Goal: Task Accomplishment & Management: Manage account settings

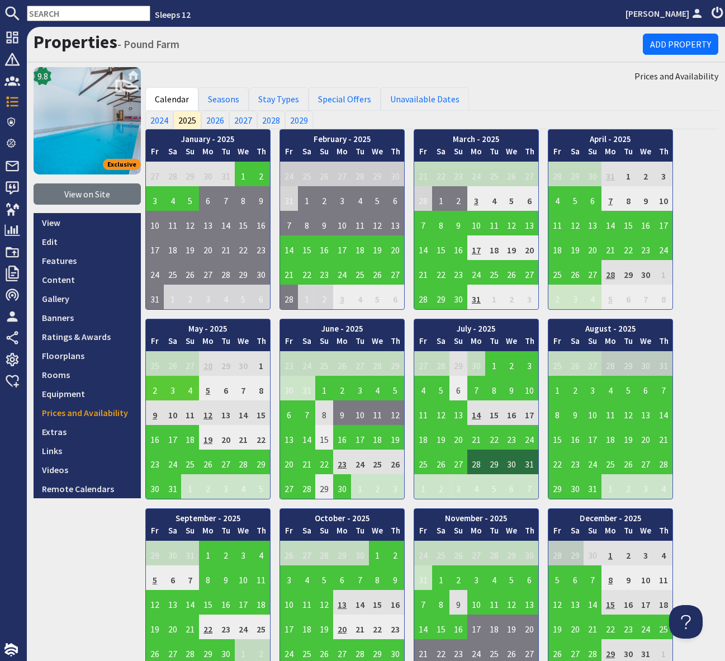
click at [62, 11] on input "text" at bounding box center [89, 14] width 124 height 16
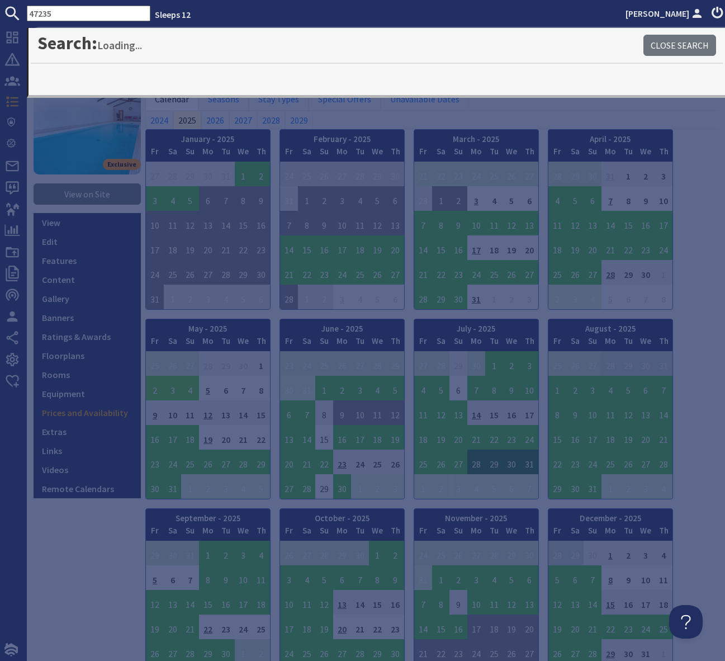
type input "47235"
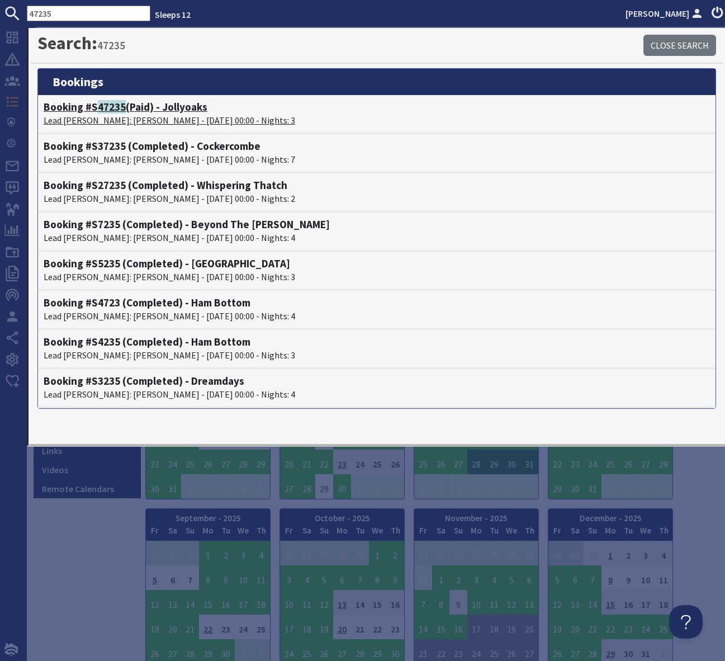
click at [193, 125] on p "Lead Booker: Maggie Sutton - 14/11/2025 00:00 - Nights: 3" at bounding box center [377, 119] width 666 height 13
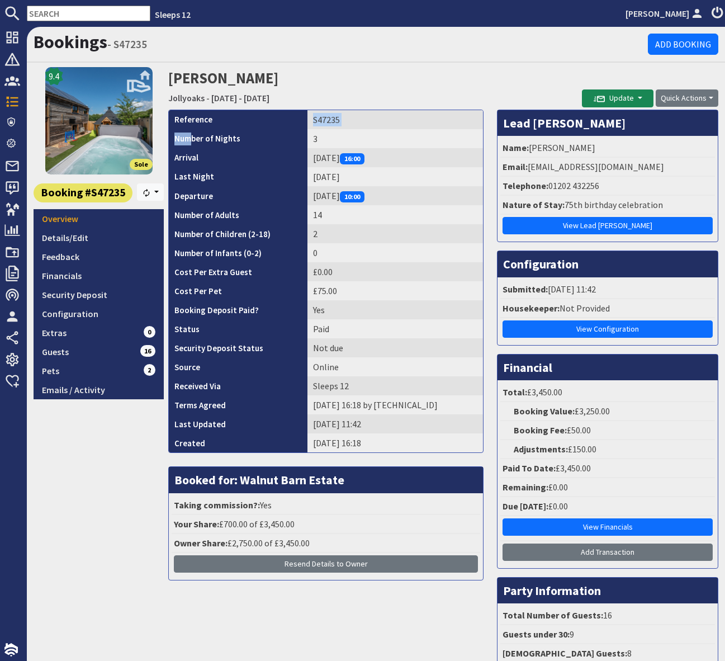
click at [189, 134] on tbody "Reference S47235 Number of Nights 3 Arrival Friday 14/11/2025 16:00 Last Night …" at bounding box center [326, 281] width 314 height 342
click at [60, 16] on input "text" at bounding box center [89, 14] width 124 height 16
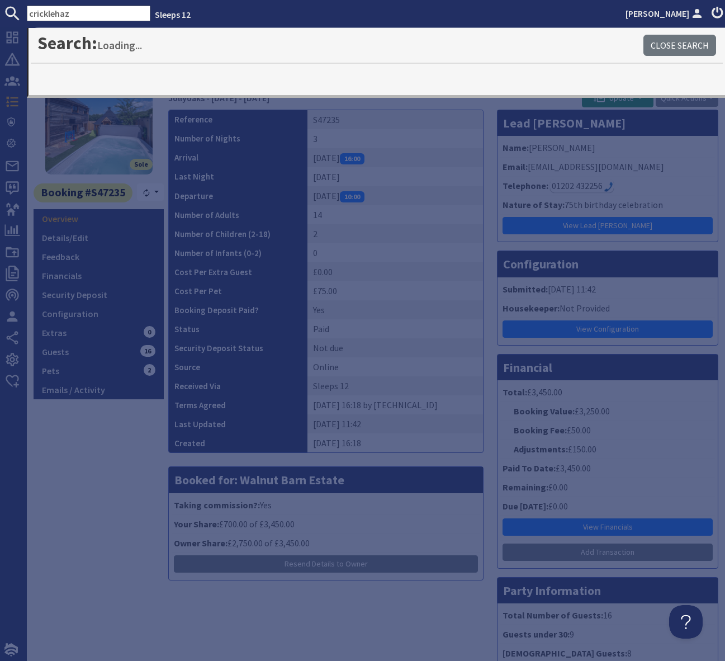
type input "cricklehaz"
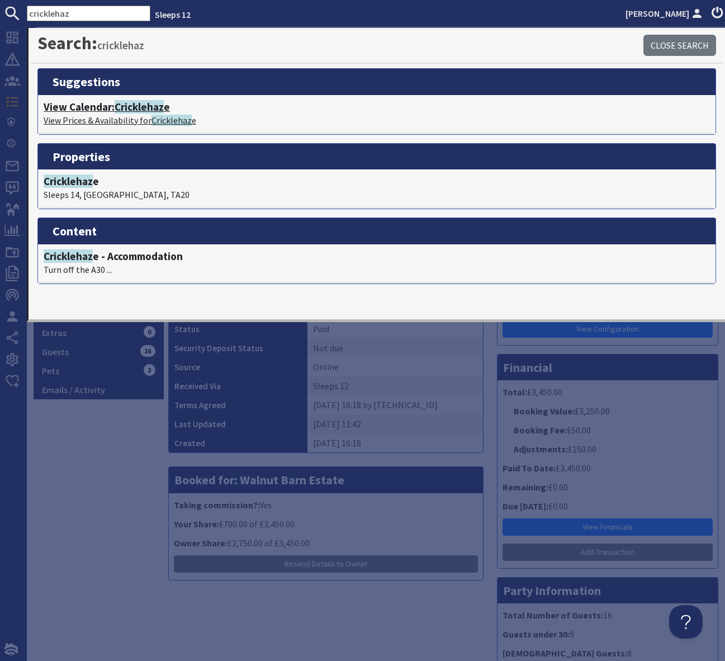
click at [137, 110] on span "Cricklehaz" at bounding box center [139, 106] width 49 height 13
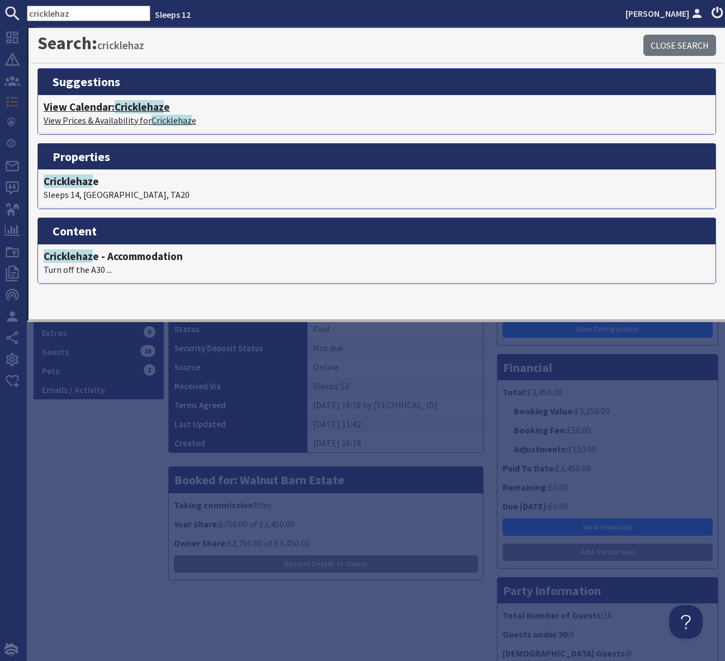
click at [137, 110] on span "Cricklehaz" at bounding box center [139, 106] width 49 height 13
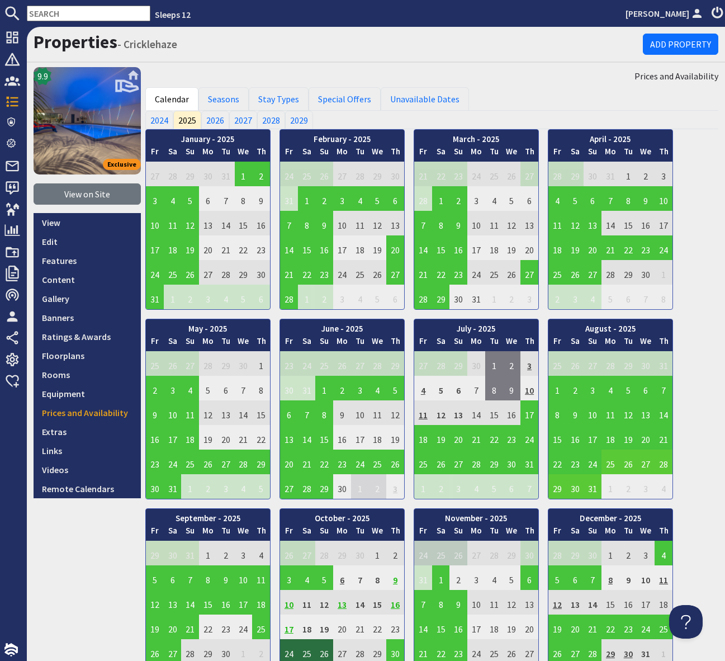
click at [42, 16] on input "text" at bounding box center [89, 14] width 124 height 16
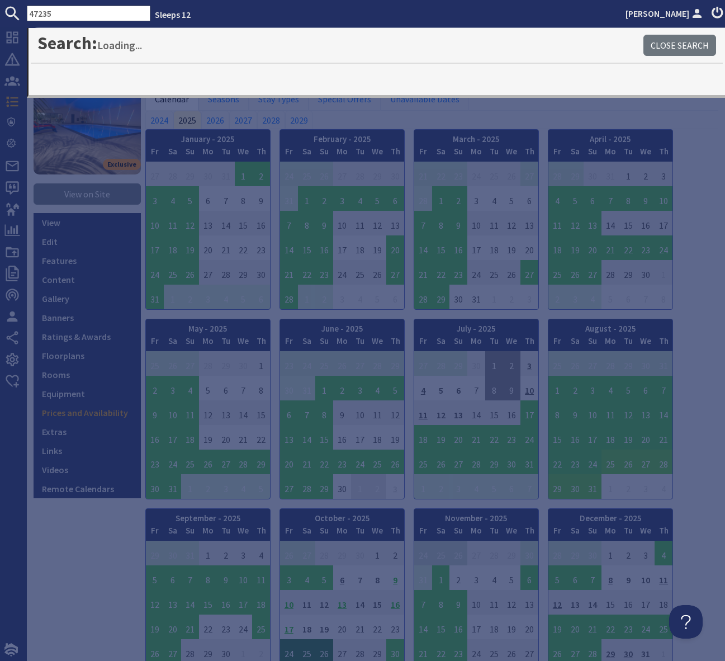
type input "47235"
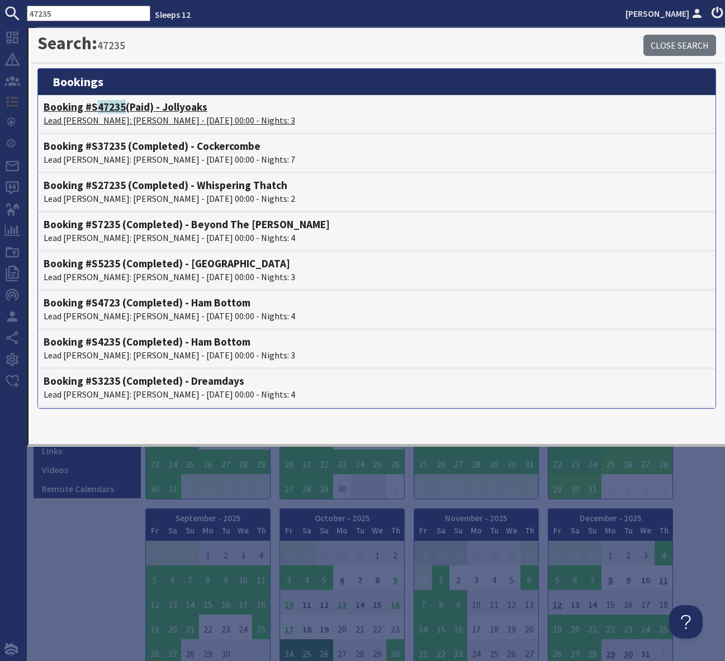
click at [176, 111] on h4 "Booking #S 47235 (Paid) - Jollyoaks" at bounding box center [377, 107] width 666 height 13
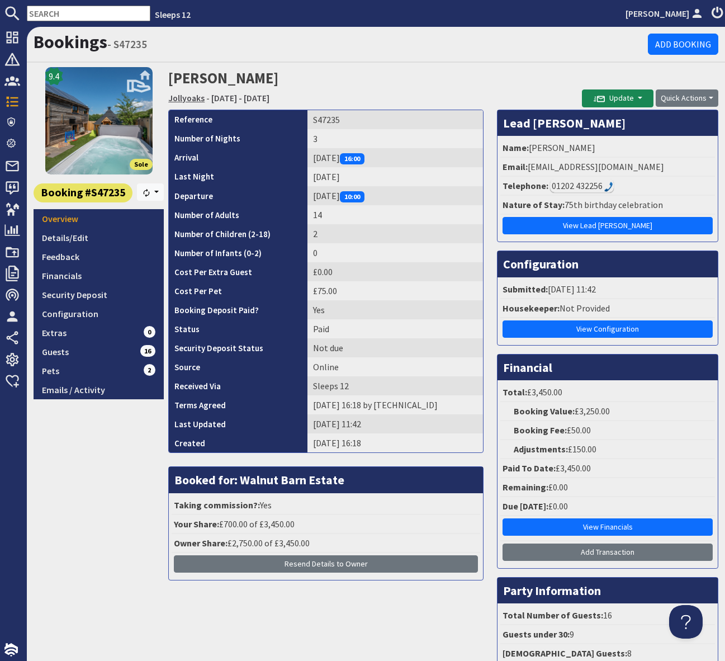
click at [182, 96] on link "Jollyoaks" at bounding box center [186, 97] width 36 height 11
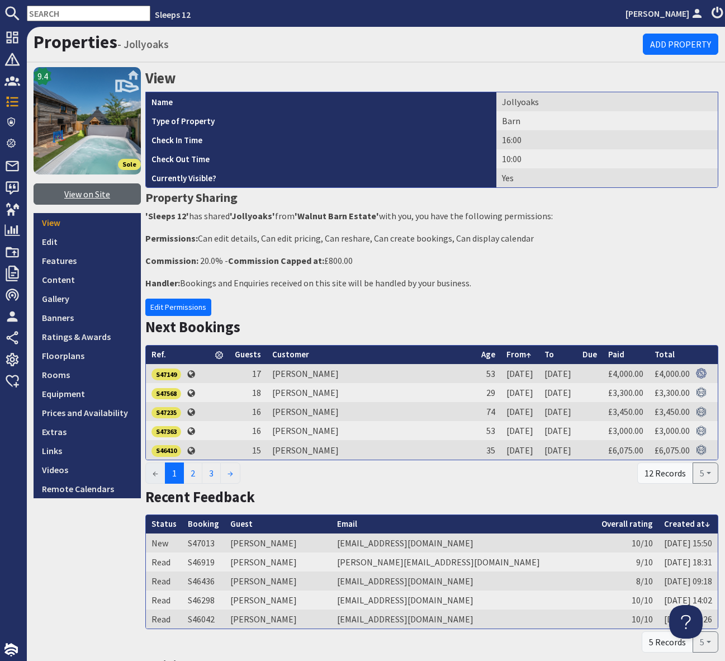
click at [96, 198] on link "View on Site" at bounding box center [87, 193] width 107 height 21
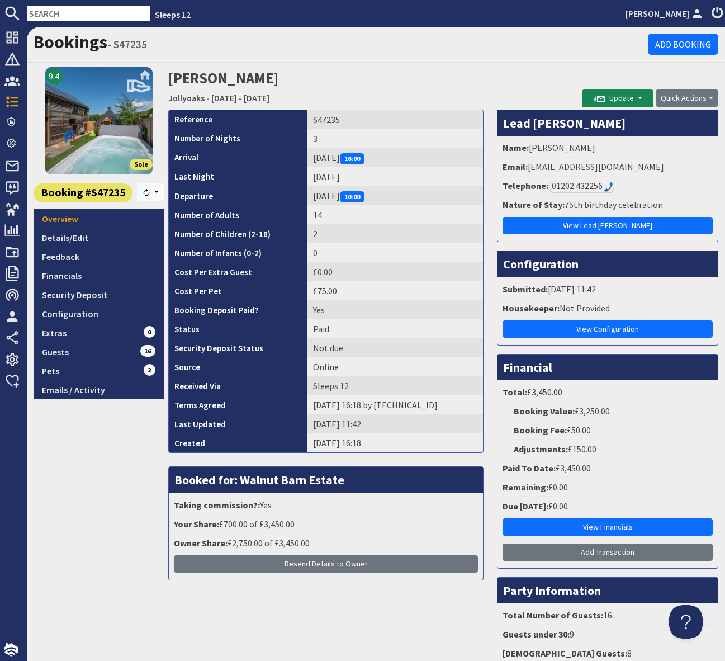
click at [178, 97] on link "Jollyoaks" at bounding box center [186, 97] width 36 height 11
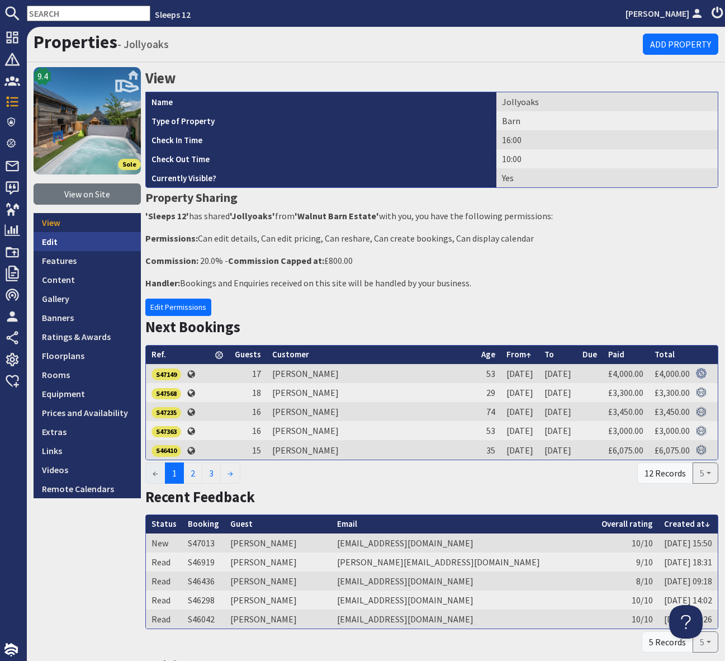
click at [66, 240] on link "Edit" at bounding box center [87, 241] width 107 height 19
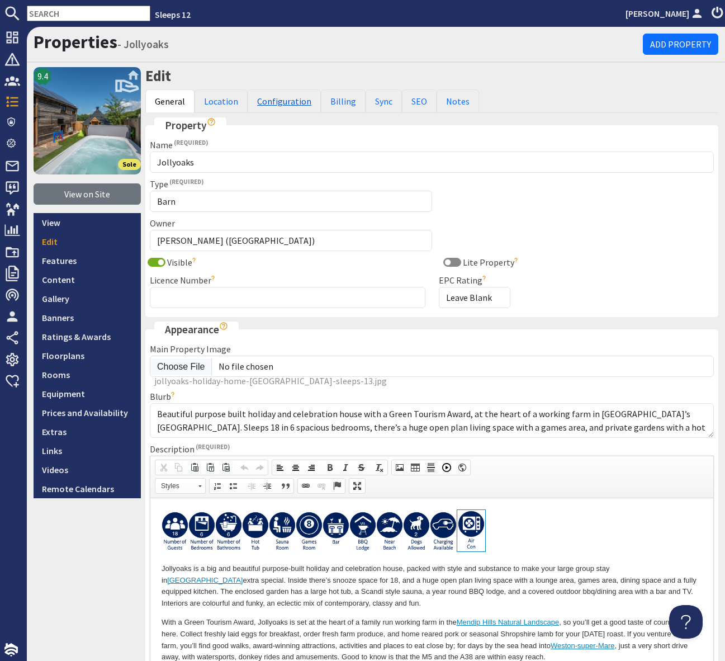
click at [279, 101] on link "Configuration" at bounding box center [284, 100] width 73 height 23
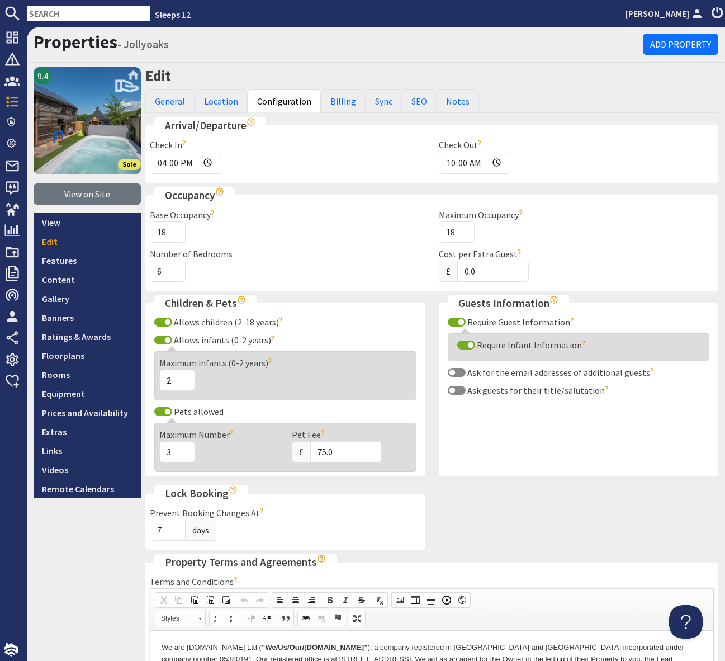
click at [45, 19] on input "text" at bounding box center [89, 14] width 124 height 16
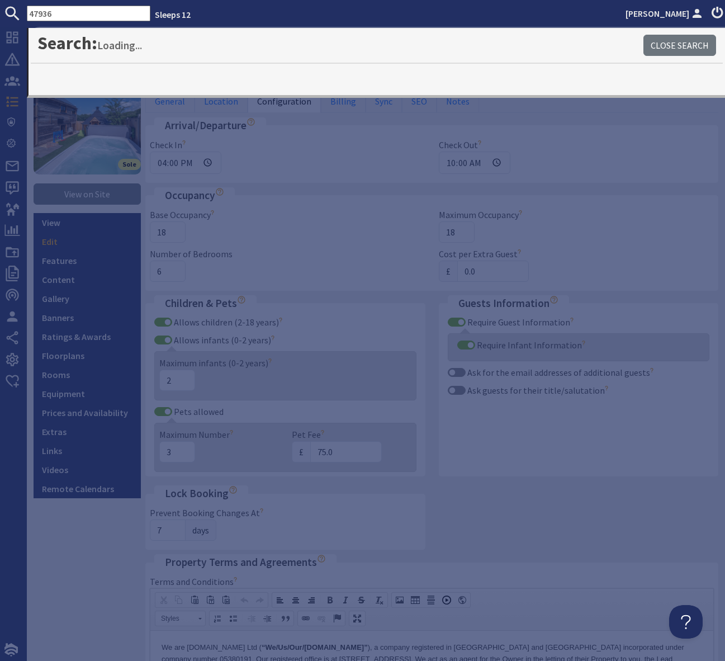
type input "47936"
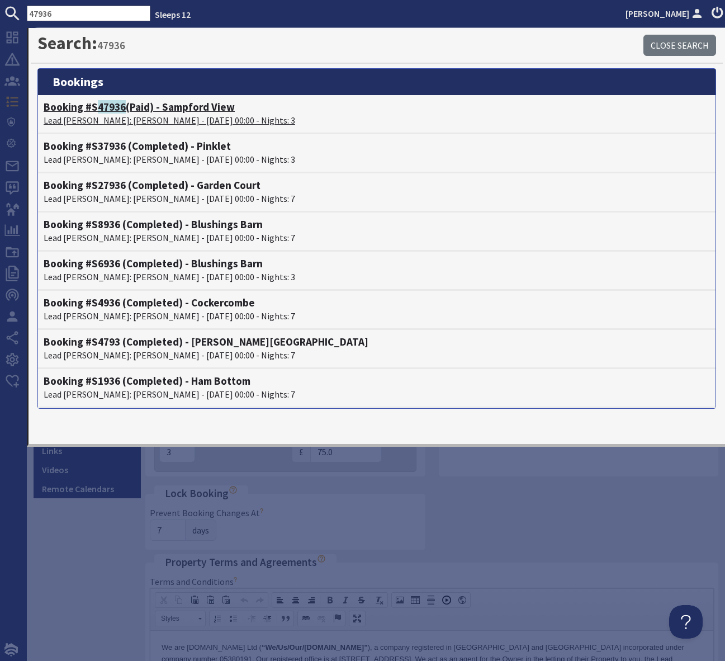
click at [185, 107] on h4 "Booking #S 47936 (Paid) - Sampford View" at bounding box center [377, 107] width 666 height 13
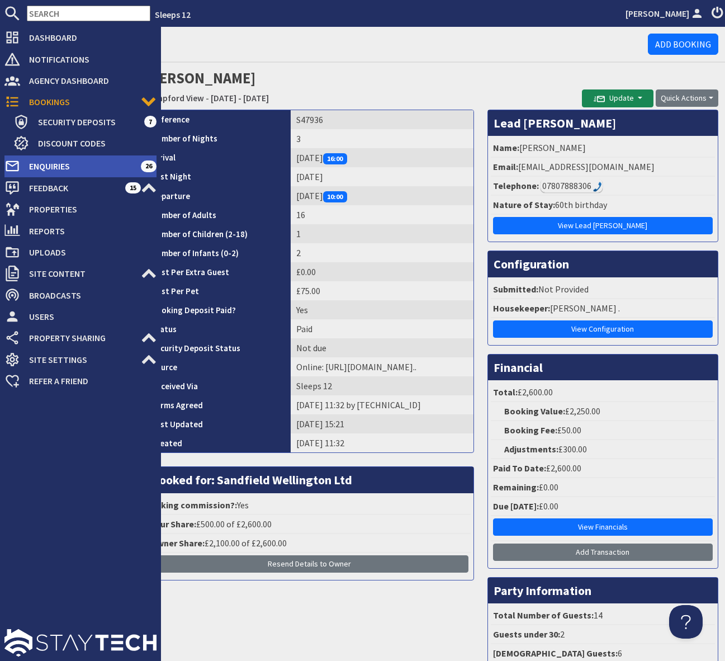
click at [101, 160] on span "Enquiries" at bounding box center [80, 166] width 121 height 18
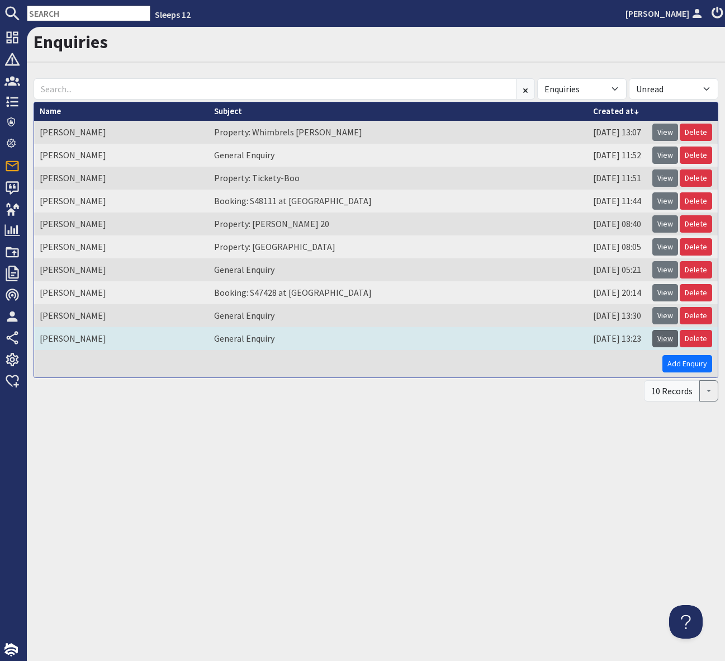
click at [666, 335] on link "View" at bounding box center [665, 338] width 26 height 17
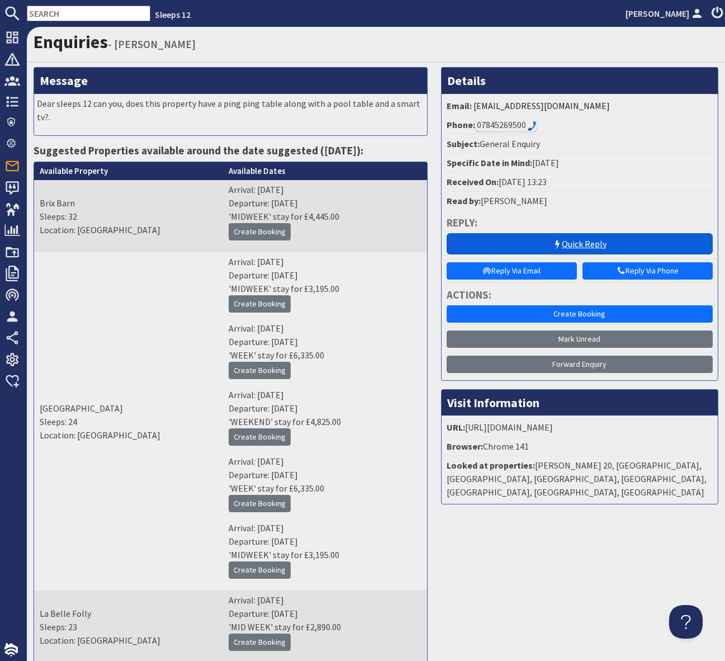
click at [573, 243] on link "Quick Reply" at bounding box center [580, 243] width 266 height 21
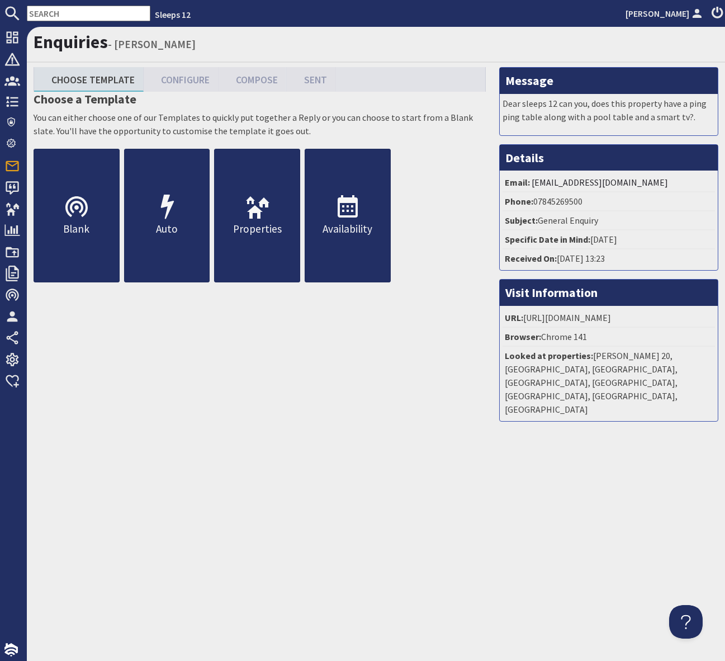
click at [48, 2] on nav "Sleeps 12 Simone Pocock" at bounding box center [362, 13] width 725 height 27
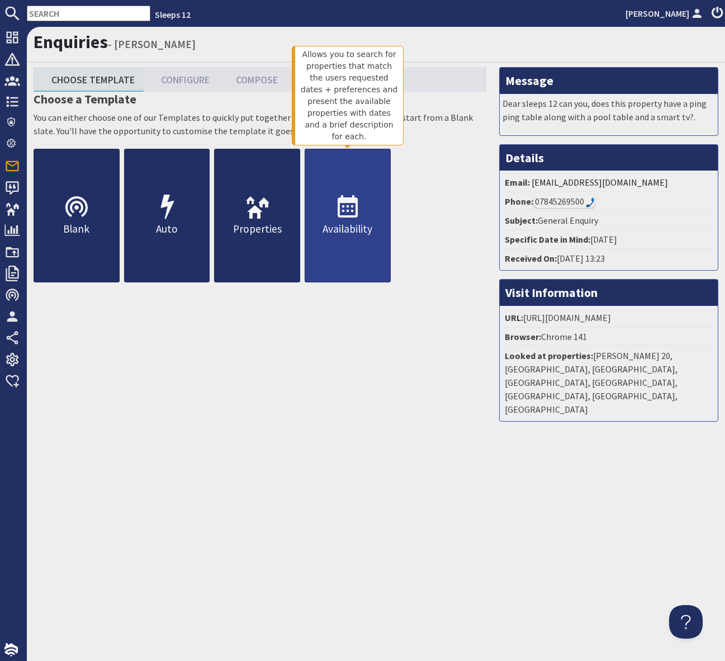
click at [354, 212] on icon at bounding box center [347, 207] width 27 height 27
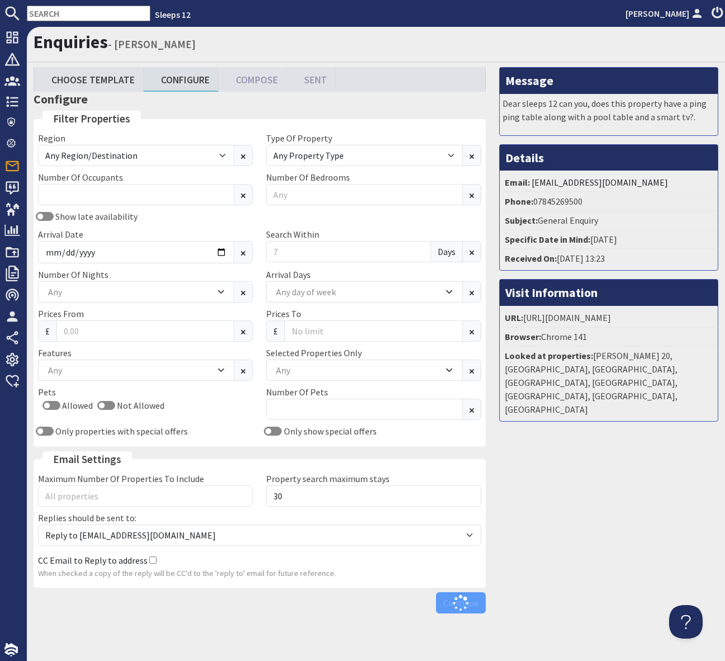
click at [79, 12] on input "text" at bounding box center [89, 14] width 124 height 16
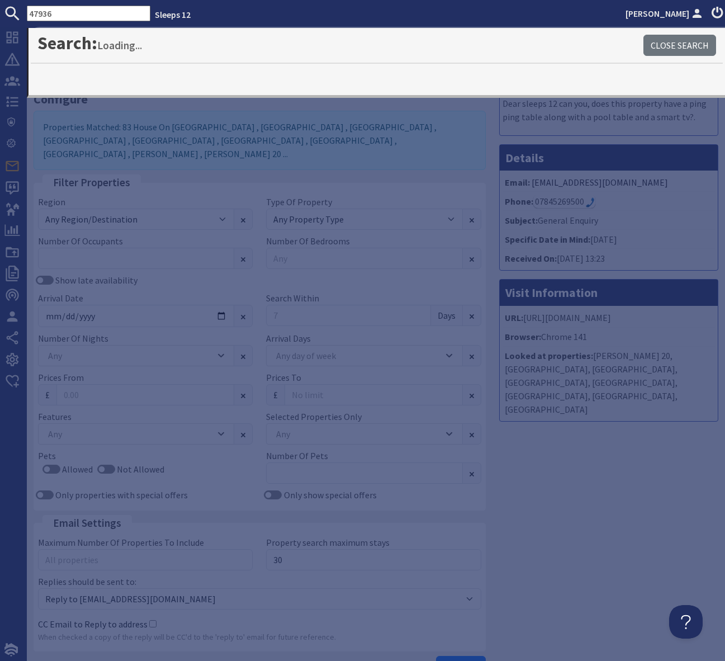
type input "47936"
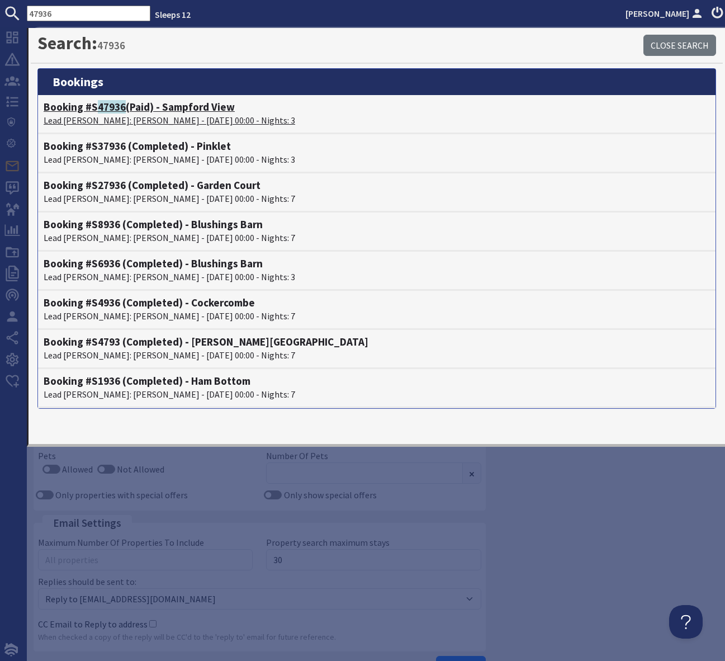
click at [195, 112] on h4 "Booking #S 47936 (Paid) - Sampford View" at bounding box center [377, 107] width 666 height 13
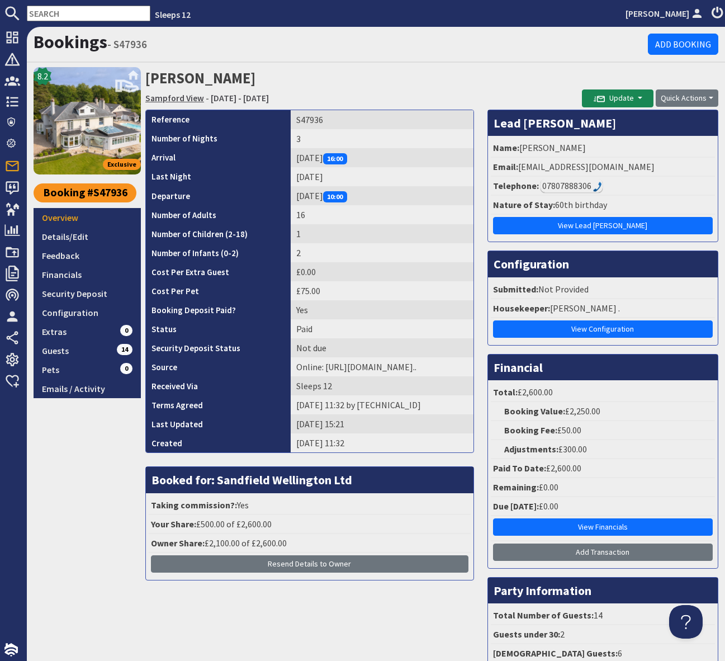
click at [174, 98] on link "Sampford View" at bounding box center [174, 97] width 59 height 11
click at [85, 310] on link "Configuration" at bounding box center [87, 312] width 107 height 19
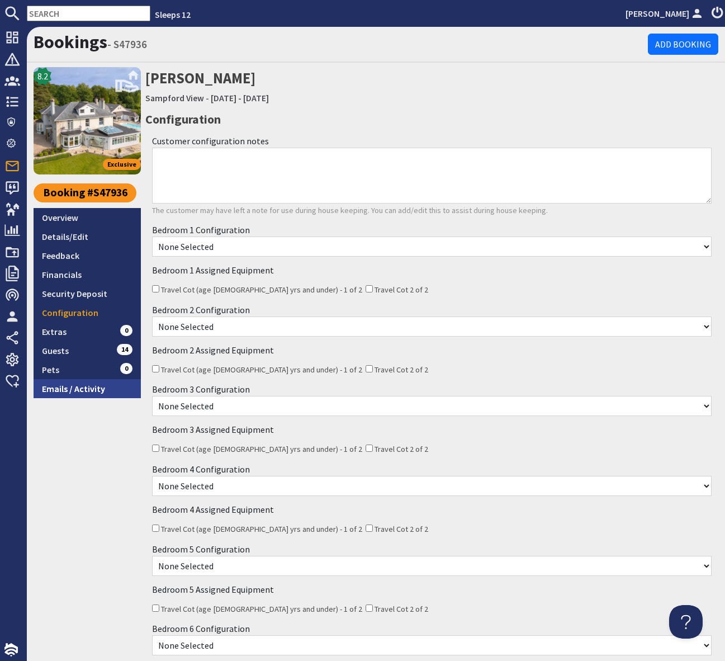
click at [74, 392] on link "Emails / Activity" at bounding box center [87, 388] width 107 height 19
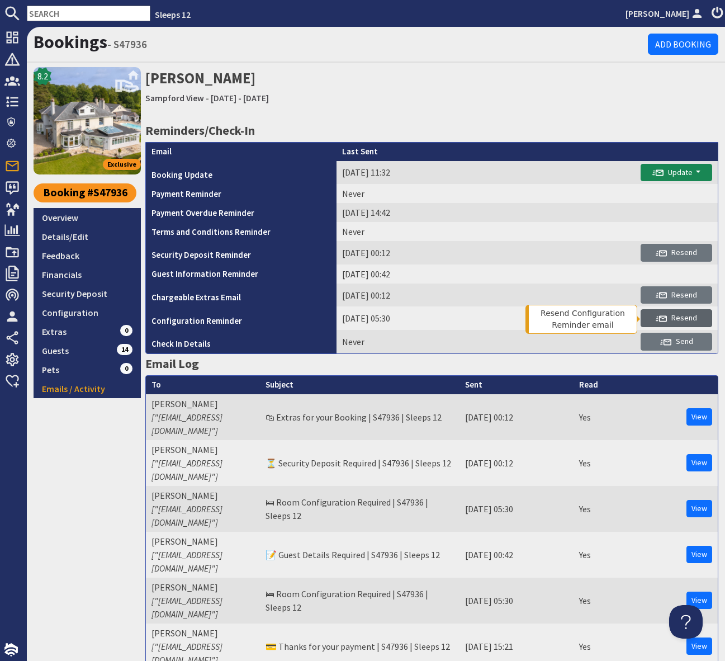
click at [680, 319] on span "Resend" at bounding box center [676, 317] width 41 height 10
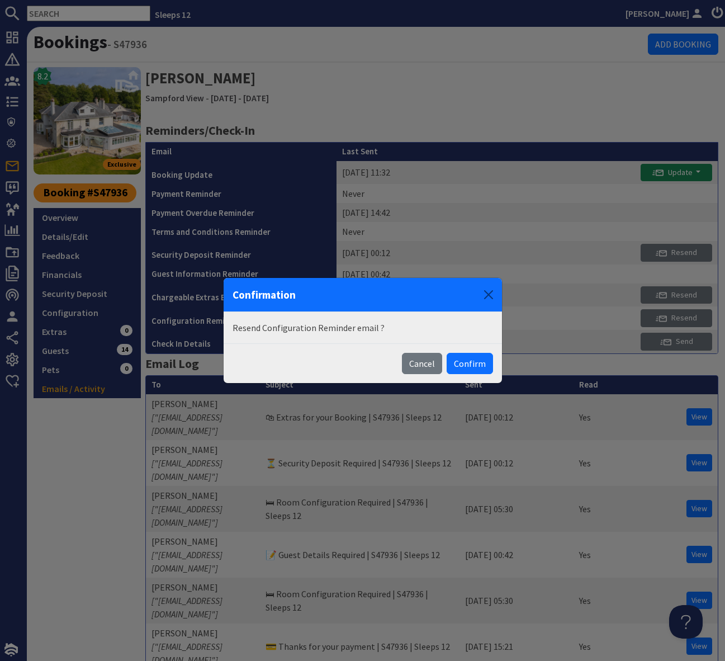
drag, startPoint x: 467, startPoint y: 359, endPoint x: 458, endPoint y: 350, distance: 12.7
click at [466, 359] on button "Confirm" at bounding box center [470, 363] width 46 height 21
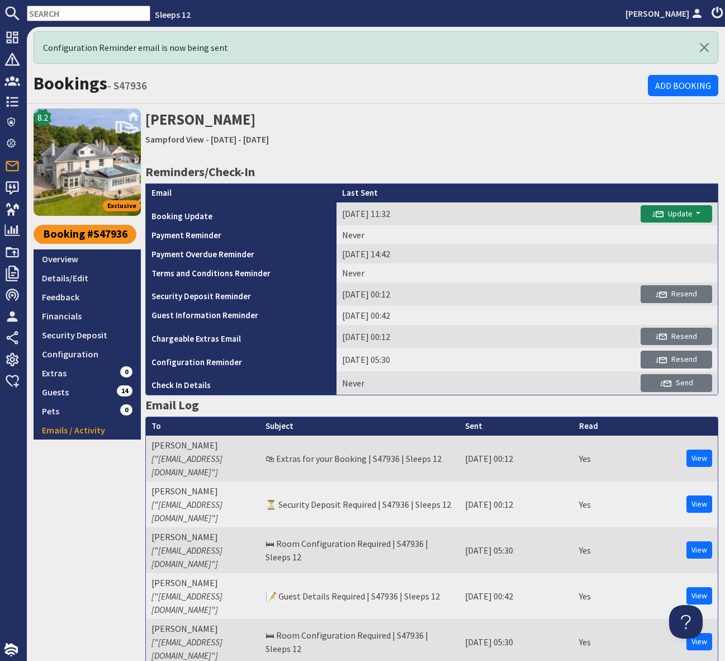
click at [39, 12] on input "text" at bounding box center [89, 14] width 124 height 16
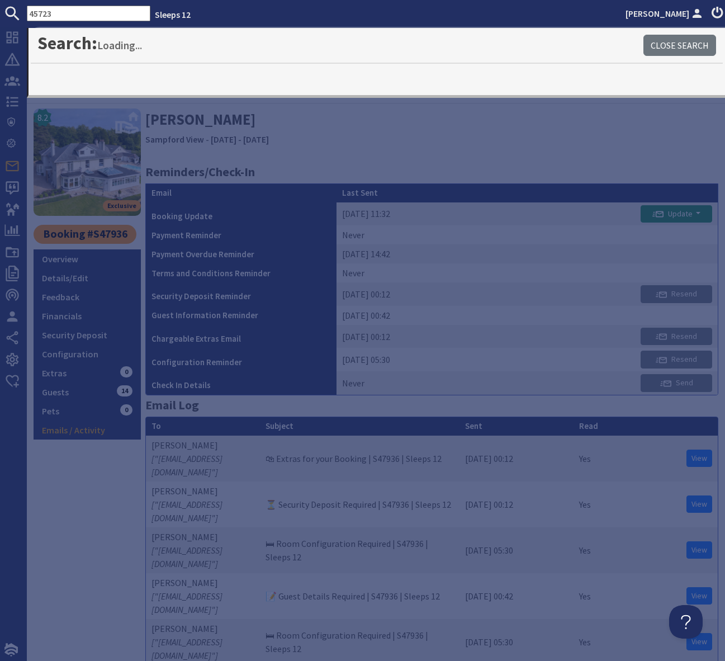
type input "45723"
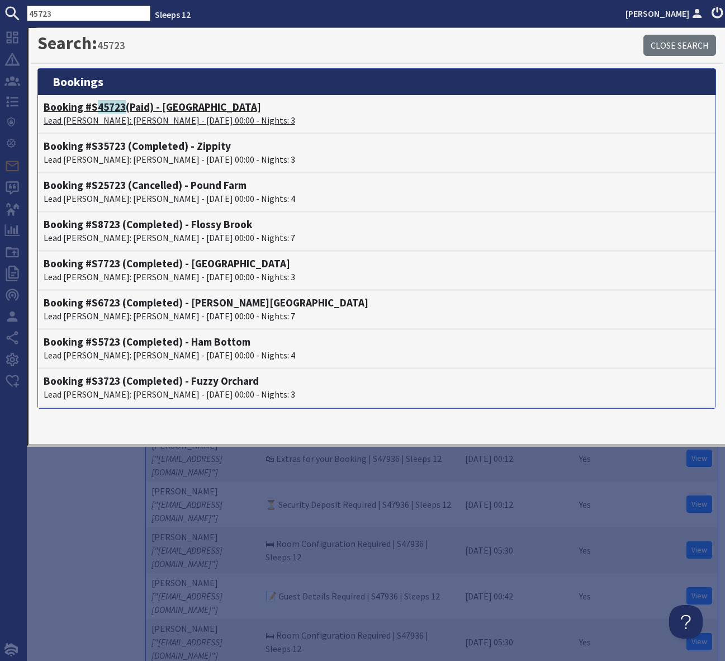
click at [191, 110] on h4 "Booking #S 45723 (Paid) - Swallows Meadow" at bounding box center [377, 107] width 666 height 13
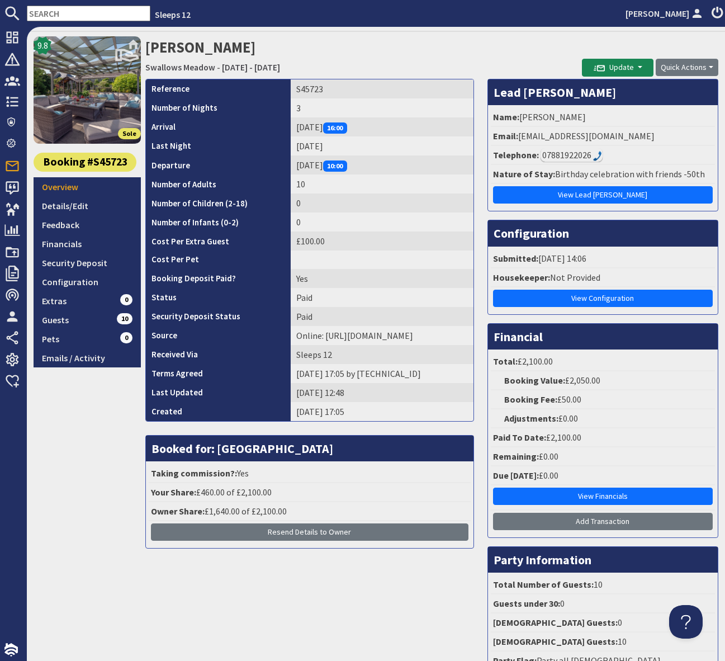
scroll to position [41, 0]
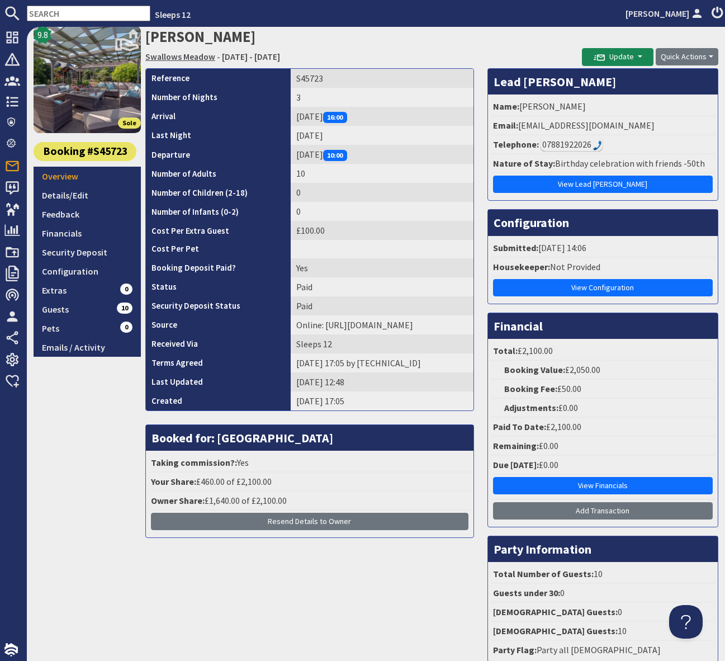
click at [179, 56] on link "Swallows Meadow" at bounding box center [180, 56] width 70 height 11
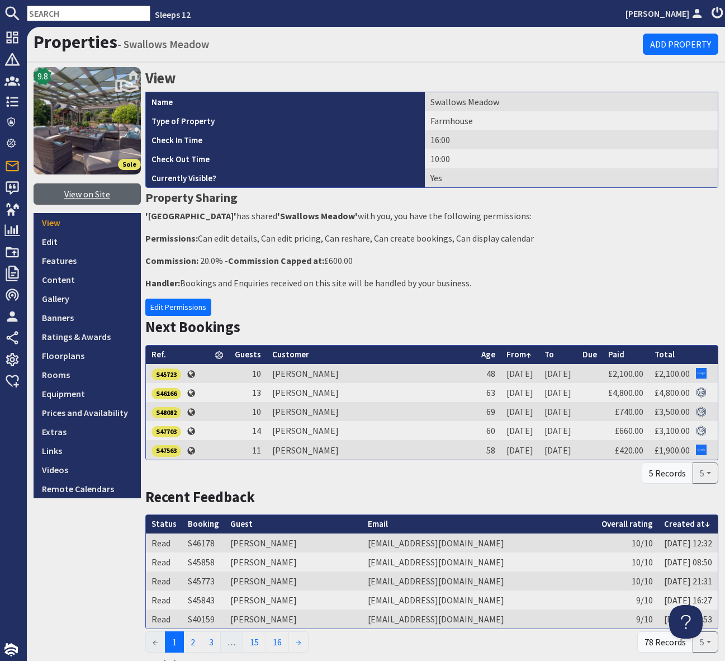
click at [99, 193] on link "View on Site" at bounding box center [87, 193] width 107 height 21
drag, startPoint x: 49, startPoint y: 15, endPoint x: 179, endPoint y: 7, distance: 129.9
click at [50, 15] on input "text" at bounding box center [89, 14] width 124 height 16
click at [52, 13] on input "text" at bounding box center [89, 14] width 124 height 16
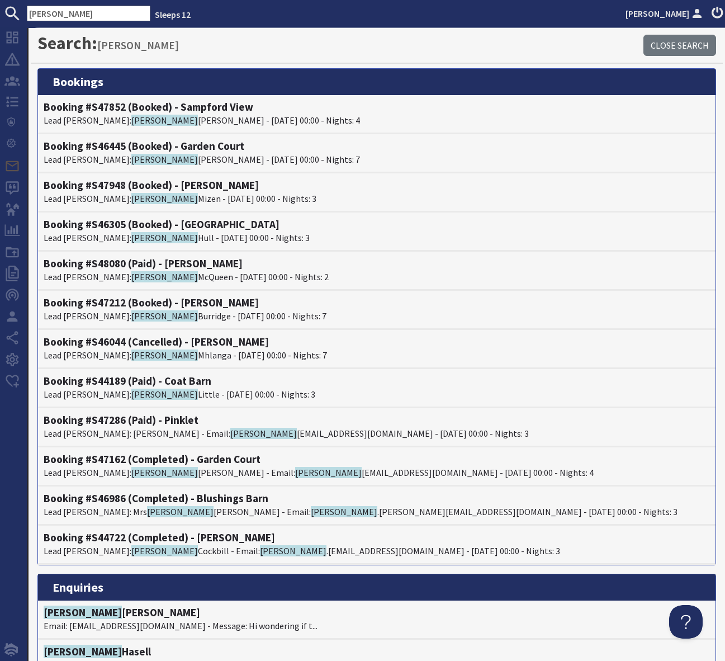
drag, startPoint x: 87, startPoint y: 13, endPoint x: 1, endPoint y: 10, distance: 86.1
click at [1, 10] on form "Samantha" at bounding box center [75, 14] width 150 height 16
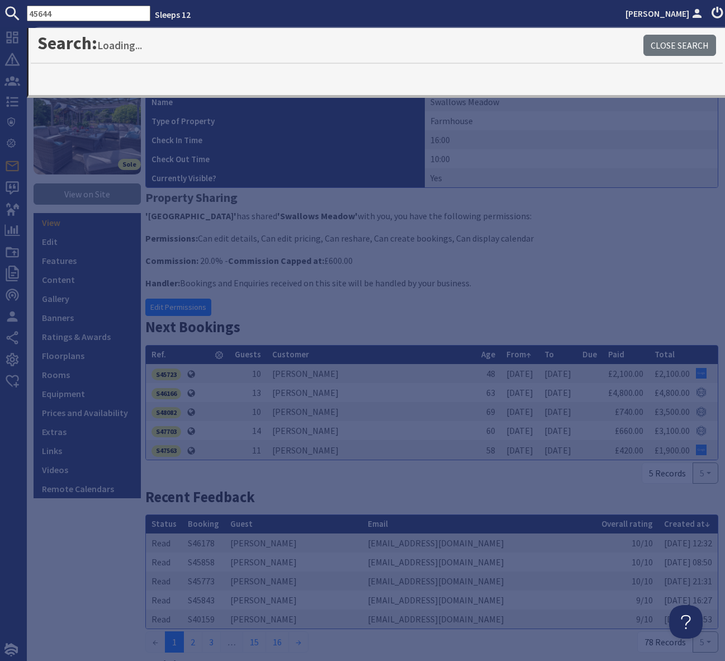
type input "45644"
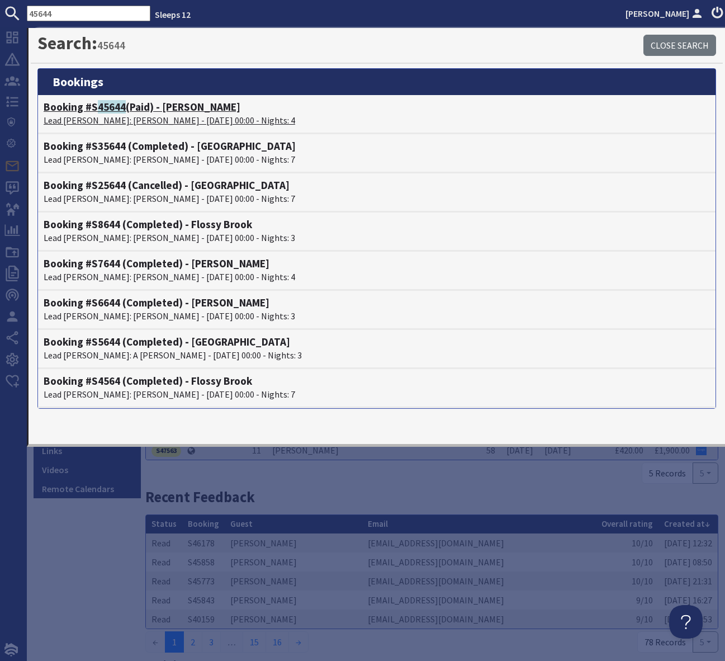
click at [183, 106] on h4 "Booking #S 45644 (Paid) - Perys Hill" at bounding box center [377, 107] width 666 height 13
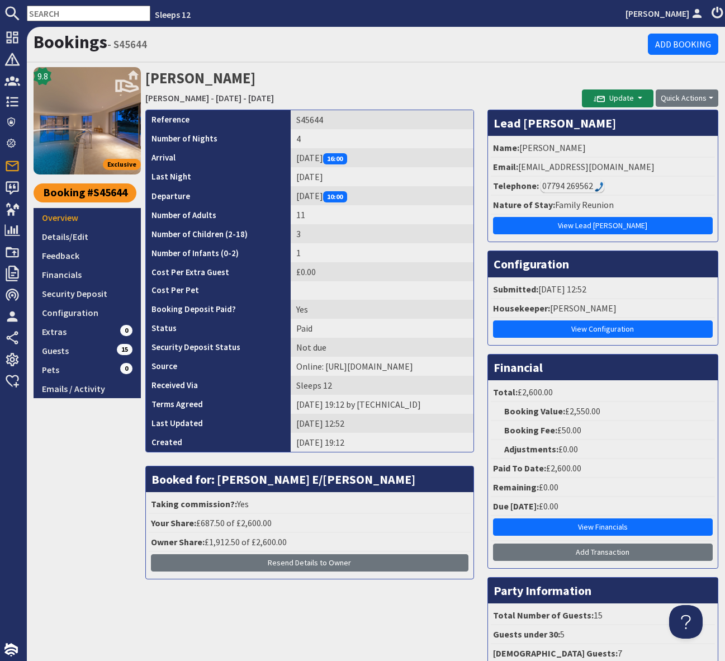
click at [585, 183] on div "07794 269562" at bounding box center [572, 185] width 64 height 13
click at [69, 233] on link "Details/Edit" at bounding box center [87, 236] width 107 height 19
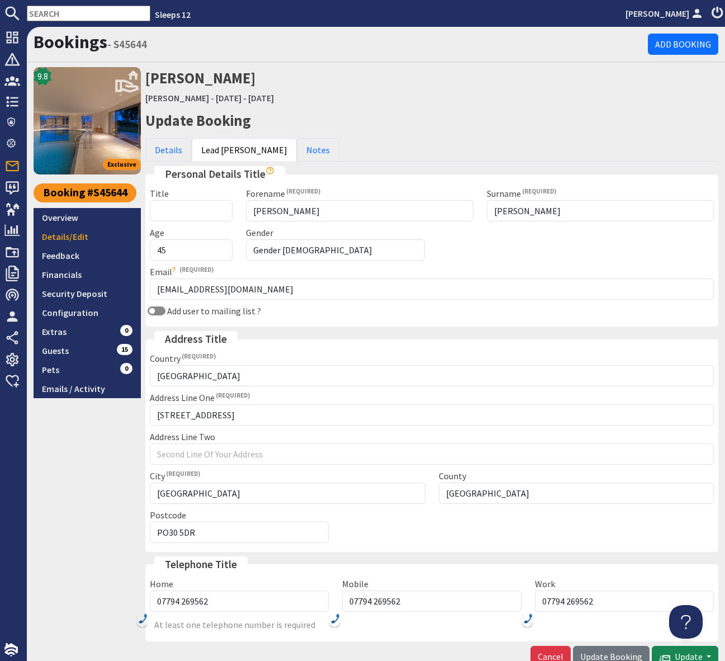
click at [53, 17] on input "text" at bounding box center [89, 14] width 124 height 16
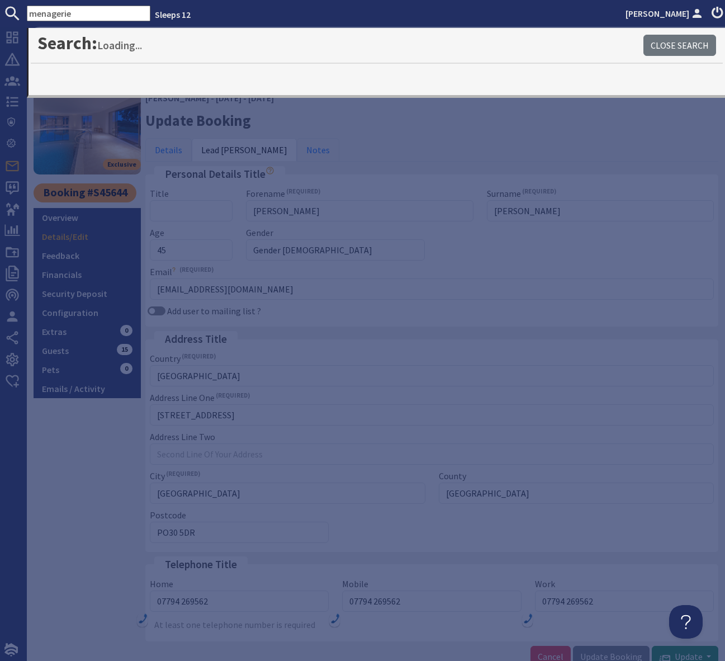
type input "menagerie"
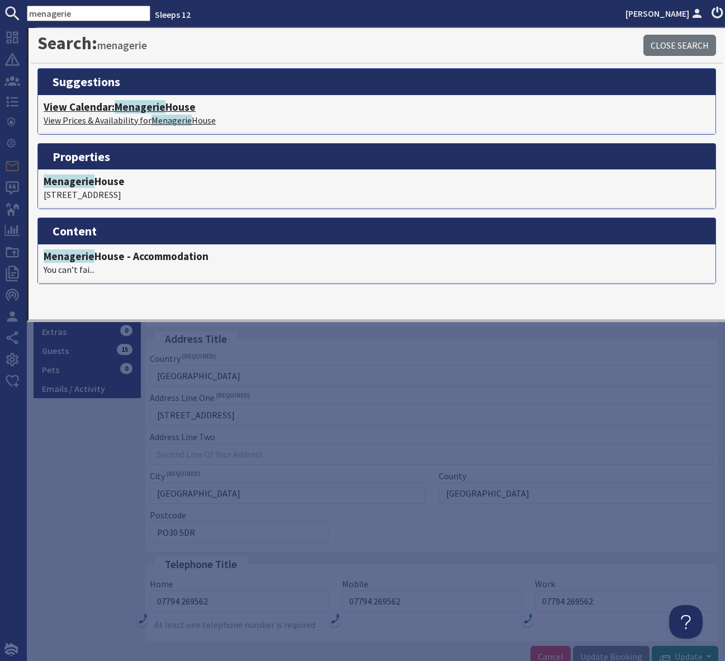
click at [148, 103] on span "Menagerie" at bounding box center [140, 106] width 51 height 13
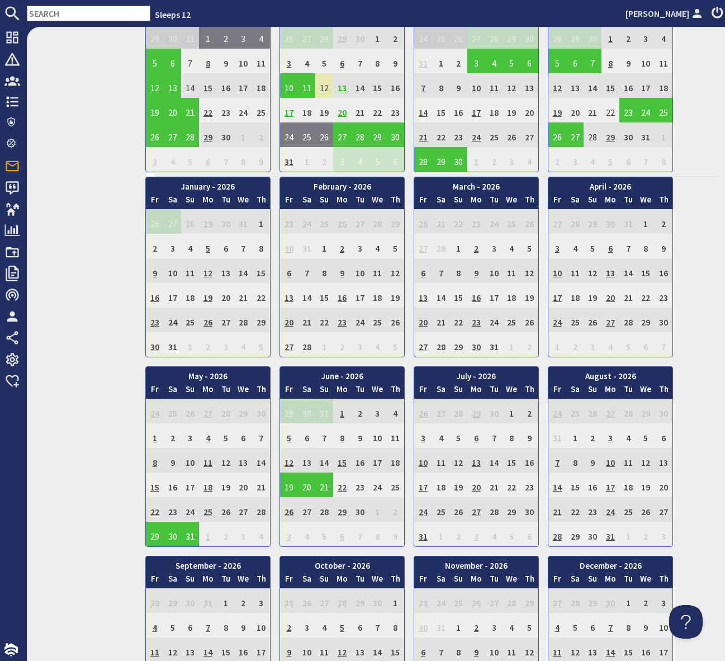
scroll to position [624, 0]
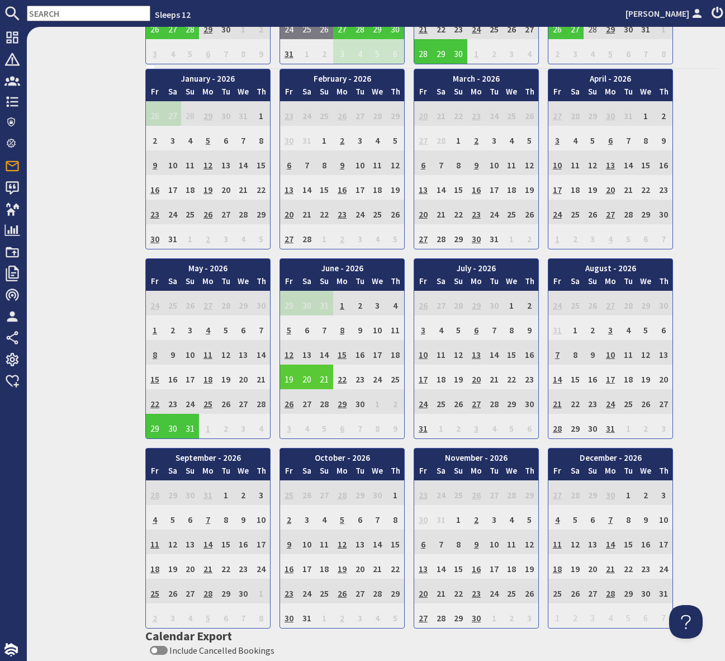
click at [291, 377] on td "19" at bounding box center [289, 376] width 18 height 25
click at [293, 427] on link "View booking" at bounding box center [291, 429] width 58 height 12
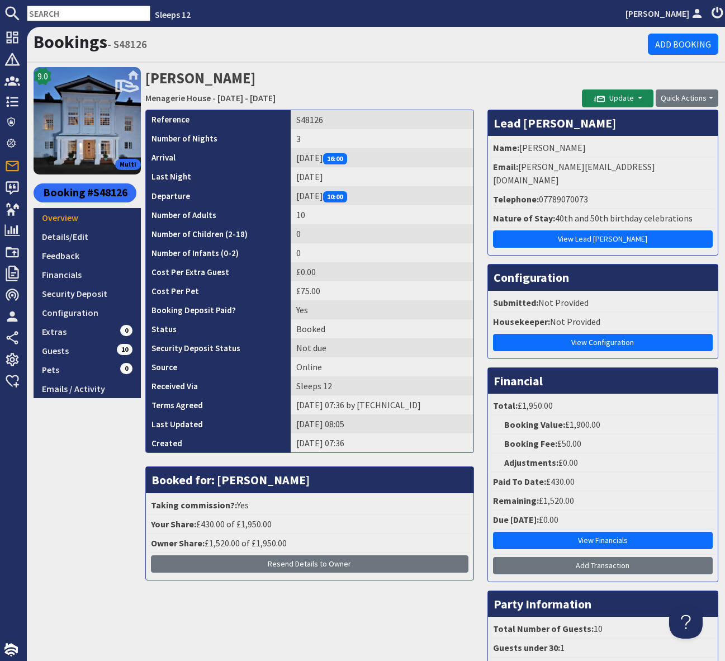
scroll to position [7, 0]
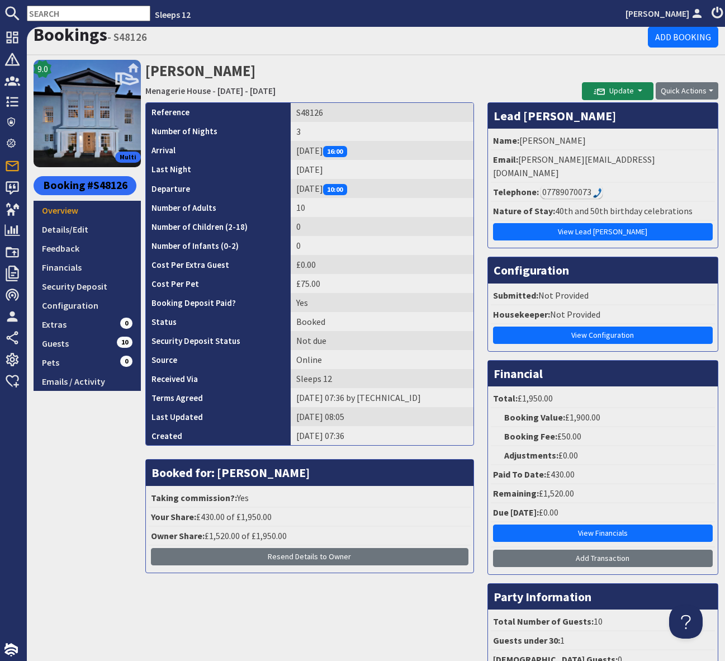
click at [50, 15] on input "text" at bounding box center [89, 14] width 124 height 16
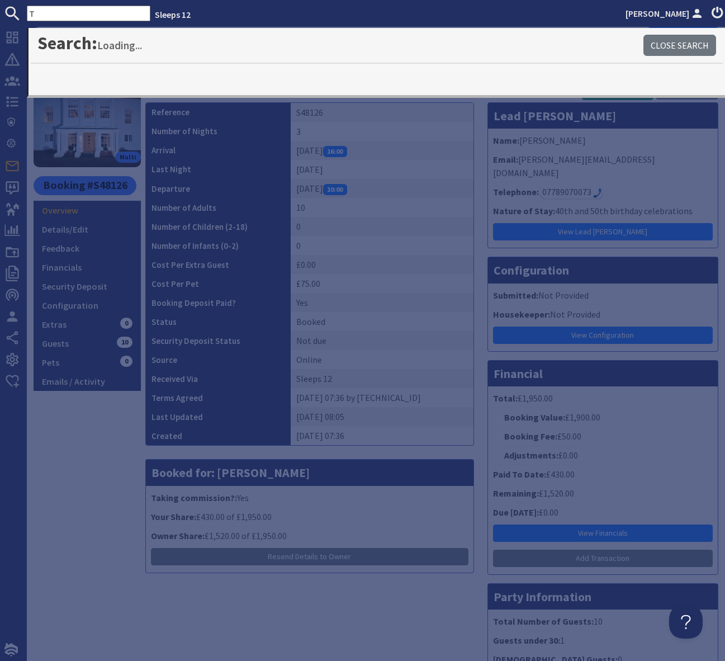
type input "T"
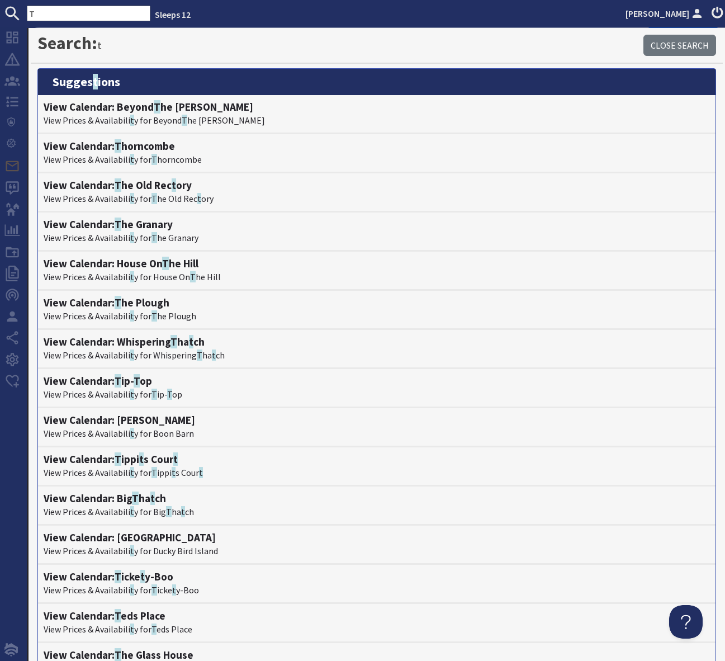
click at [60, 12] on input "T" at bounding box center [89, 14] width 124 height 16
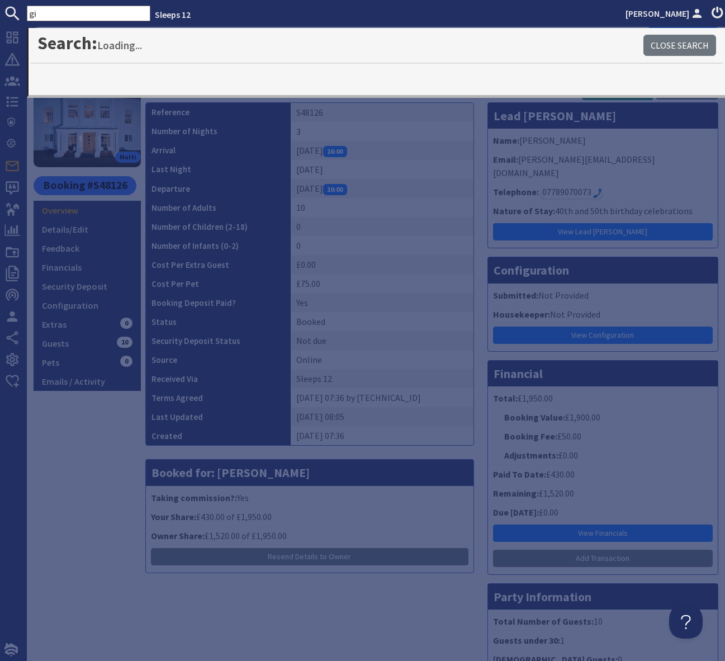
type input "g"
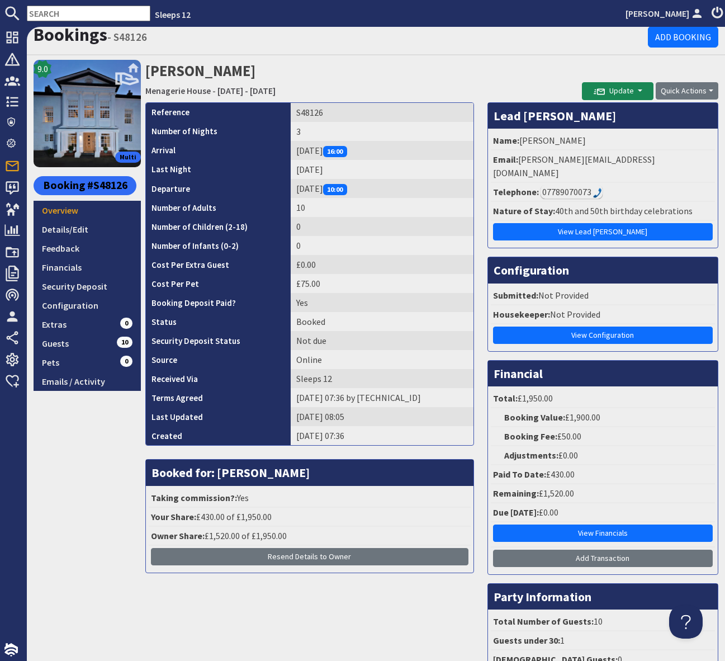
click at [37, 17] on input "text" at bounding box center [89, 14] width 124 height 16
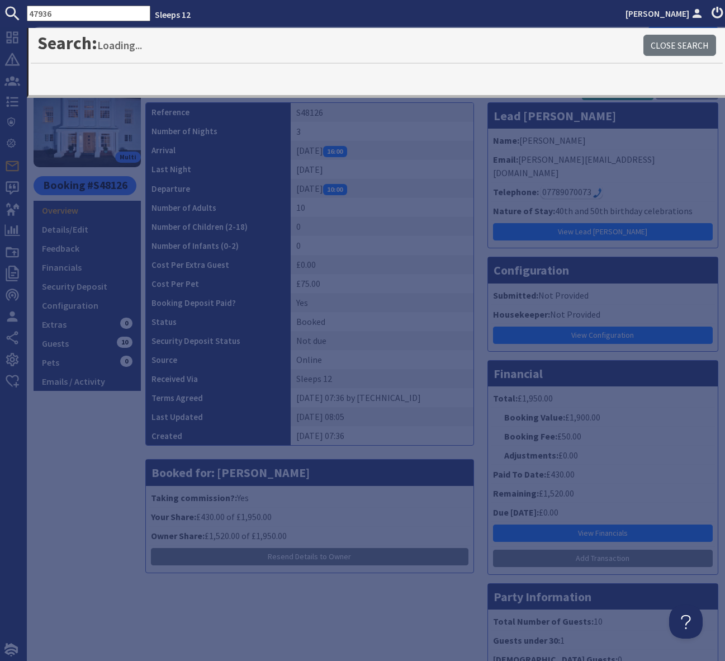
type input "47936"
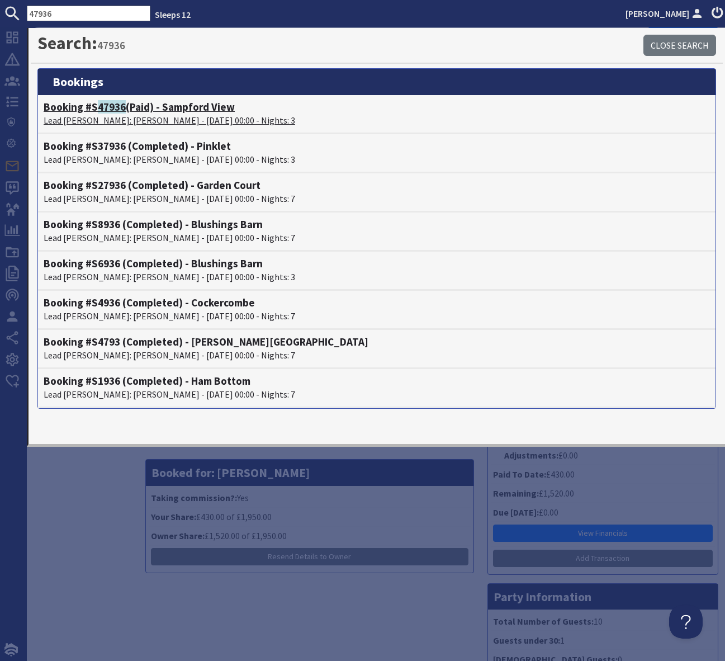
click at [184, 106] on h4 "Booking #S 47936 (Paid) - Sampford View" at bounding box center [377, 107] width 666 height 13
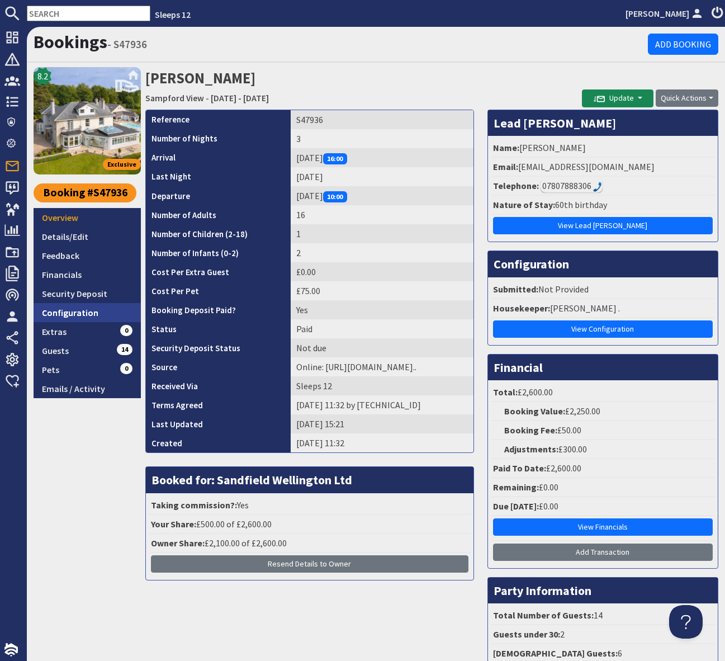
click at [71, 312] on link "Configuration" at bounding box center [87, 312] width 107 height 19
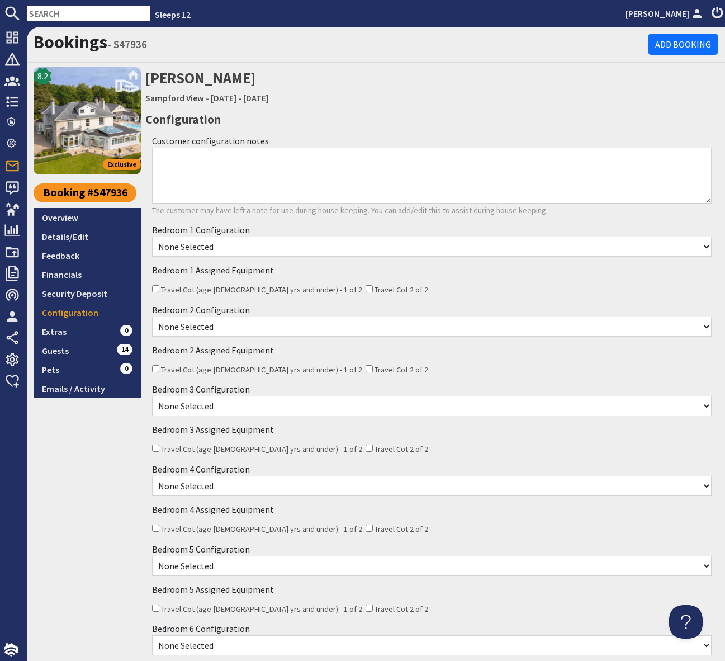
click at [240, 246] on select "None Selected Super King Bed Twin Beds 3 x Single Beds Super King Bed plus 1 Si…" at bounding box center [431, 246] width 559 height 20
click at [84, 219] on link "Overview" at bounding box center [87, 217] width 107 height 19
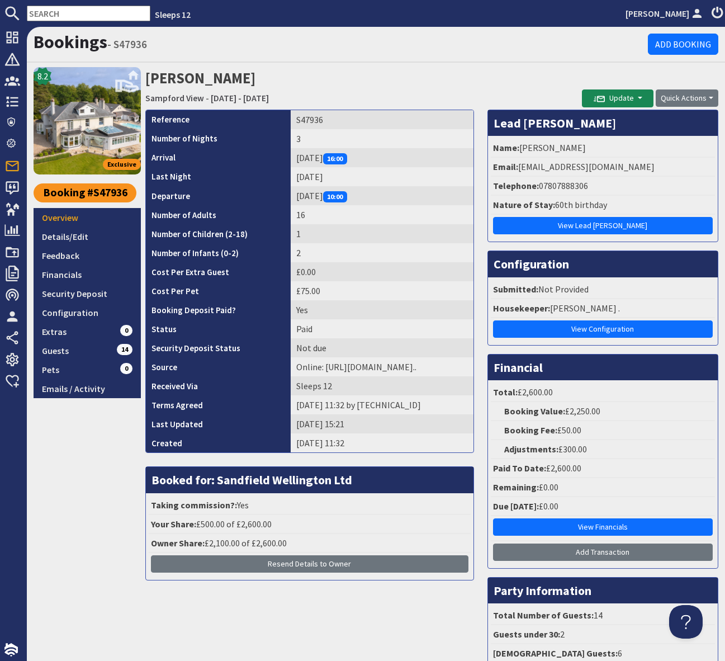
click at [573, 187] on li "Telephone: 07807888306" at bounding box center [603, 186] width 224 height 19
click at [573, 186] on li "Telephone: 07807888306" at bounding box center [603, 186] width 224 height 19
click at [596, 195] on li "Telephone: 07807888306" at bounding box center [603, 186] width 224 height 19
click at [576, 187] on li "Telephone: 07807888306" at bounding box center [603, 186] width 224 height 19
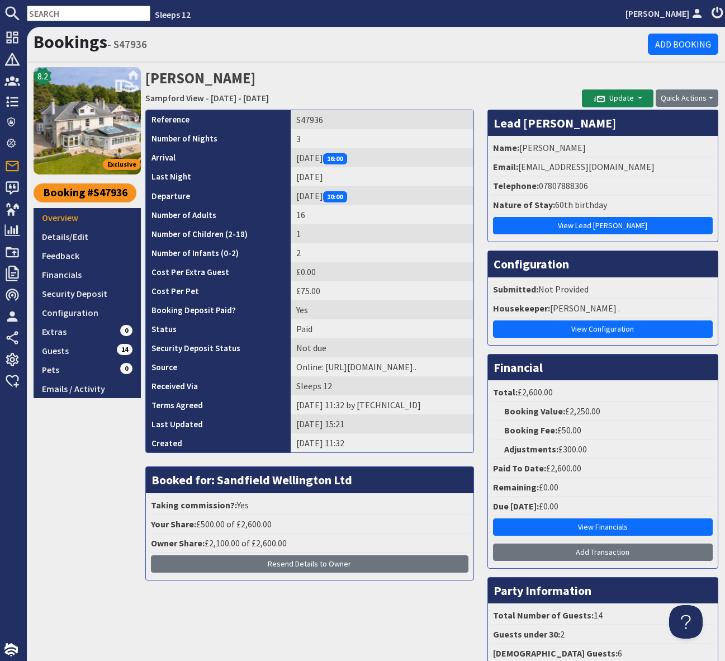
click at [576, 187] on li "Telephone: 07807888306" at bounding box center [603, 186] width 224 height 19
click at [575, 187] on li "Telephone: 07807888306" at bounding box center [603, 186] width 224 height 19
click at [575, 186] on li "Telephone: 07807888306" at bounding box center [603, 186] width 224 height 19
click at [564, 186] on div "07807888306" at bounding box center [571, 185] width 62 height 13
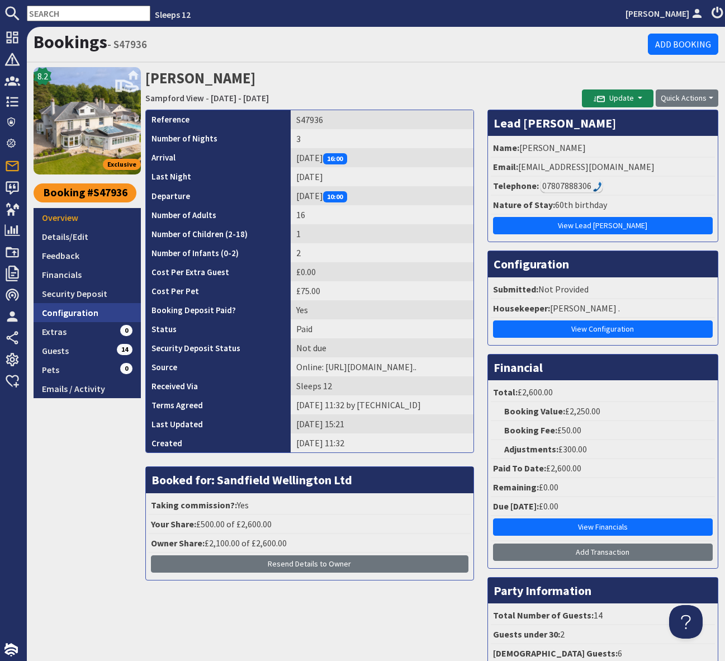
click at [78, 315] on link "Configuration" at bounding box center [87, 312] width 107 height 19
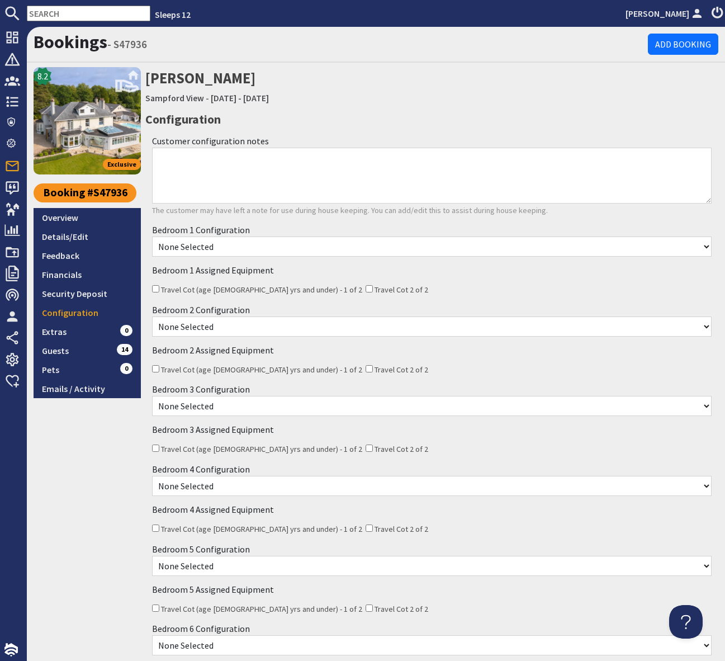
click at [235, 244] on select "None Selected Super King Bed Twin Beds 3 x Single Beds Super King Bed plus 1 Si…" at bounding box center [431, 246] width 559 height 20
select select "2852"
click at [152, 236] on select "None Selected Super King Bed Twin Beds 3 x Single Beds Super King Bed plus 1 Si…" at bounding box center [431, 246] width 559 height 20
click at [235, 326] on select "None Selected Super King Bed Twin Beds" at bounding box center [431, 326] width 559 height 20
select select "2122"
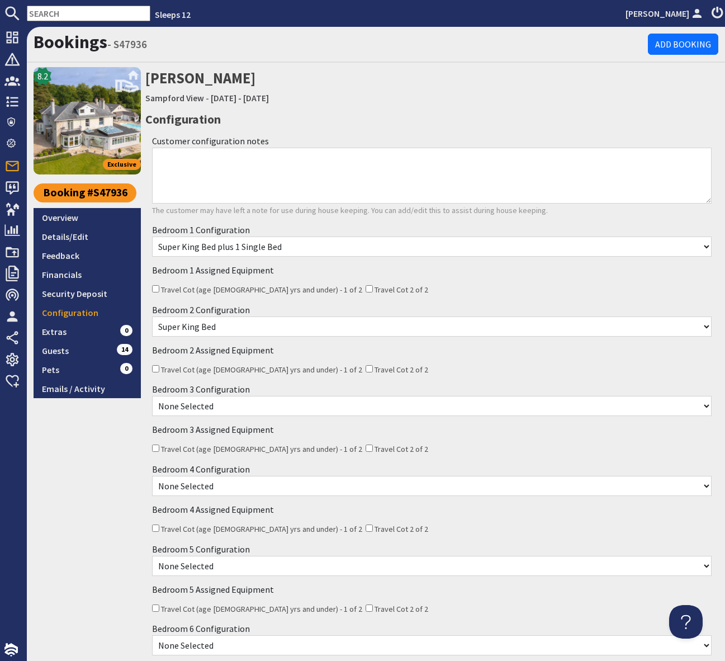
click at [152, 316] on select "None Selected Super King Bed Twin Beds" at bounding box center [431, 326] width 559 height 20
click at [228, 404] on select "None Selected Super King and Single Bed 3 x Single Beds Super King Bed Twin Beds" at bounding box center [431, 406] width 559 height 20
select select "2124"
click at [152, 396] on select "None Selected Super King and Single Bed 3 x Single Beds Super King Bed Twin Beds" at bounding box center [431, 406] width 559 height 20
click at [243, 489] on select "None Selected Super King Beds Twin Beds" at bounding box center [431, 486] width 559 height 20
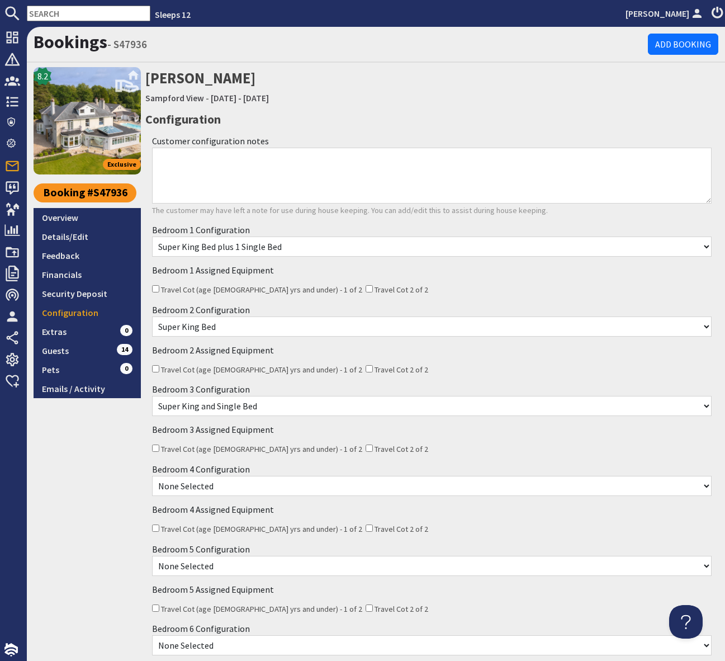
select select "2126"
click at [152, 476] on select "None Selected Super King Beds Twin Beds" at bounding box center [431, 486] width 559 height 20
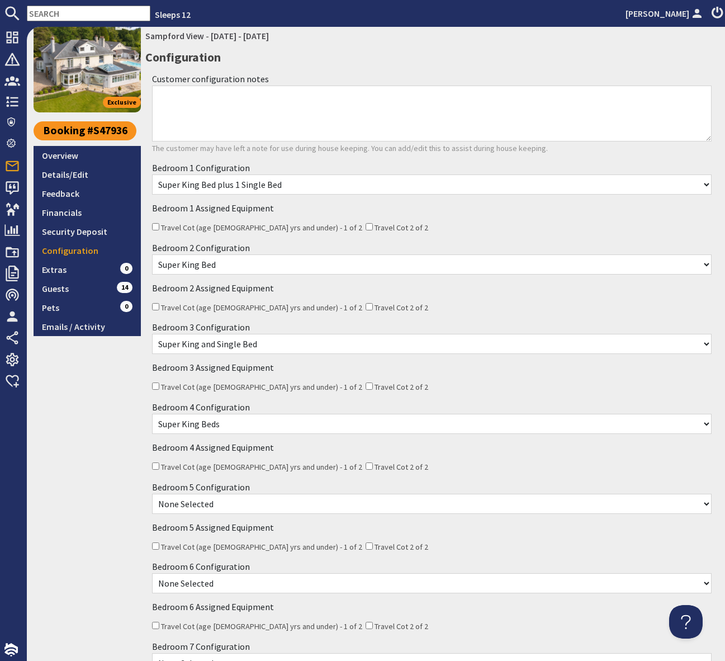
scroll to position [79, 0]
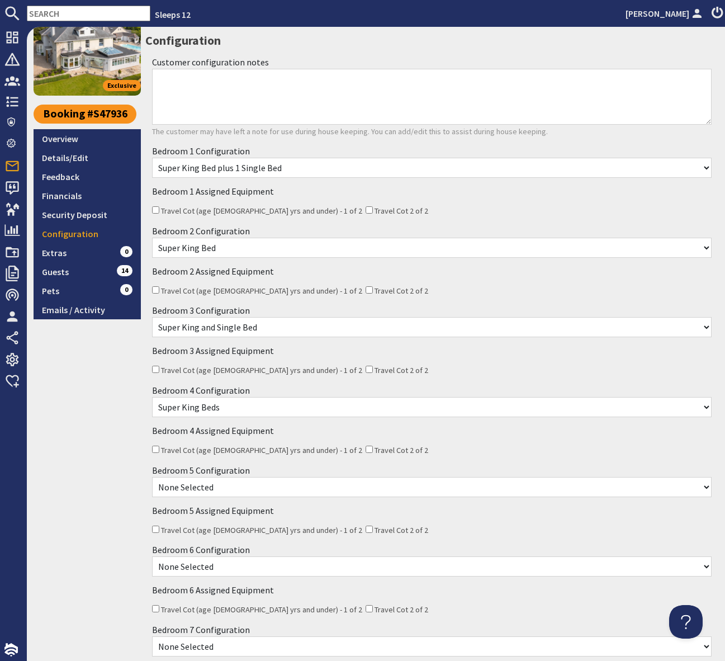
click at [252, 482] on select "None Selected Super King and Single Bed 3 x Single Beds Super King Bed Twin Beds" at bounding box center [431, 487] width 559 height 20
select select "2128"
click at [152, 477] on select "None Selected Super King and Single Bed 3 x Single Beds Super King Bed Twin Beds" at bounding box center [431, 487] width 559 height 20
click at [265, 570] on select "None Selected Single Bed Twin Beds" at bounding box center [431, 566] width 559 height 20
select select "2131"
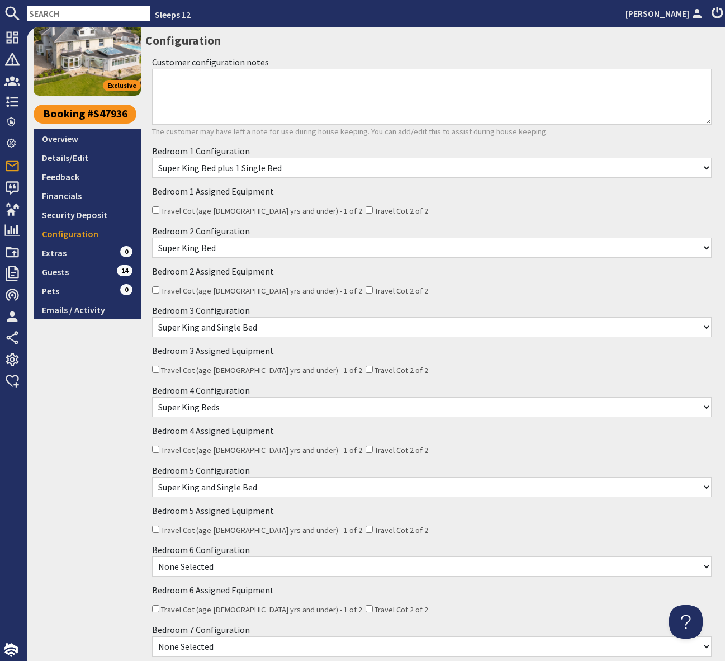
click at [152, 556] on select "None Selected Single Bed Twin Beds" at bounding box center [431, 566] width 559 height 20
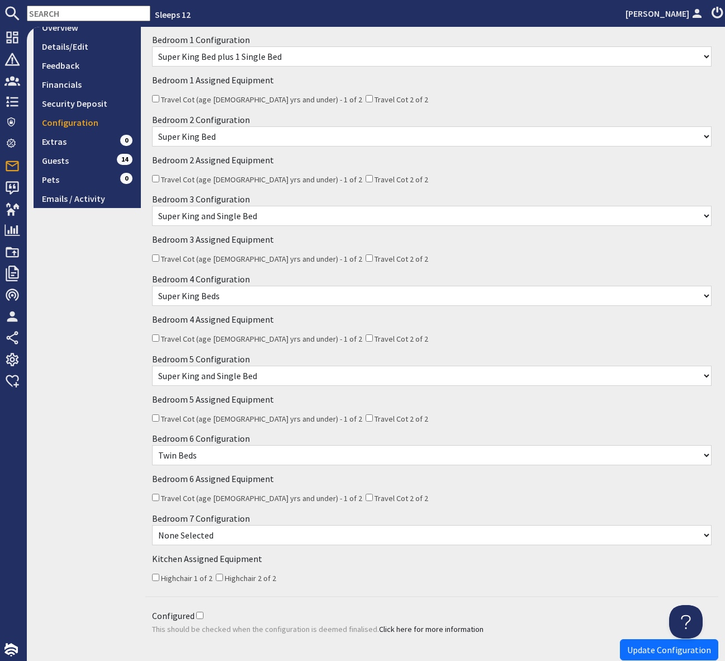
scroll to position [248, 0]
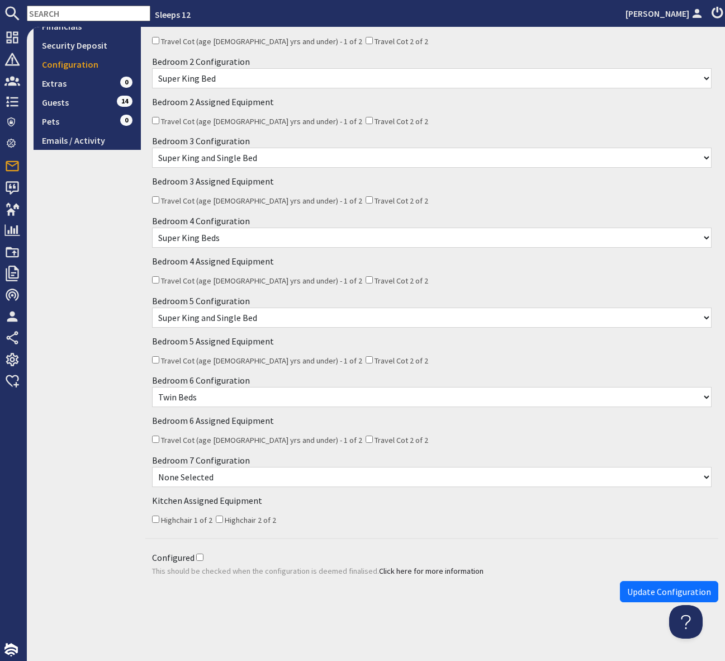
click at [240, 478] on select "None Selected Super King Bed Twin Room" at bounding box center [431, 477] width 559 height 20
select select "2435"
click at [152, 467] on select "None Selected Super King Bed Twin Room" at bounding box center [431, 477] width 559 height 20
click at [239, 555] on div "Configured This should be checked when the configuration is deemed finalised. C…" at bounding box center [431, 563] width 573 height 33
click at [154, 515] on input "Highchair 1 of 2" at bounding box center [155, 518] width 7 height 7
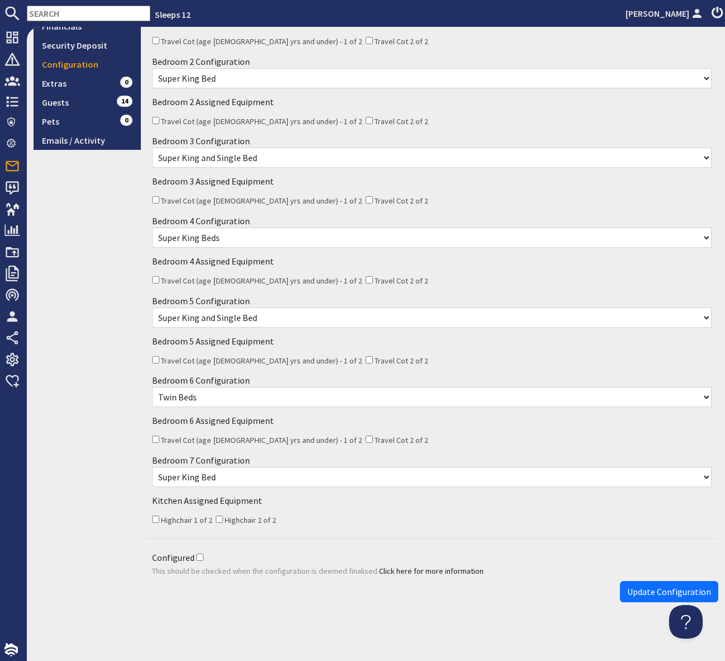
checkbox input "true"
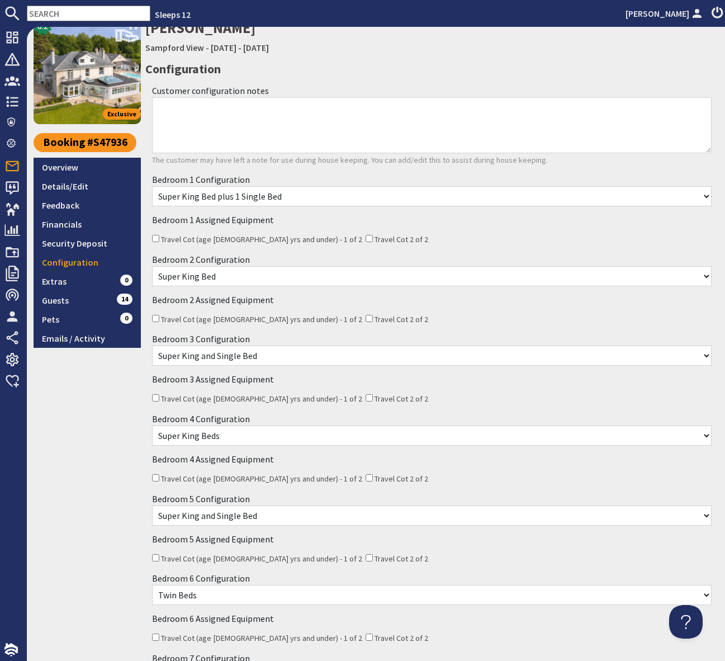
scroll to position [45, 0]
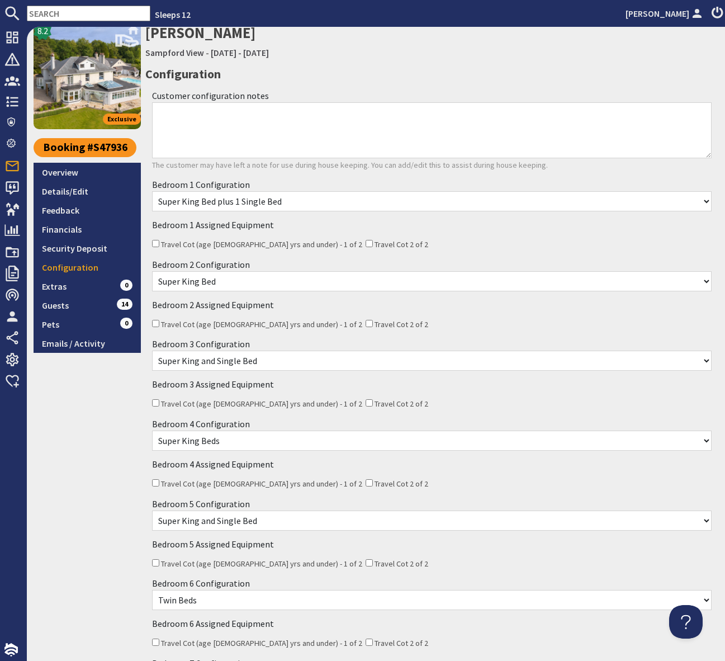
click at [156, 402] on input "Travel Cot (age 2 yrs and under) - 1 of 2" at bounding box center [155, 402] width 7 height 7
checkbox input "true"
click at [380, 405] on div "Travel Cot (age 2 yrs and under) - 1 of 2 Travel Cot 2 of 2" at bounding box center [431, 403] width 559 height 14
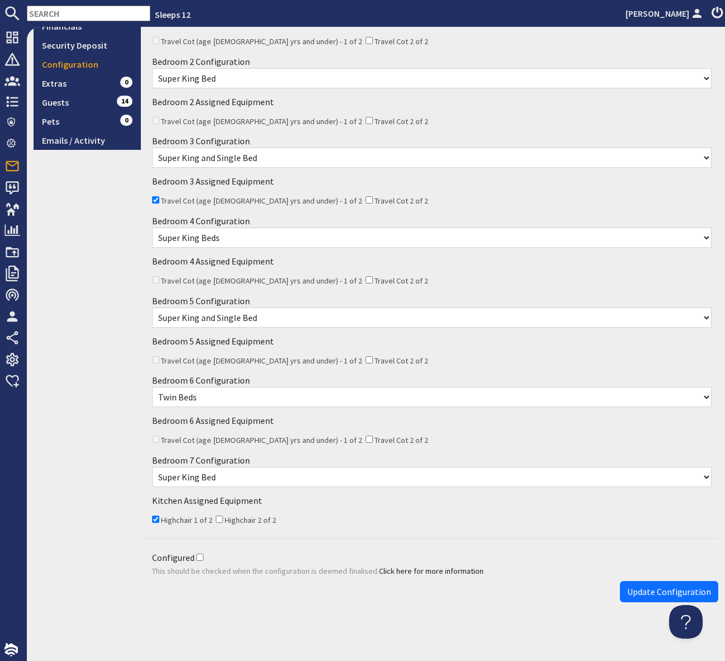
click at [198, 554] on input "Configured" at bounding box center [199, 556] width 7 height 7
checkbox input "true"
drag, startPoint x: 293, startPoint y: 586, endPoint x: 532, endPoint y: 634, distance: 243.9
click at [295, 587] on div "Update Configuration" at bounding box center [431, 591] width 573 height 21
click at [666, 586] on span "Update Configuration" at bounding box center [669, 591] width 84 height 11
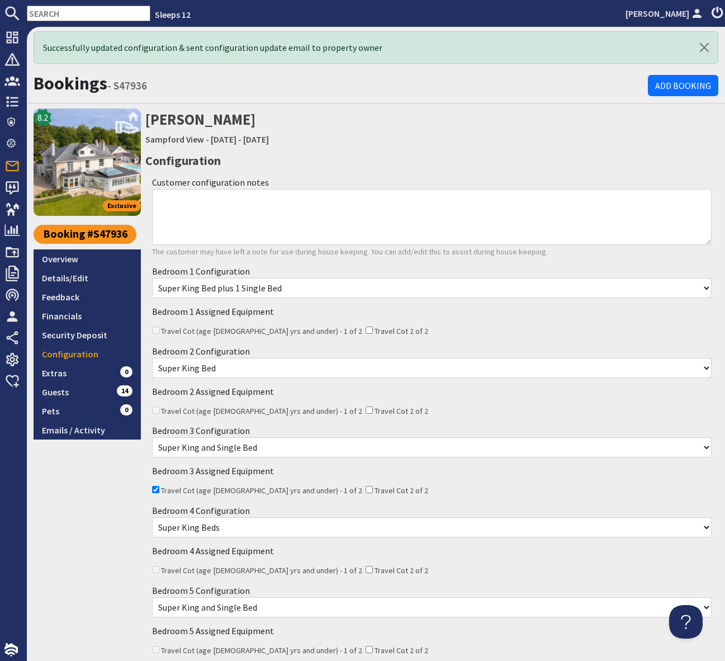
scroll to position [0, 0]
click at [89, 552] on div "8.2 Exclusive Booking #S47936 Overview Details/Edit Feedback Financials Securit…" at bounding box center [87, 502] width 107 height 788
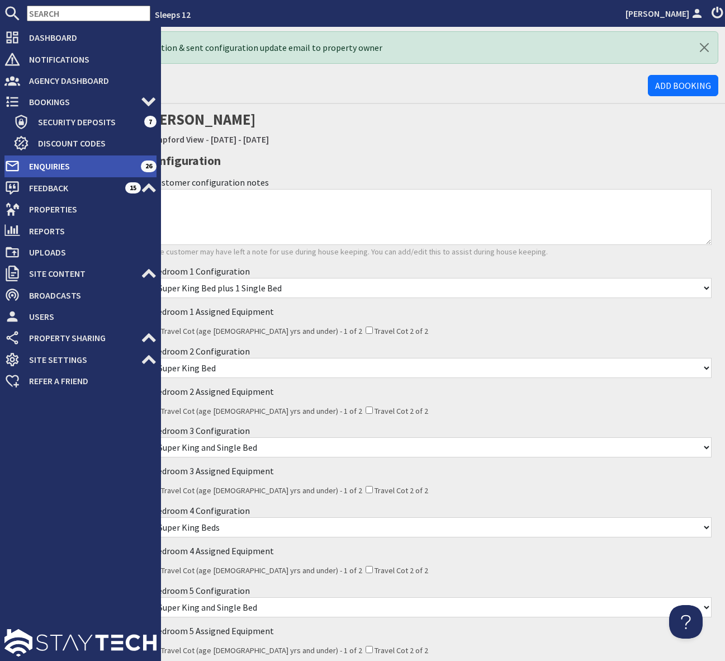
click at [116, 164] on span "Enquiries" at bounding box center [80, 166] width 121 height 18
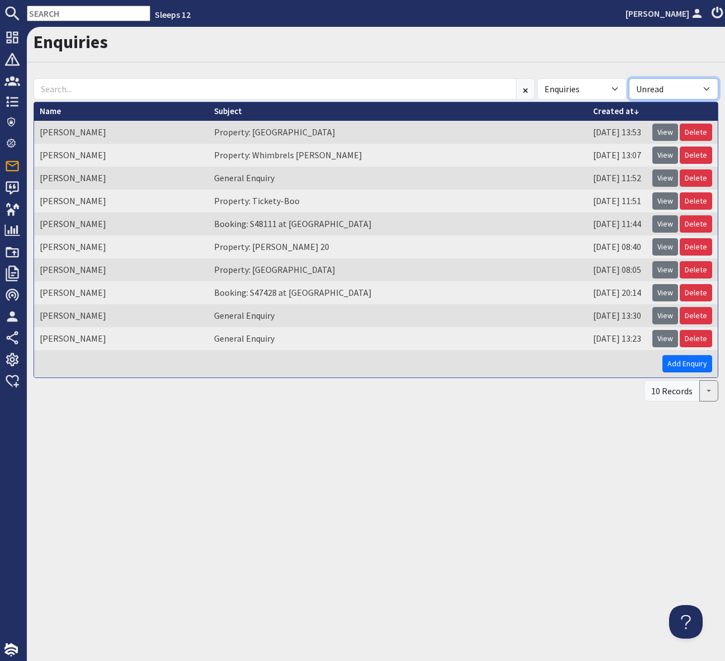
click at [707, 86] on select "All Read Unread" at bounding box center [673, 88] width 89 height 21
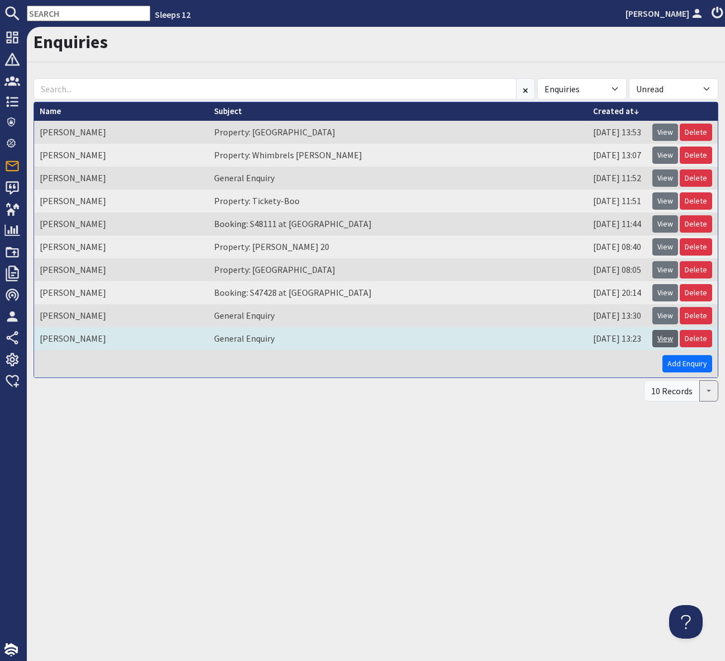
click at [662, 334] on link "View" at bounding box center [665, 338] width 26 height 17
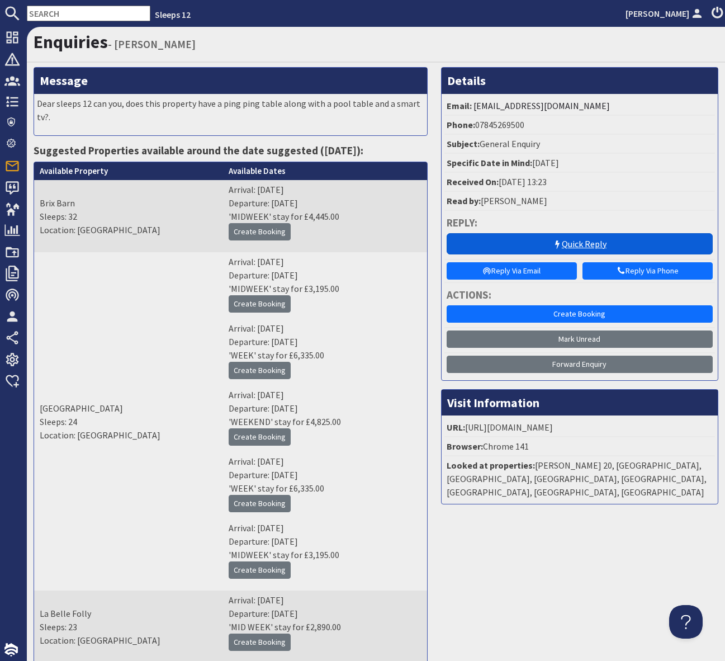
click at [575, 238] on link "Quick Reply" at bounding box center [580, 243] width 266 height 21
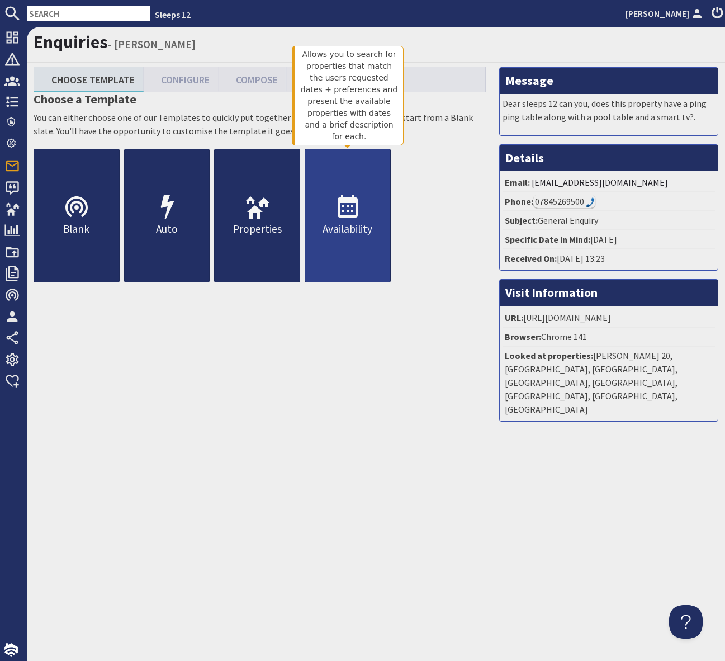
click at [346, 205] on icon at bounding box center [347, 207] width 27 height 27
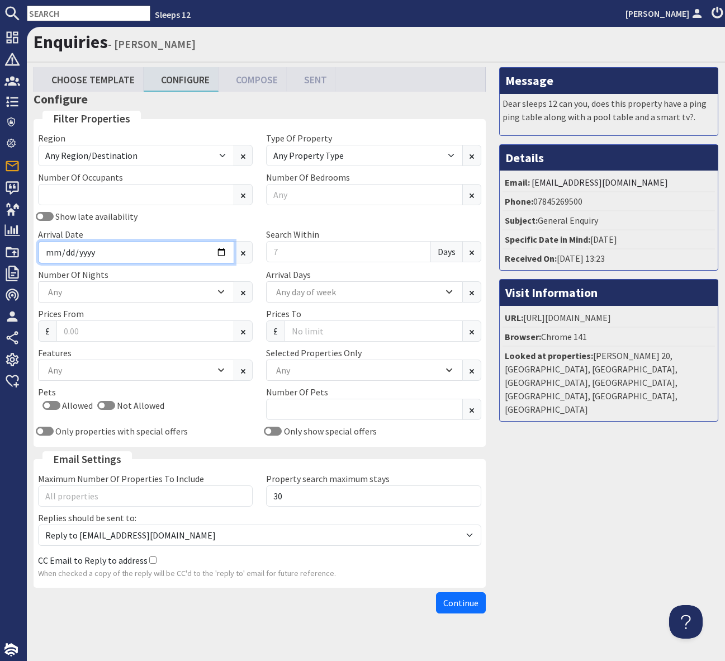
click at [218, 253] on input "Arrival Date" at bounding box center [136, 252] width 196 height 22
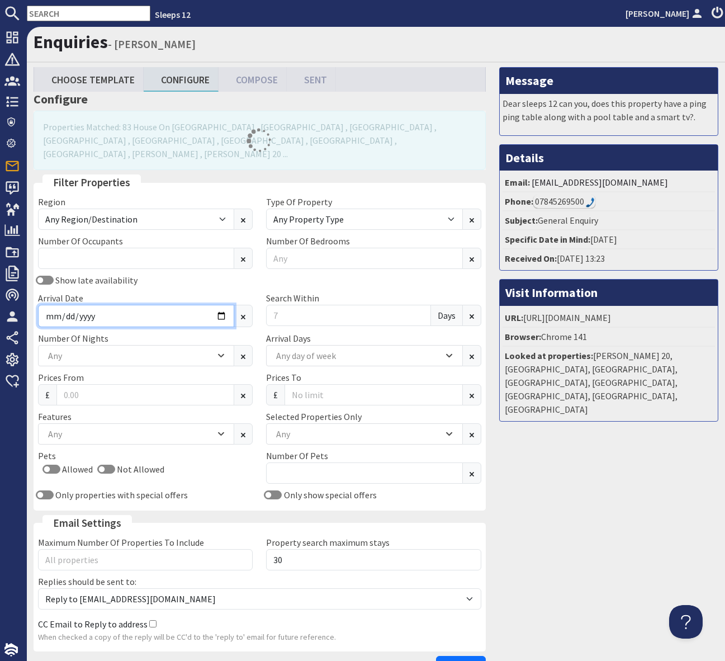
type input "2025-12-26"
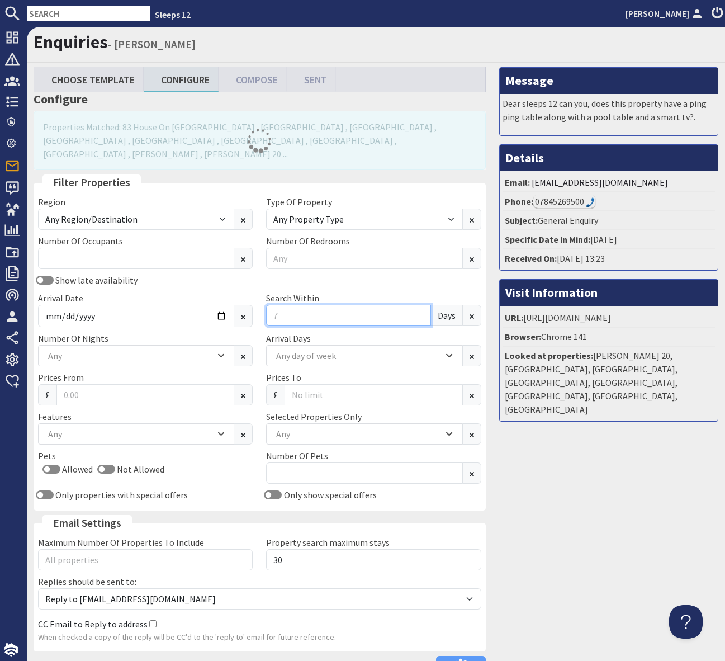
click at [311, 305] on input "Search Within" at bounding box center [348, 315] width 164 height 21
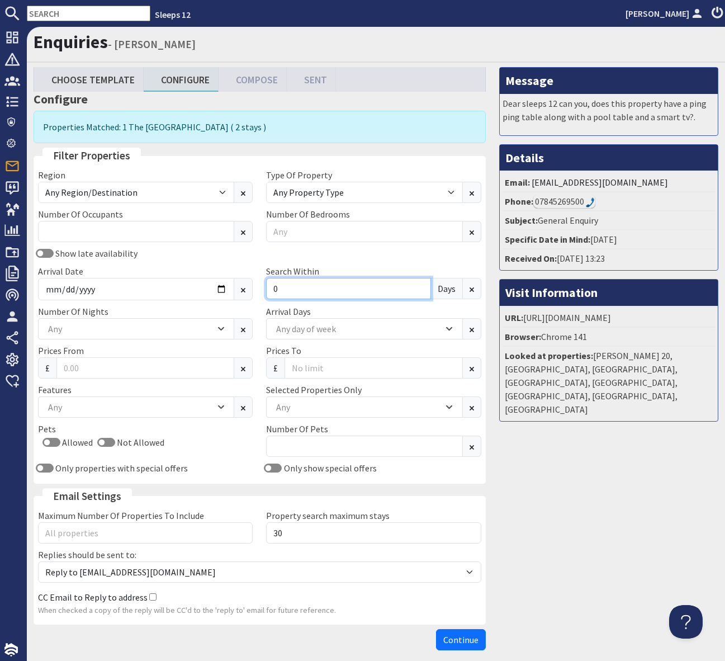
type input "0"
click at [40, 14] on input "text" at bounding box center [89, 14] width 124 height 16
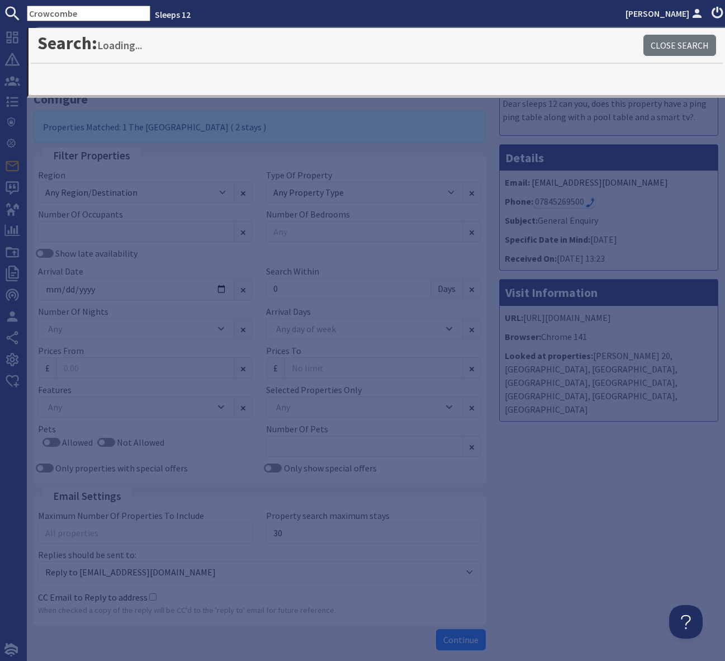
type input "Crowcombe"
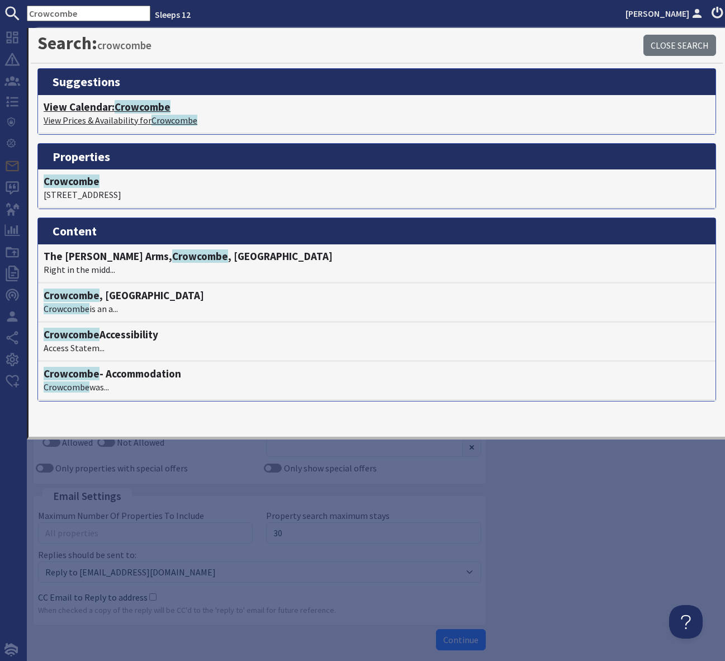
click at [144, 110] on span "Crowcombe" at bounding box center [143, 106] width 56 height 13
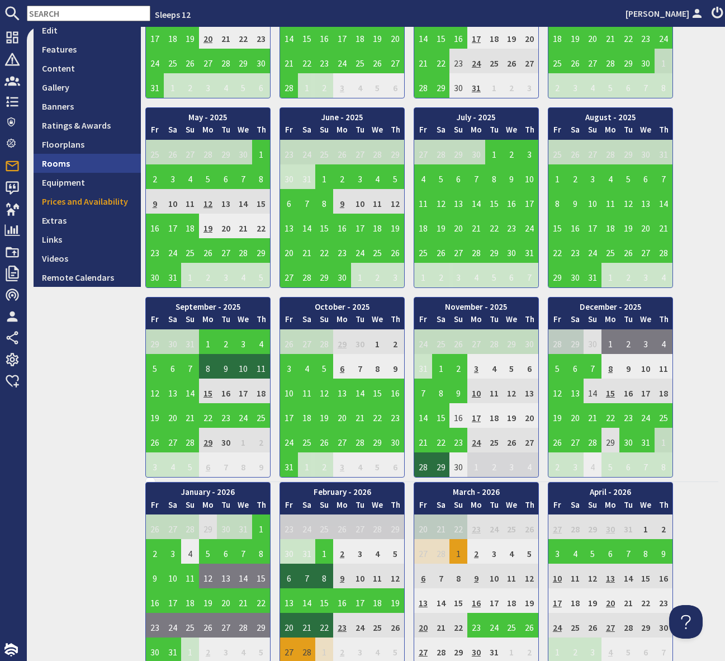
scroll to position [269, 0]
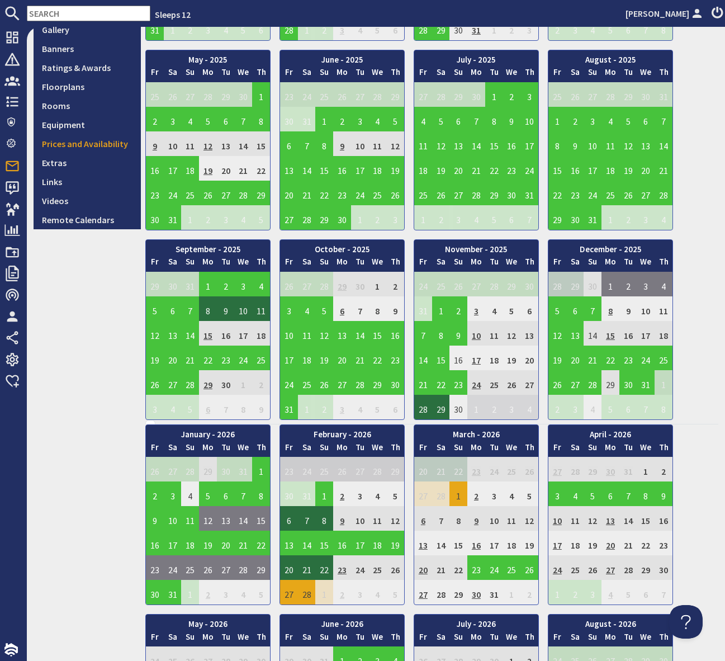
click at [287, 589] on td "27" at bounding box center [289, 592] width 18 height 25
click at [287, 539] on link "View booking" at bounding box center [291, 541] width 58 height 12
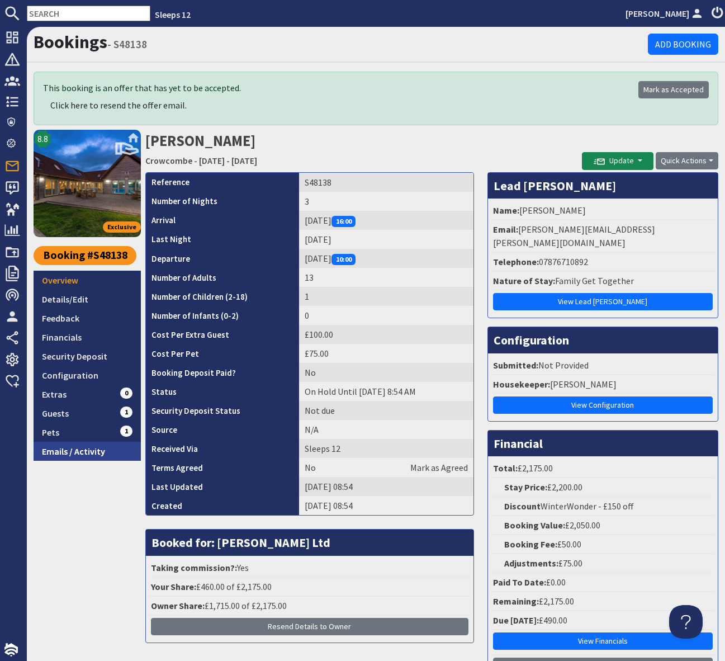
click at [67, 452] on link "Emails / Activity" at bounding box center [87, 451] width 107 height 19
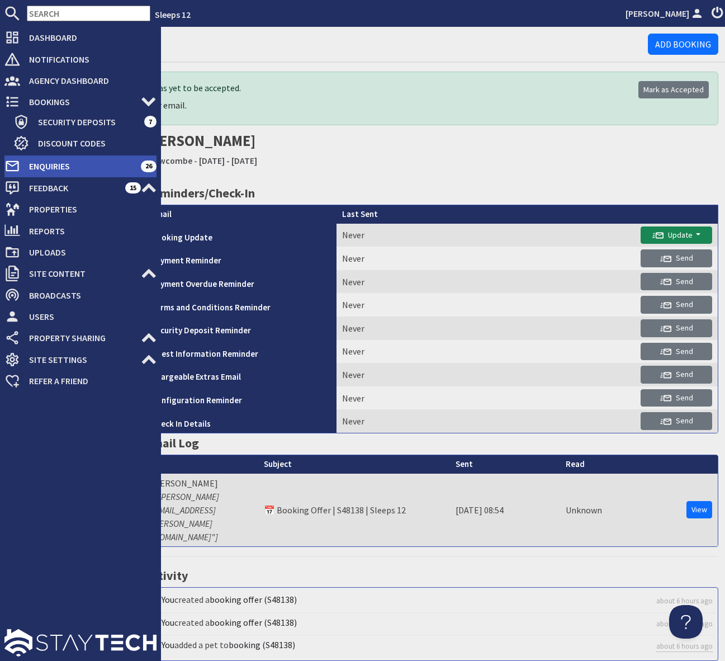
click at [49, 164] on span "Enquiries" at bounding box center [80, 166] width 121 height 18
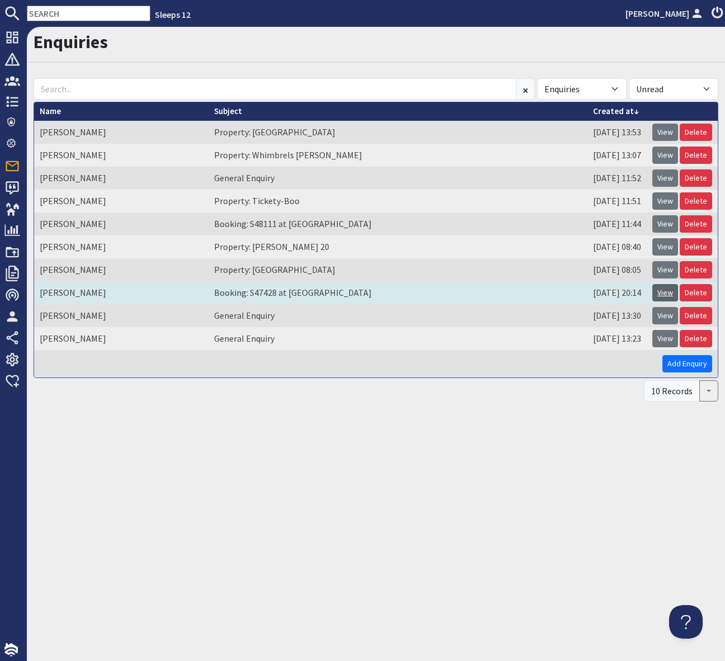
click at [672, 295] on link "View" at bounding box center [665, 292] width 26 height 17
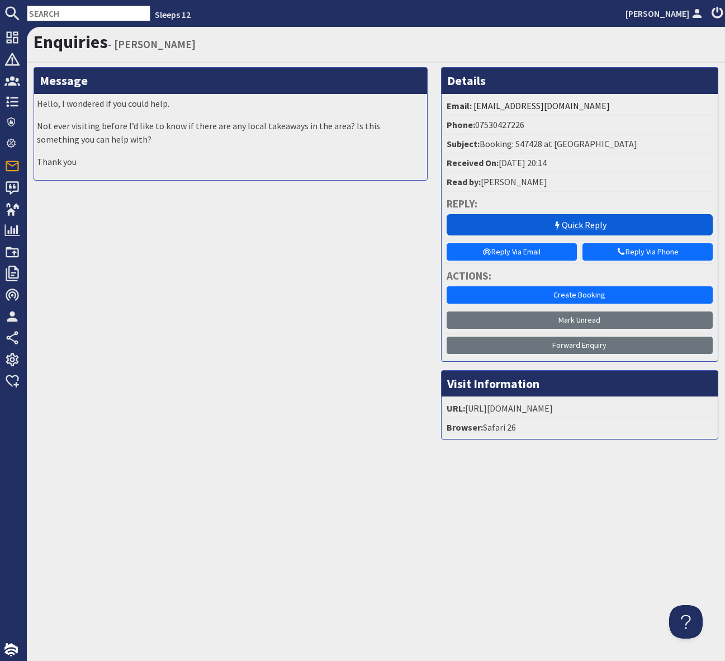
click at [540, 226] on link "Quick Reply" at bounding box center [580, 224] width 266 height 21
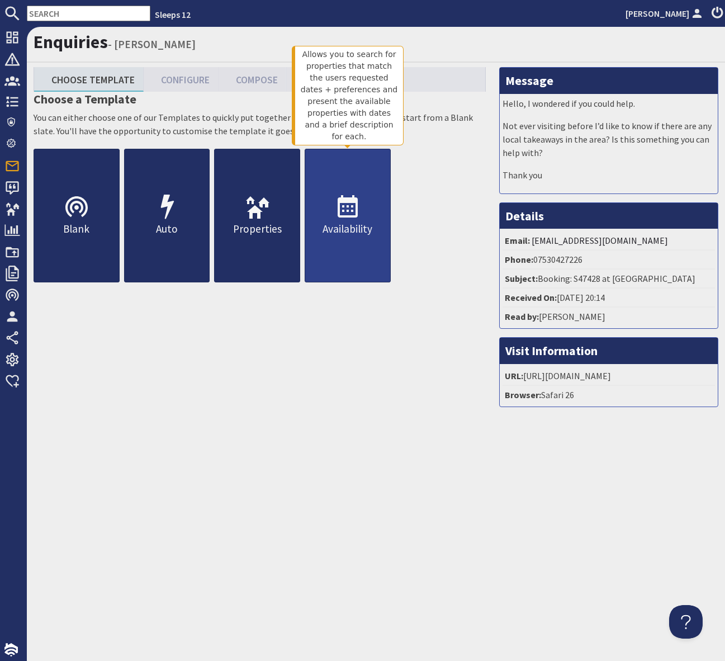
click at [348, 201] on use at bounding box center [348, 206] width 20 height 22
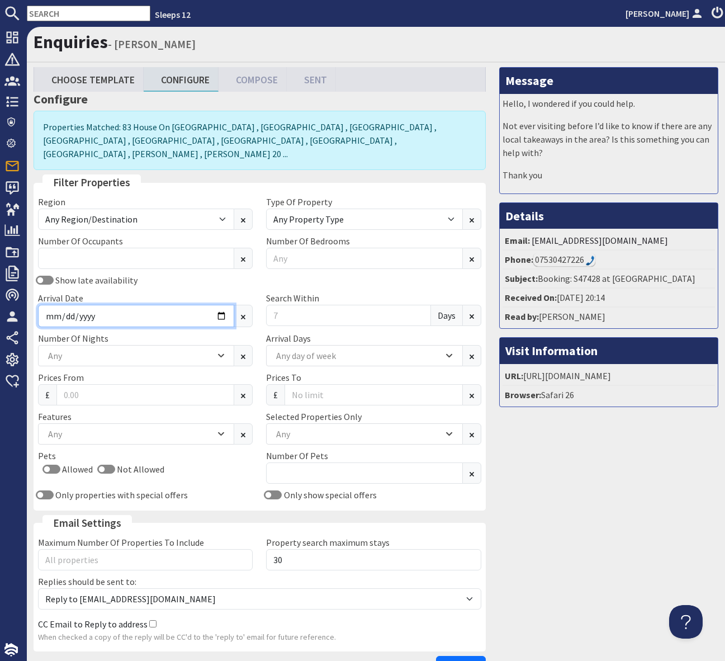
click at [219, 305] on input "Arrival Date" at bounding box center [136, 316] width 196 height 22
type input "2026-01-23"
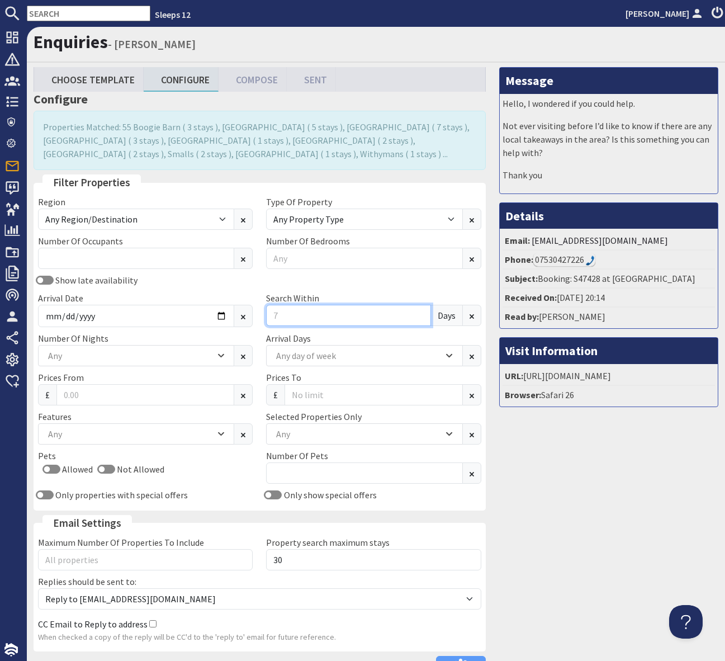
click at [276, 311] on input "Search Within" at bounding box center [348, 315] width 164 height 21
type input "4"
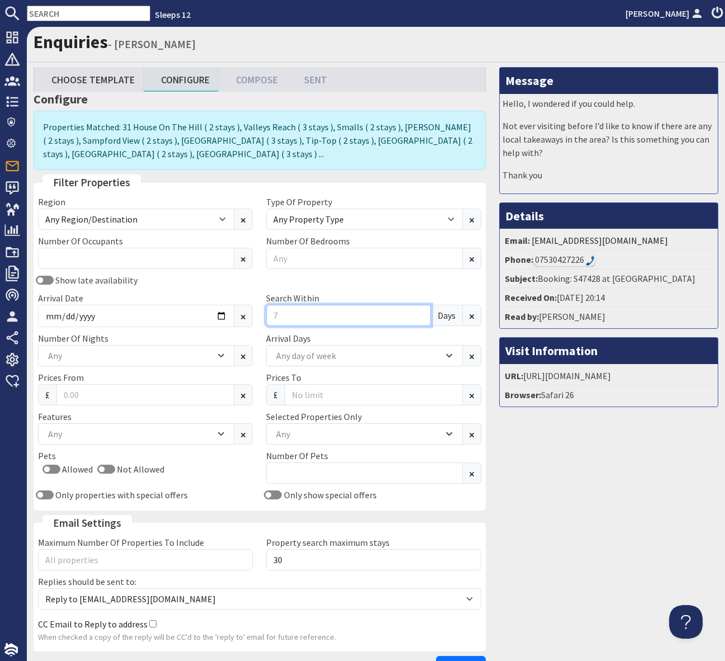
type input "0"
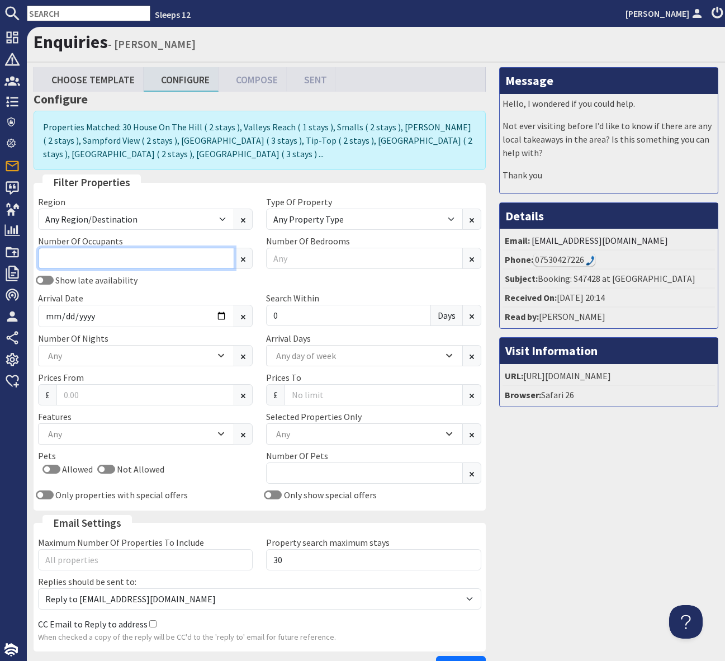
drag, startPoint x: 64, startPoint y: 259, endPoint x: 128, endPoint y: 263, distance: 63.8
click at [64, 259] on input "Number Of Occupants" at bounding box center [136, 258] width 196 height 21
type input "2"
type input "12"
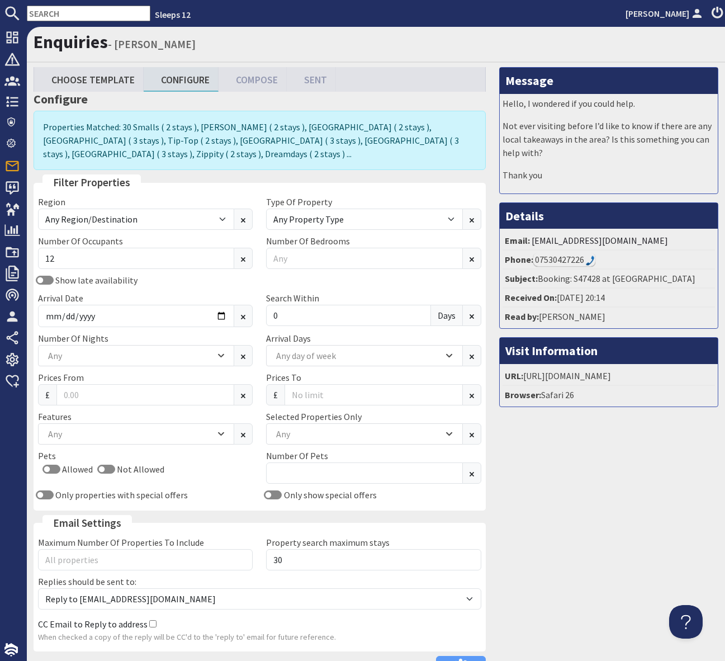
click at [215, 285] on div "Show late availability" at bounding box center [145, 279] width 228 height 13
click at [608, 513] on div "Message Hello, I wondered if you could help. Not ever visiting before I’d like …" at bounding box center [608, 374] width 233 height 615
click at [614, 570] on div "Message Hello, I wondered if you could help. Not ever visiting before I’d like …" at bounding box center [608, 374] width 233 height 615
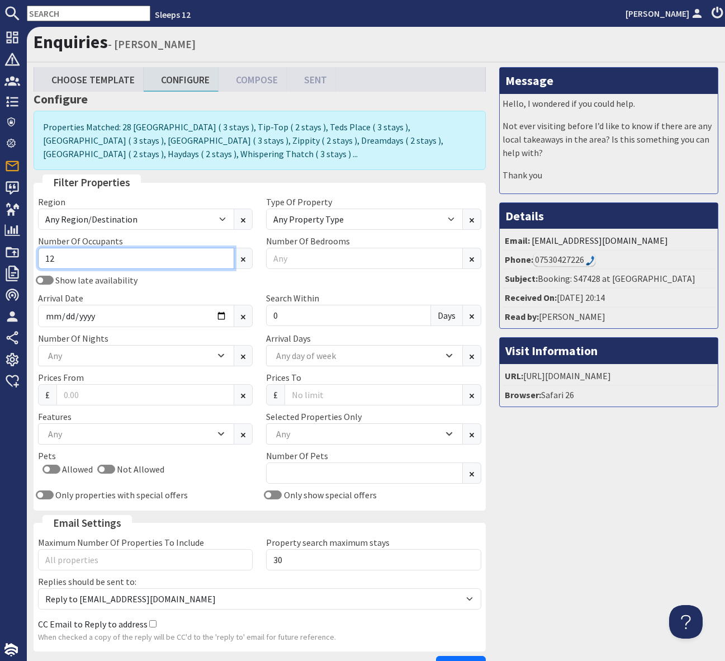
click at [65, 259] on input "12" at bounding box center [136, 258] width 196 height 21
click at [167, 290] on div "Show late availability Arrival Date 2026-01-23 Search Within 0 Days" at bounding box center [259, 302] width 457 height 58
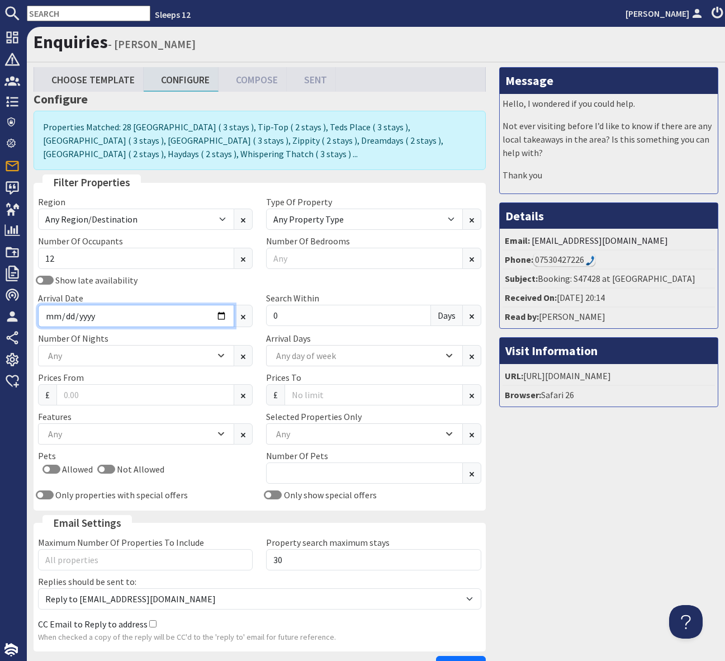
click at [221, 315] on input "2026-01-23" at bounding box center [136, 316] width 196 height 22
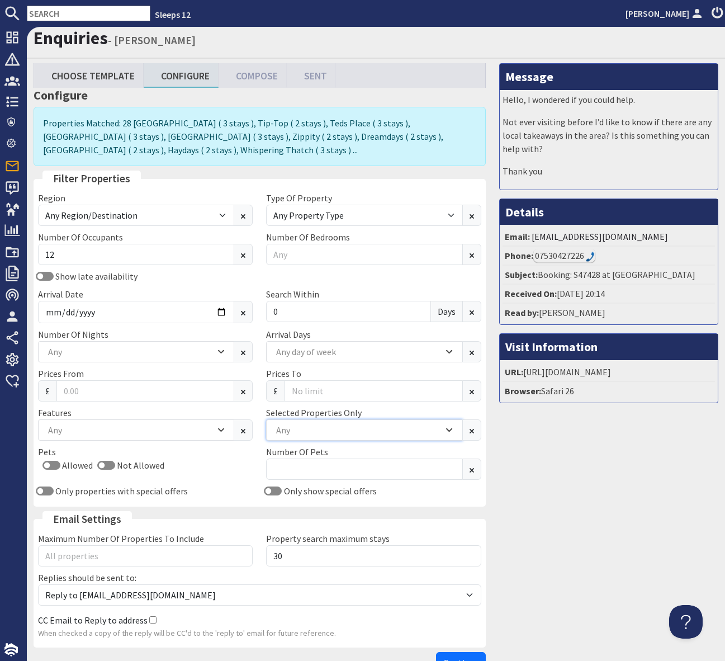
click at [300, 423] on div "Any" at bounding box center [364, 429] width 196 height 21
type input "blue"
click at [290, 478] on div "Bluewater" at bounding box center [364, 476] width 195 height 19
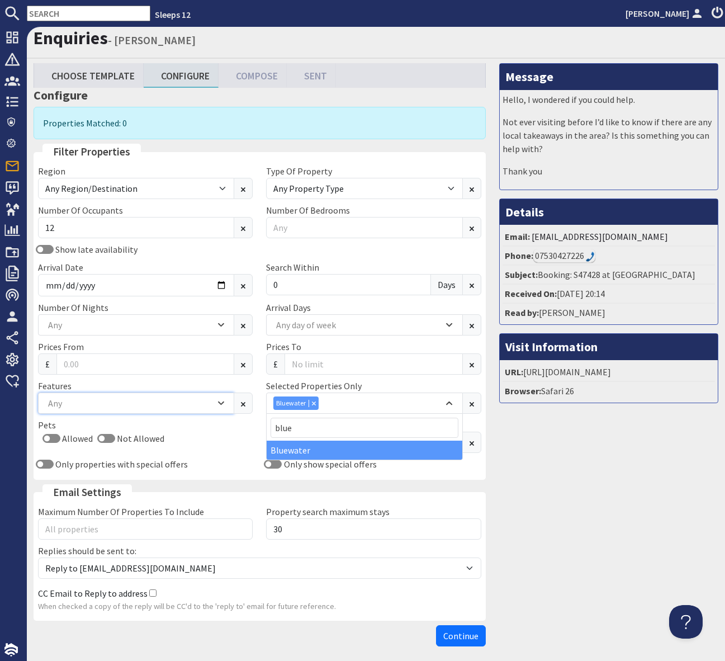
drag, startPoint x: 70, startPoint y: 407, endPoint x: 82, endPoint y: 407, distance: 11.2
click at [70, 407] on div "Any" at bounding box center [130, 403] width 170 height 12
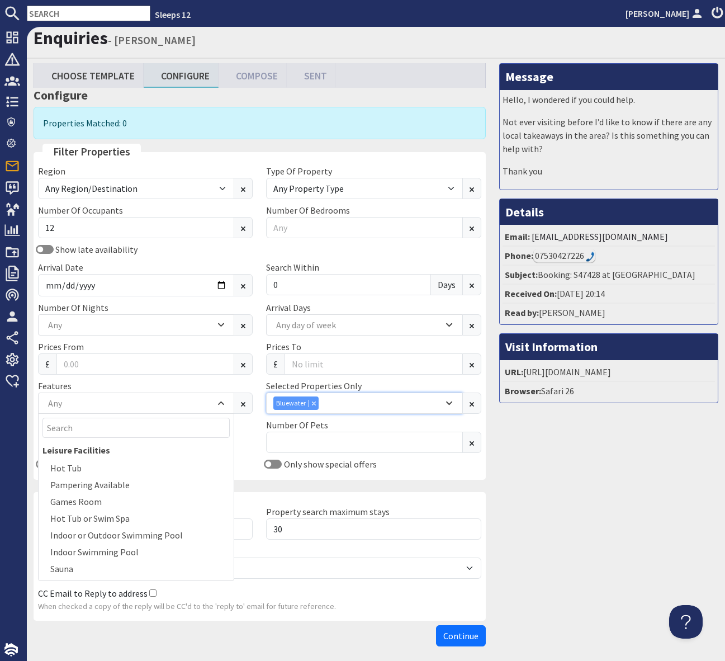
click at [324, 399] on div "Bluewater" at bounding box center [358, 402] width 170 height 13
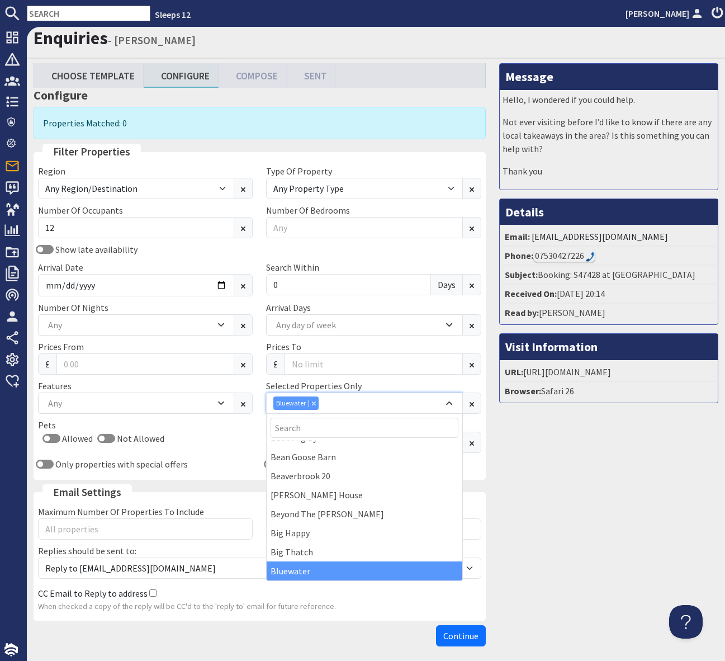
click at [310, 402] on div "Combobox" at bounding box center [314, 402] width 10 height 7
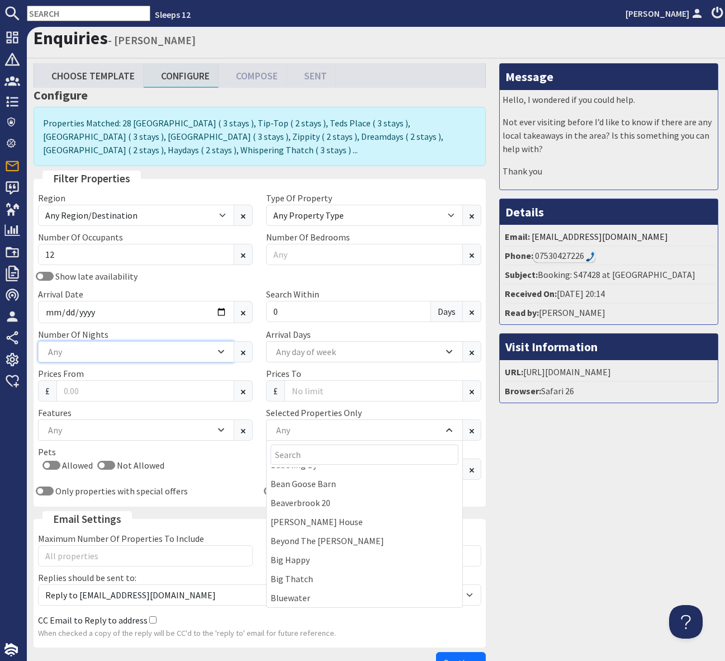
click at [213, 349] on div "Any" at bounding box center [130, 351] width 170 height 12
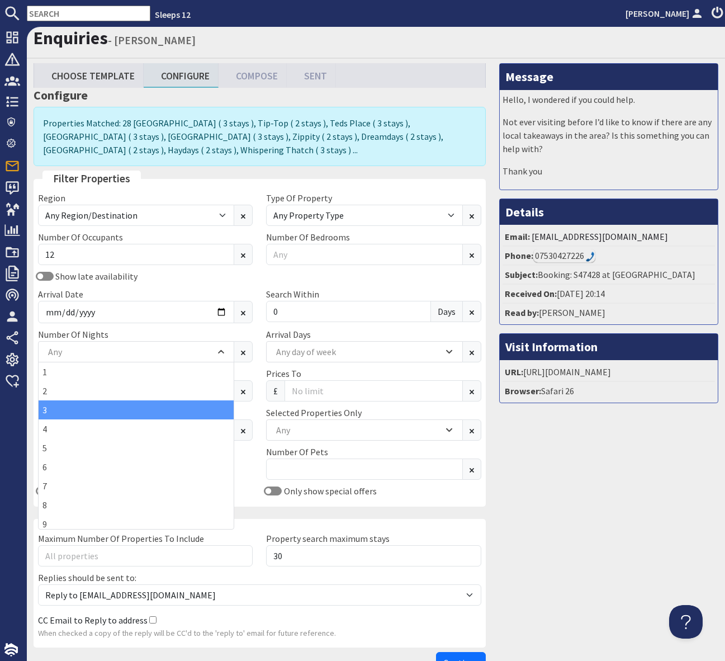
click at [188, 411] on div "3" at bounding box center [136, 409] width 195 height 19
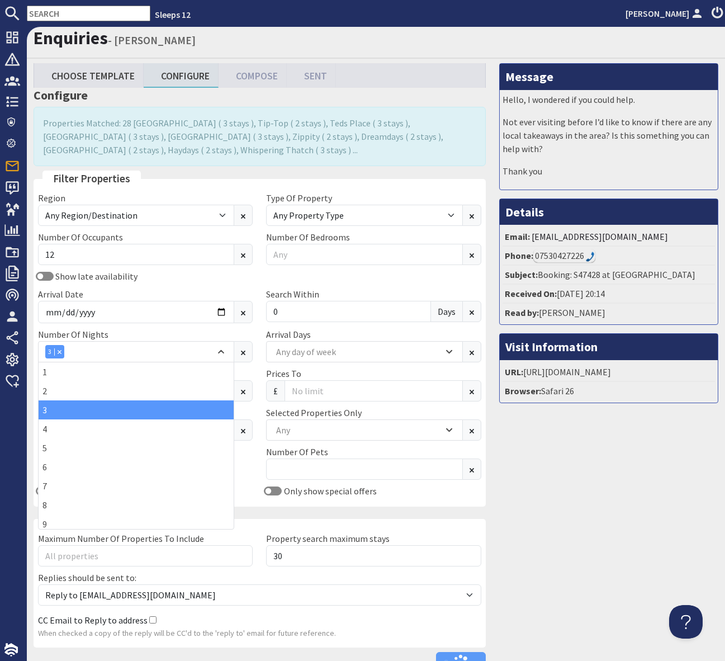
scroll to position [78, 0]
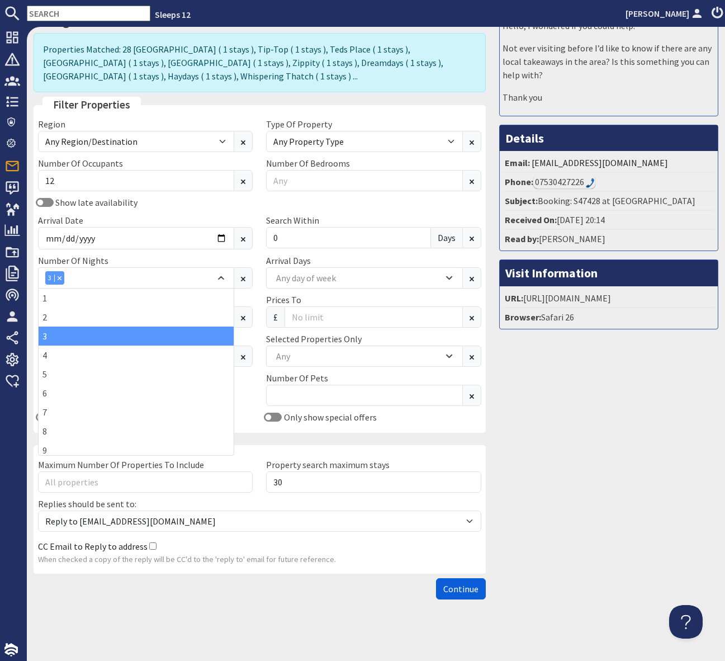
click at [447, 596] on button "Continue" at bounding box center [461, 588] width 50 height 21
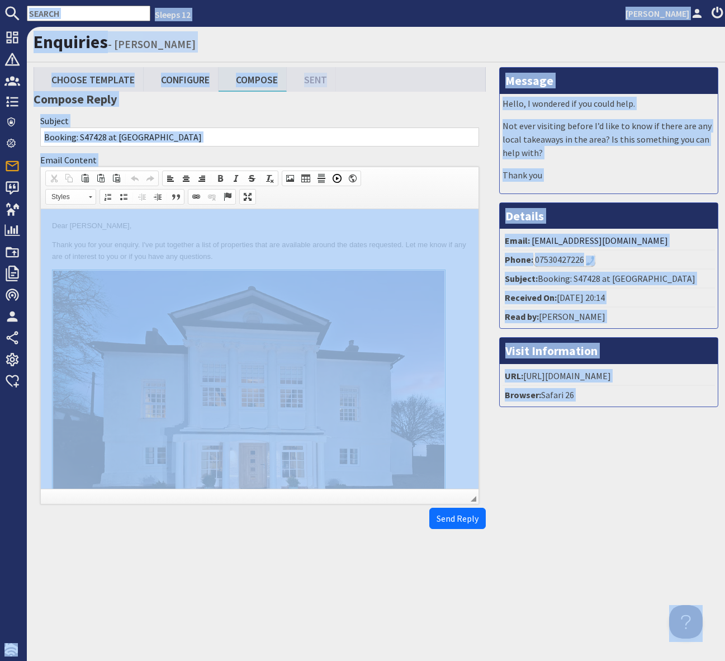
copy body "Sleeps 12 Simone Pocock Dashboard Notifications 0 Agency Dashboard Bookings 0 S…"
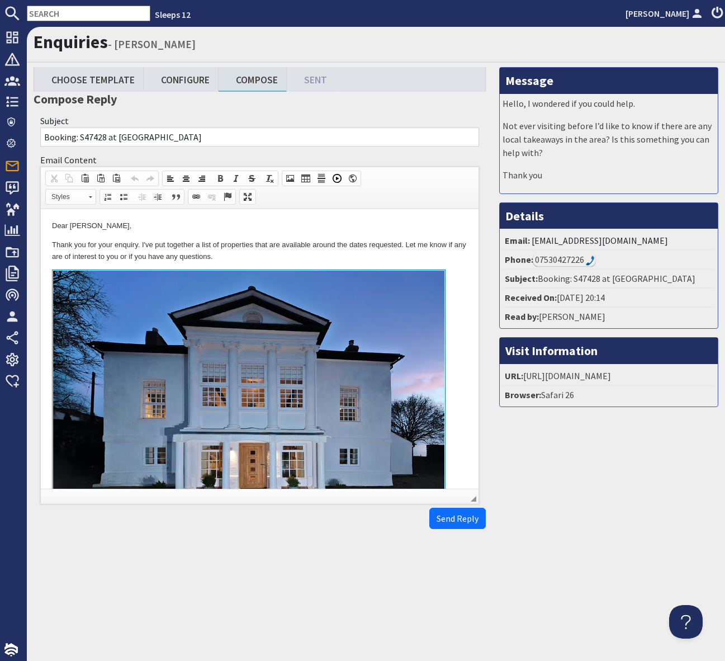
click at [382, 256] on p "Thank you for your enquiry. I've put together a list of properties that are ava…" at bounding box center [259, 250] width 415 height 23
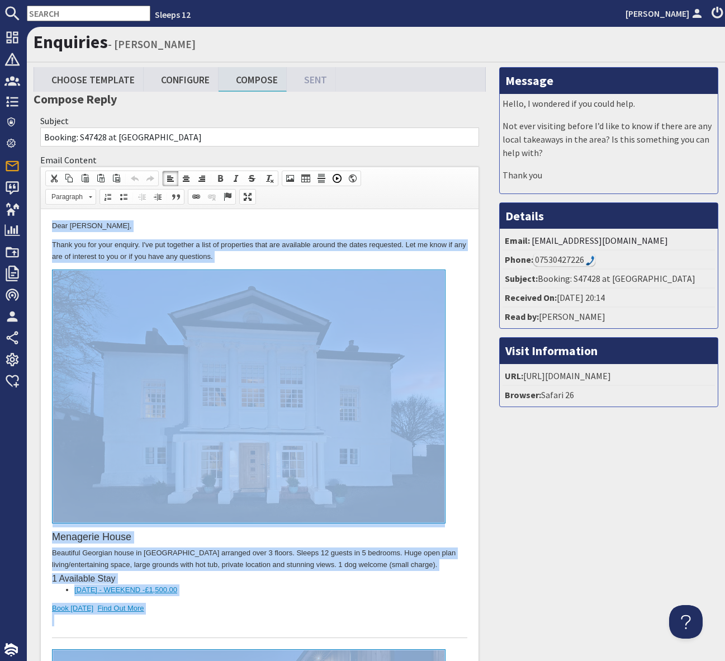
copy body "Dear Martika Barrett, Thank you for your enquiry. I've put together a list of p…"
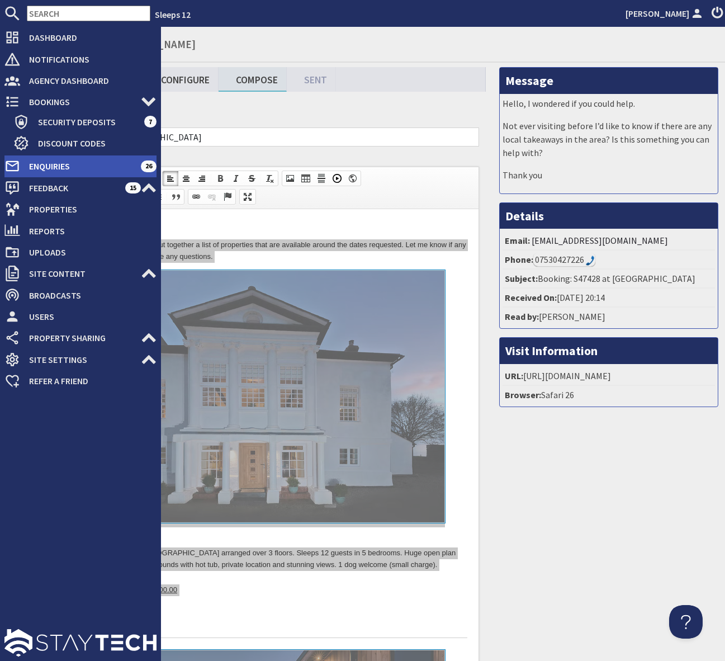
click at [44, 163] on span "Enquiries" at bounding box center [80, 166] width 121 height 18
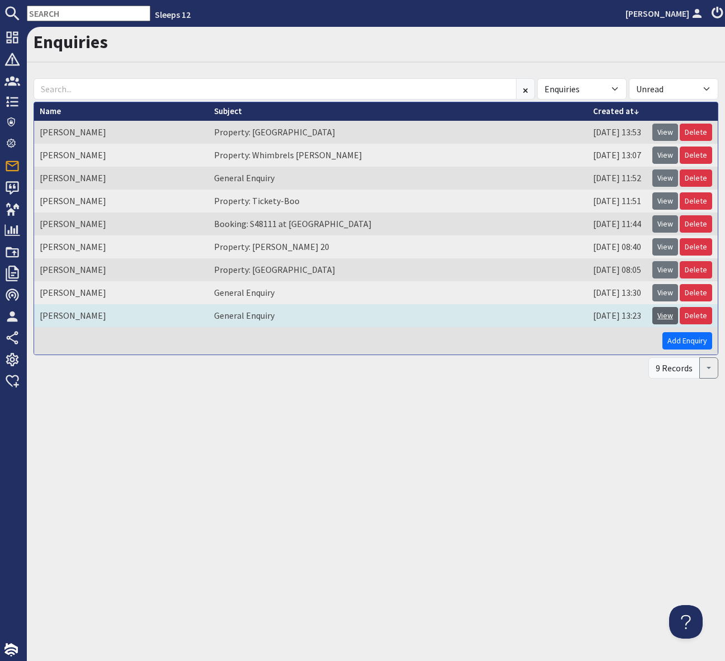
click at [660, 314] on link "View" at bounding box center [665, 315] width 26 height 17
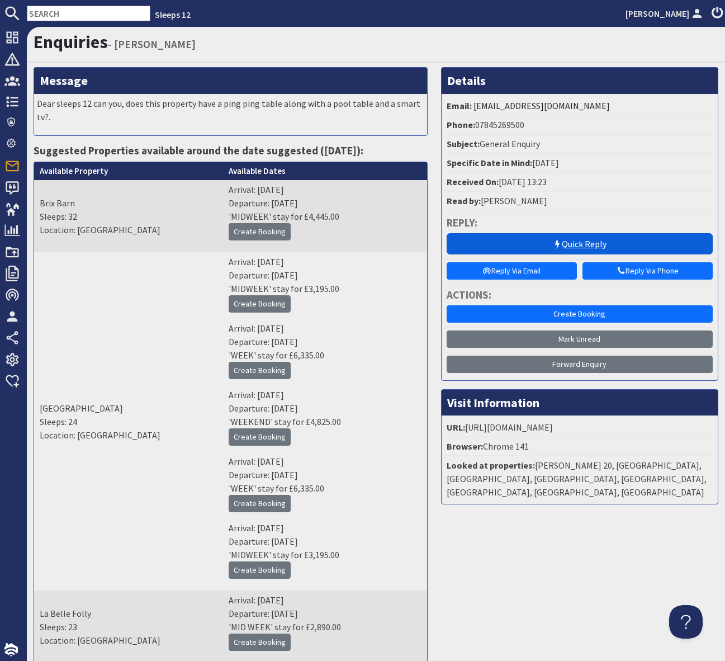
click at [553, 244] on icon at bounding box center [557, 244] width 9 height 9
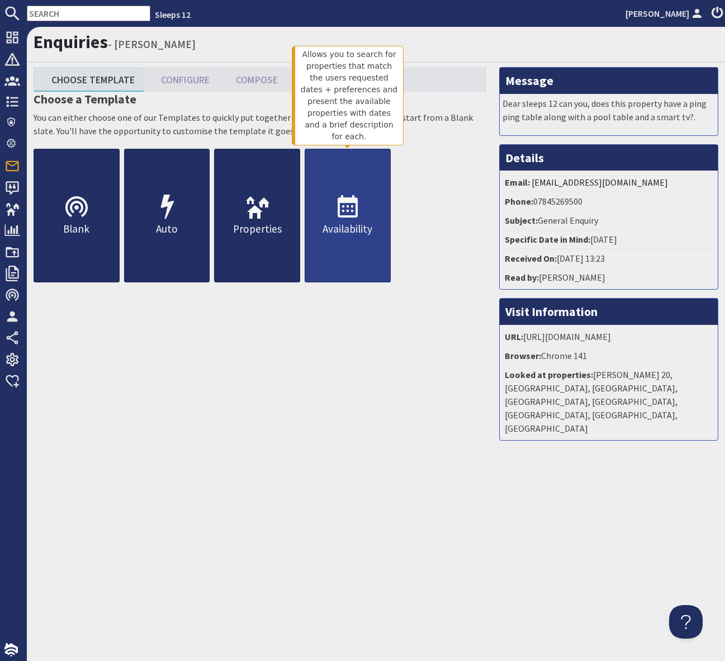
click at [340, 210] on icon at bounding box center [347, 207] width 27 height 27
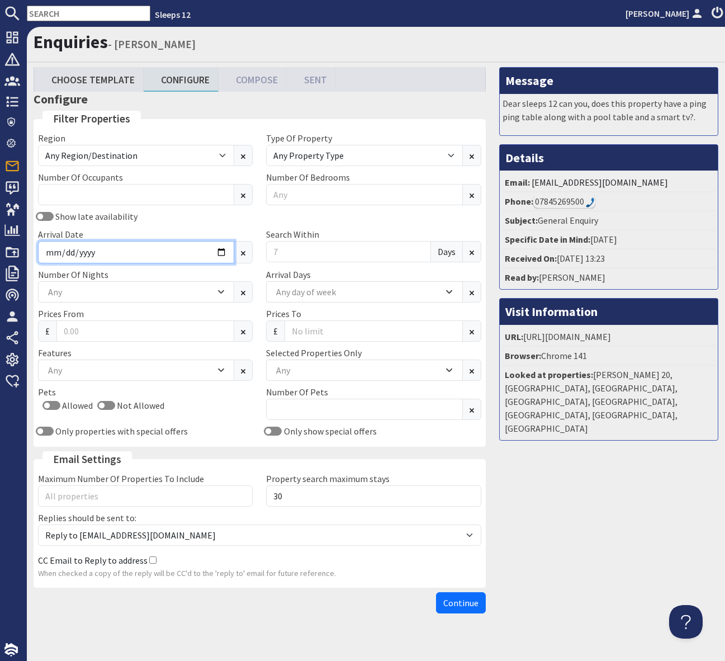
click at [219, 250] on input "Arrival Date" at bounding box center [136, 252] width 196 height 22
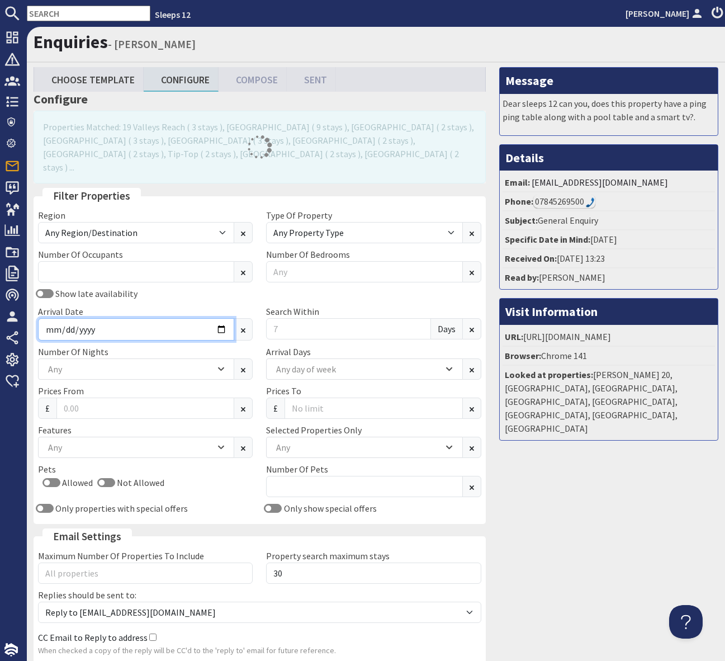
type input "2025-12-12"
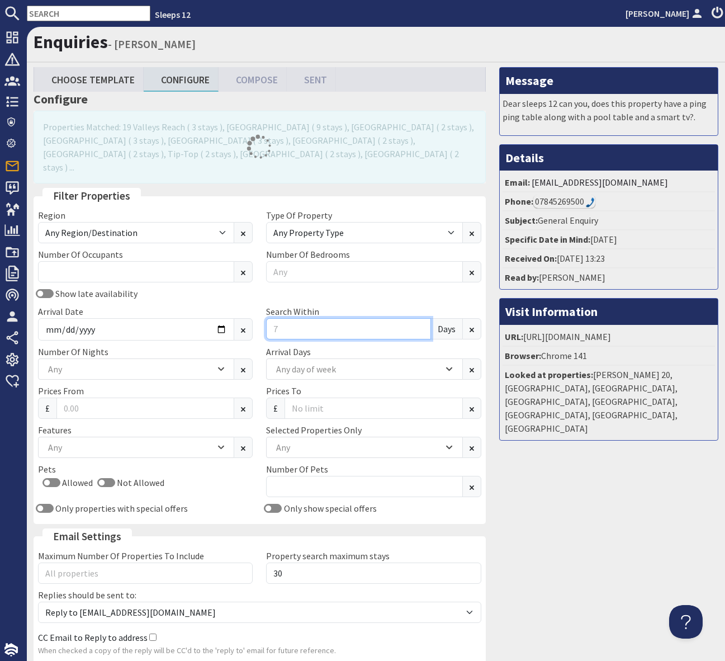
click at [302, 321] on input "Search Within" at bounding box center [348, 328] width 164 height 21
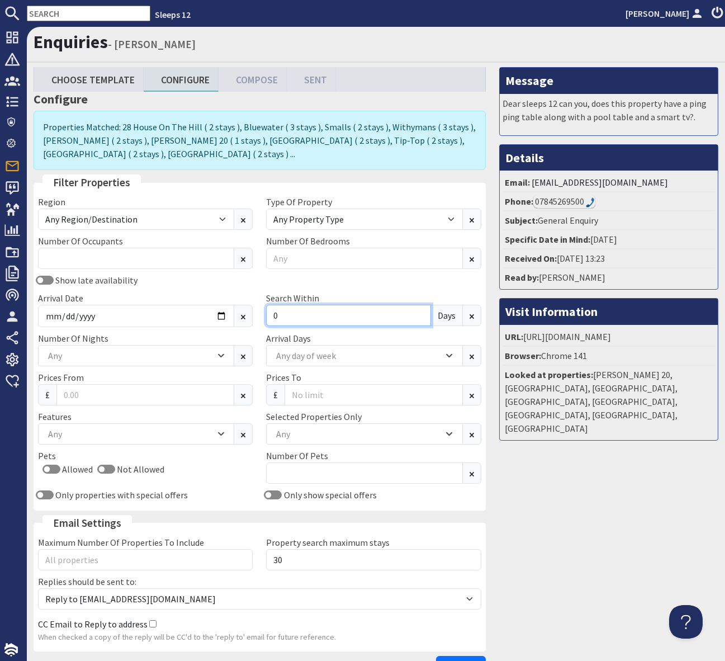
scroll to position [78, 0]
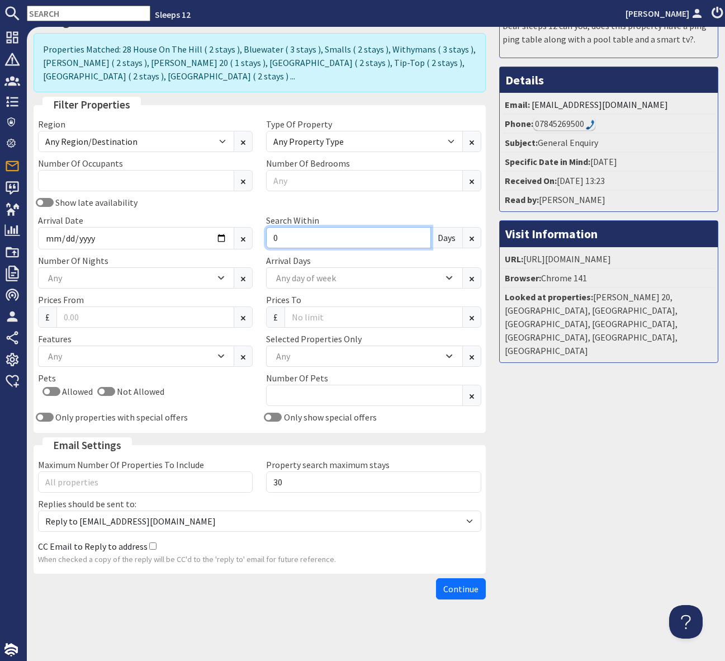
type input "0"
click at [304, 356] on div "Any" at bounding box center [358, 356] width 170 height 12
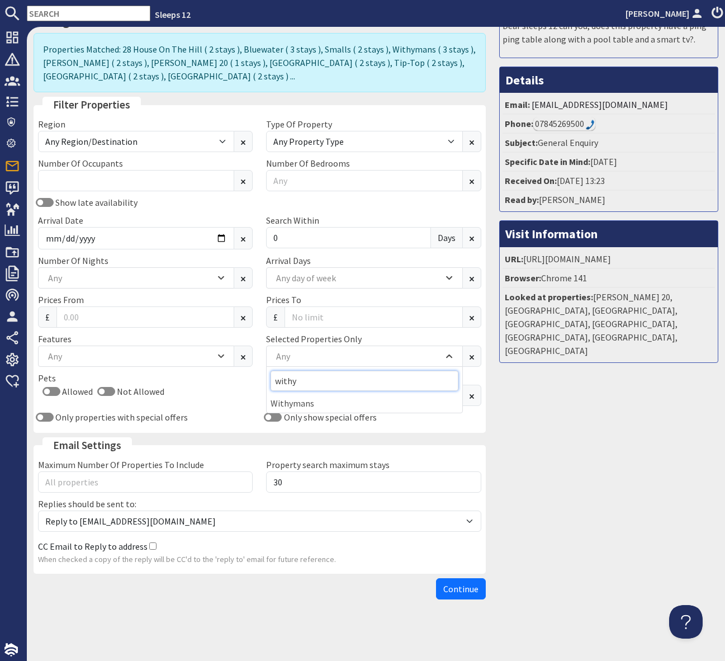
scroll to position [54, 0]
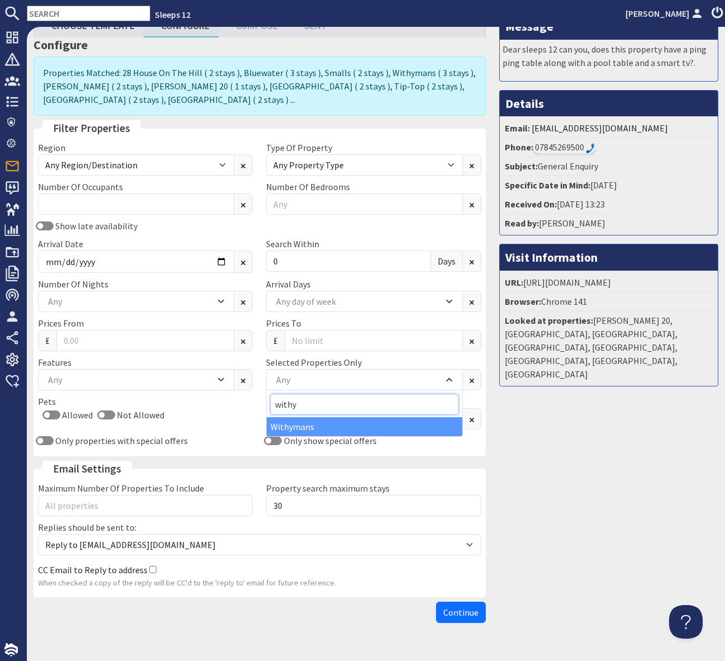
type input "withy"
click at [297, 426] on div "Withymans" at bounding box center [364, 426] width 195 height 19
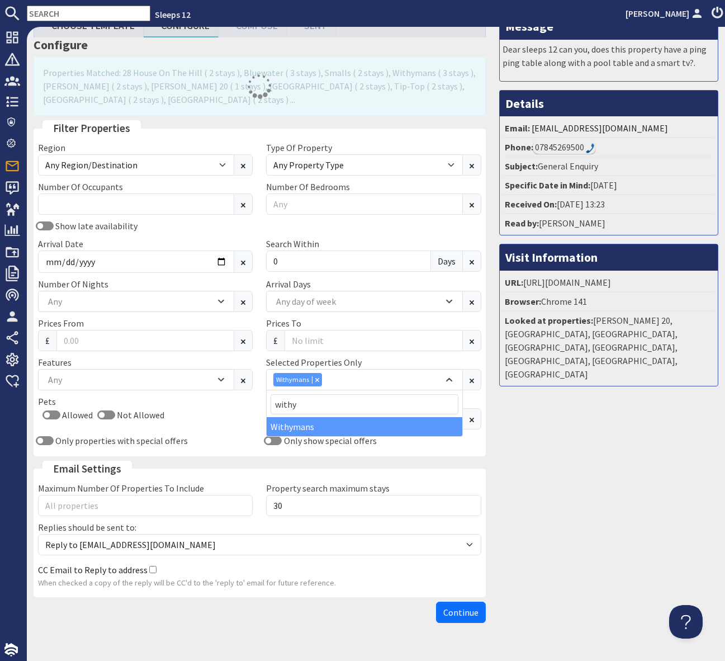
scroll to position [51, 0]
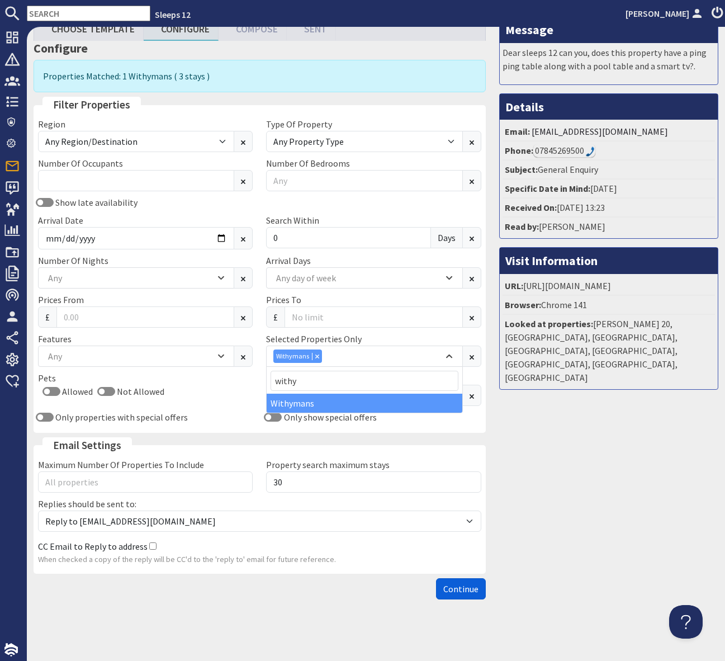
click at [452, 591] on span "Continue" at bounding box center [460, 588] width 35 height 11
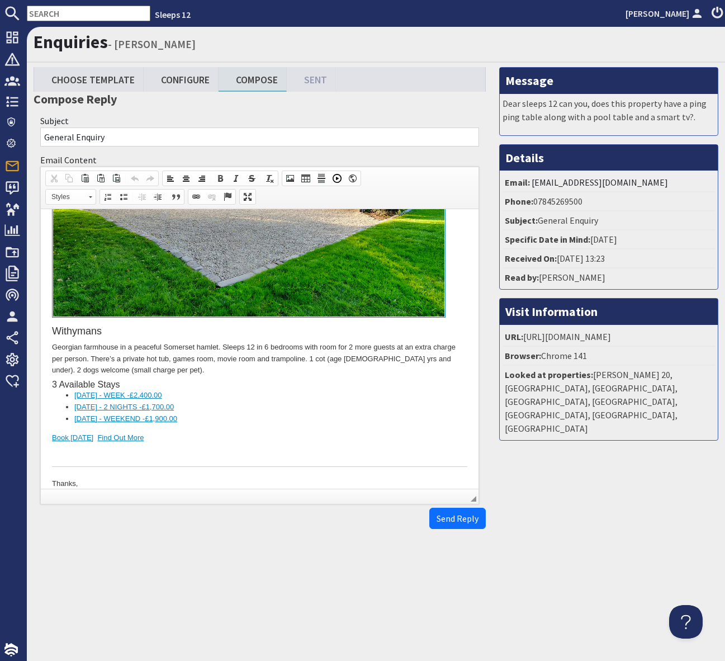
scroll to position [241, 0]
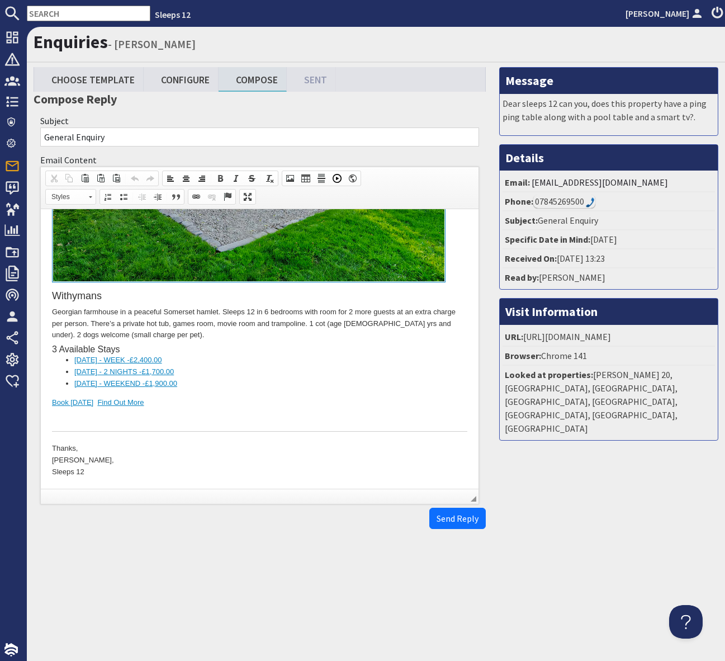
click at [354, 383] on div "Withymans Georgian farmhouse in a peaceful Somerset hamlet. Sleeps 12 in 6 bedr…" at bounding box center [259, 230] width 415 height 403
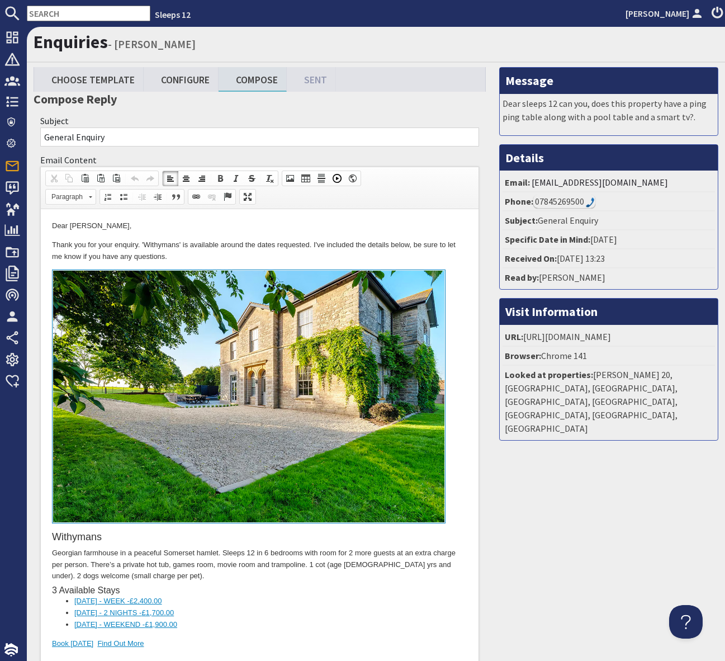
scroll to position [0, 0]
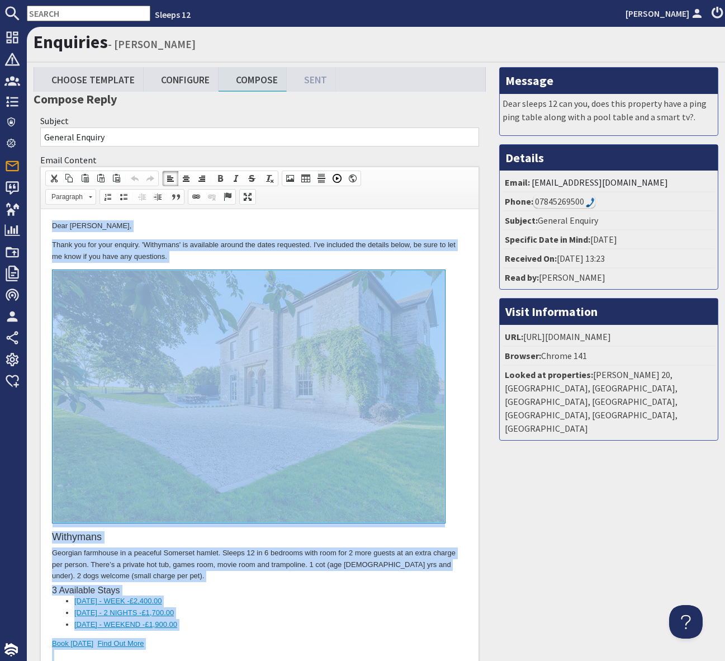
copy body "Dear Sufyan Bashir, Thank you for your enquiry. 'Withymans' is available around…"
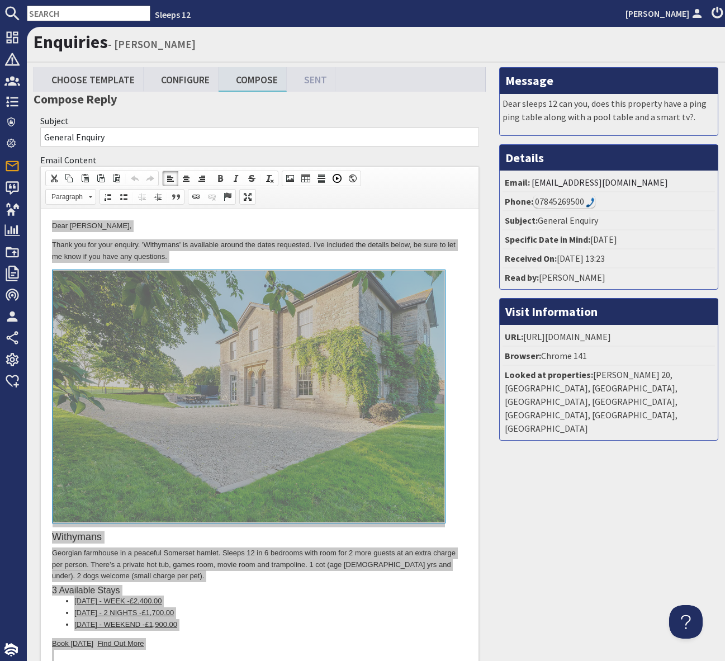
click at [41, 13] on input "text" at bounding box center [89, 14] width 124 height 16
click at [44, 10] on input "text" at bounding box center [89, 14] width 124 height 16
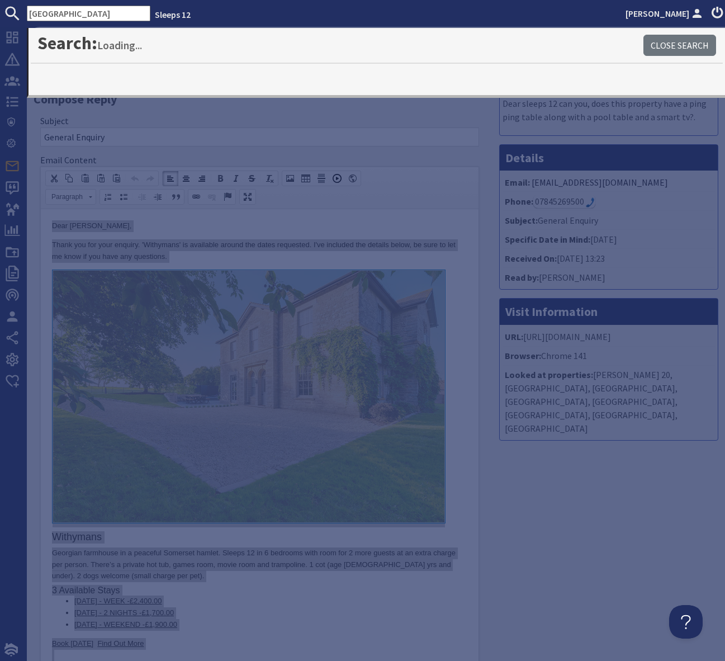
type input "Frog street"
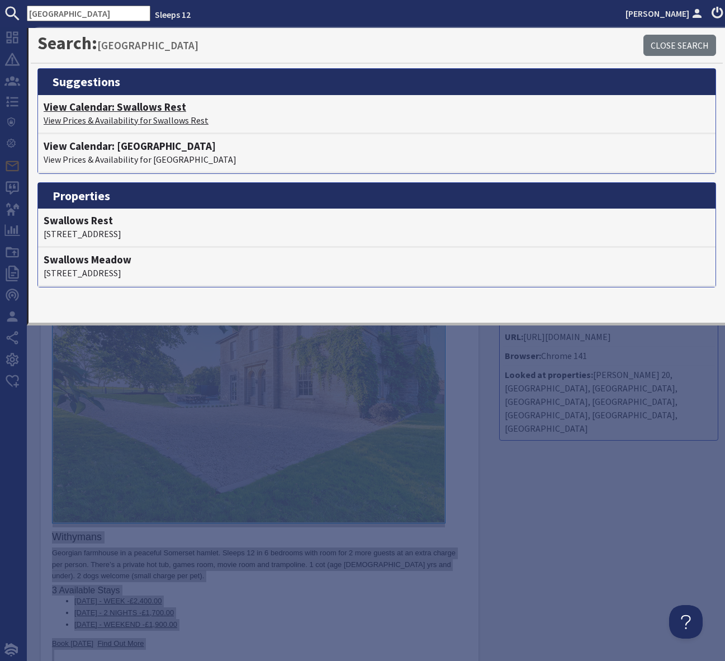
click at [141, 109] on h4 "View Calendar: Swallows Rest" at bounding box center [377, 107] width 666 height 13
type textarea "<p>Dear Sufyan Bashir,</p> <p>Thank you for your enquiry. &#39;Withymans&#39; i…"
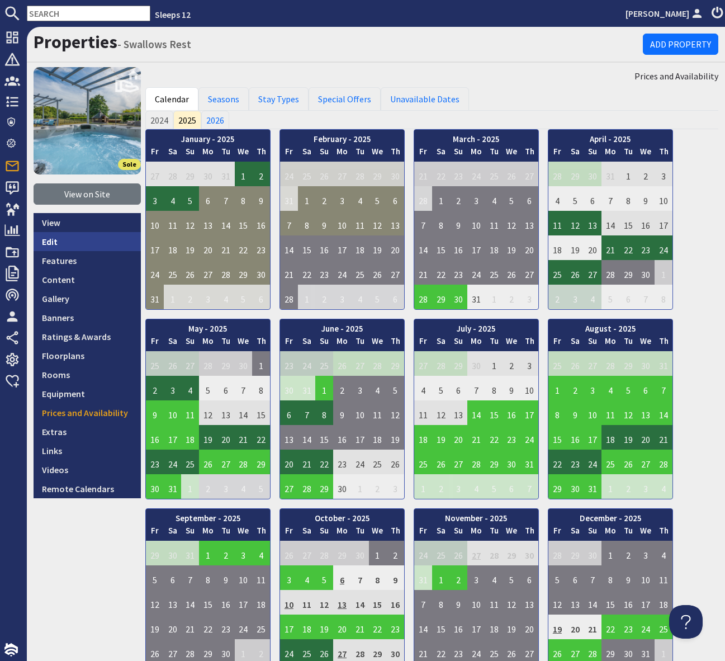
click at [74, 238] on link "Edit" at bounding box center [87, 241] width 107 height 19
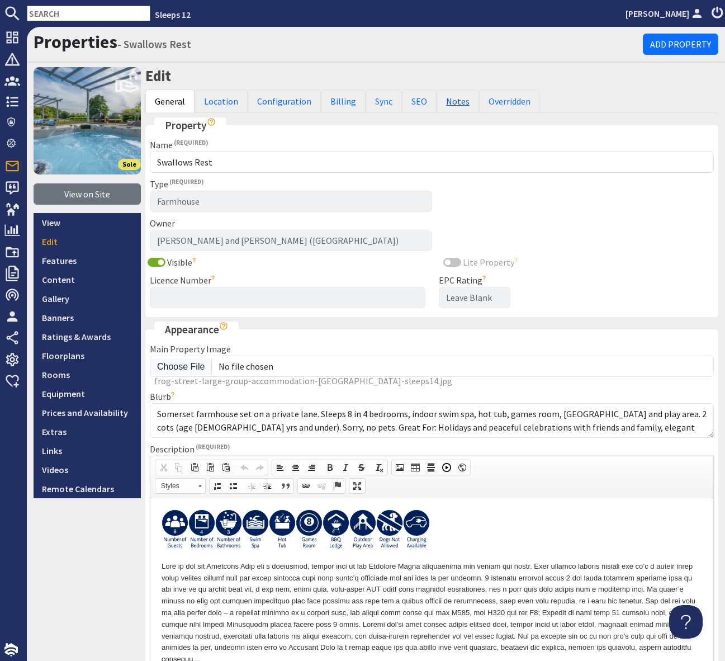
click at [447, 101] on link "Notes" at bounding box center [458, 100] width 42 height 23
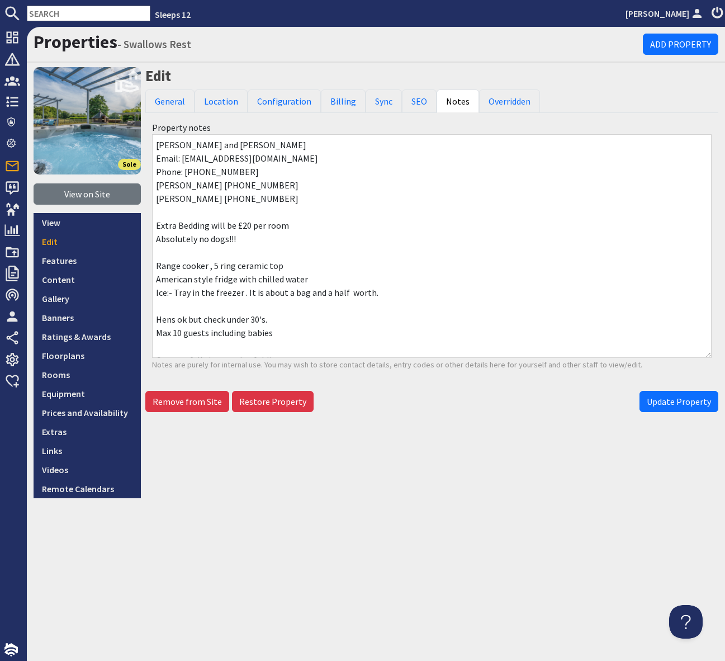
drag, startPoint x: 487, startPoint y: 574, endPoint x: 548, endPoint y: 496, distance: 99.2
click at [486, 574] on div "Properties - Swallows Rest Add Property Sole View on Site View Edit Features Co…" at bounding box center [376, 344] width 698 height 634
click at [50, 16] on input "text" at bounding box center [89, 14] width 124 height 16
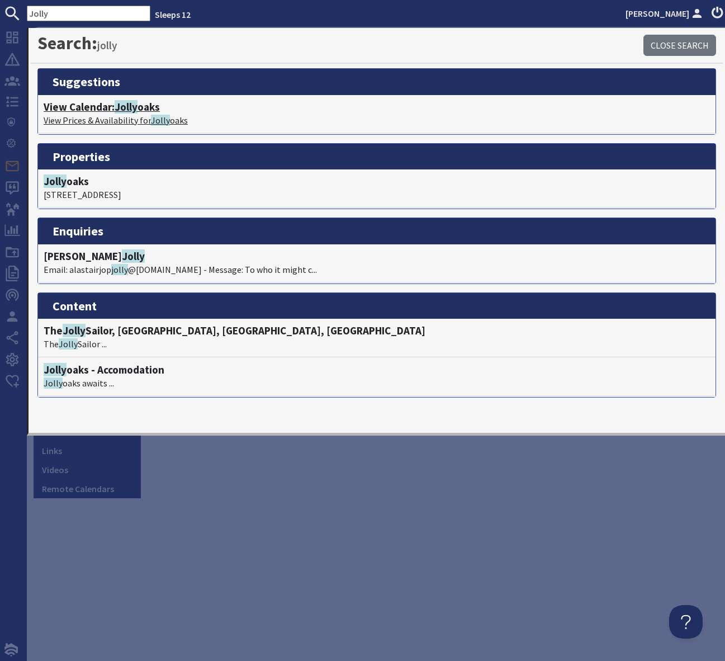
type input "Jolly"
click at [143, 107] on h4 "View Calendar: Jolly oaks" at bounding box center [377, 107] width 666 height 13
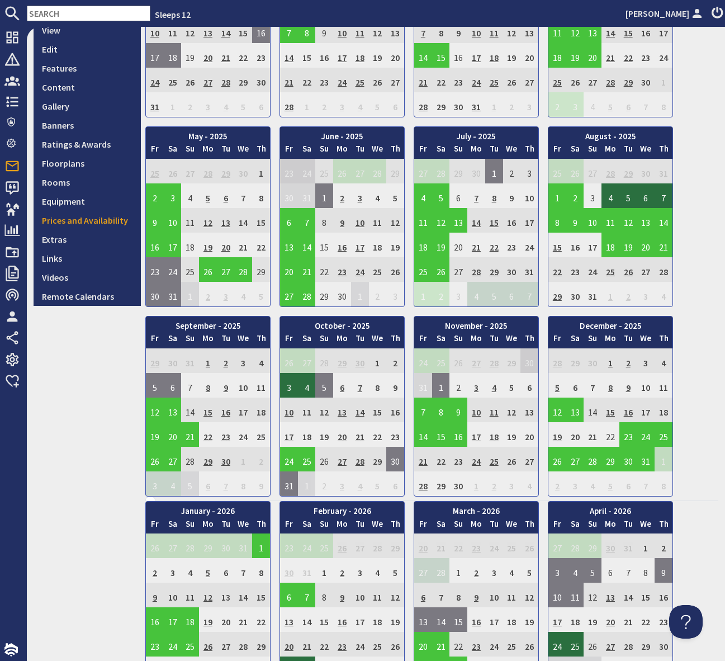
scroll to position [194, 0]
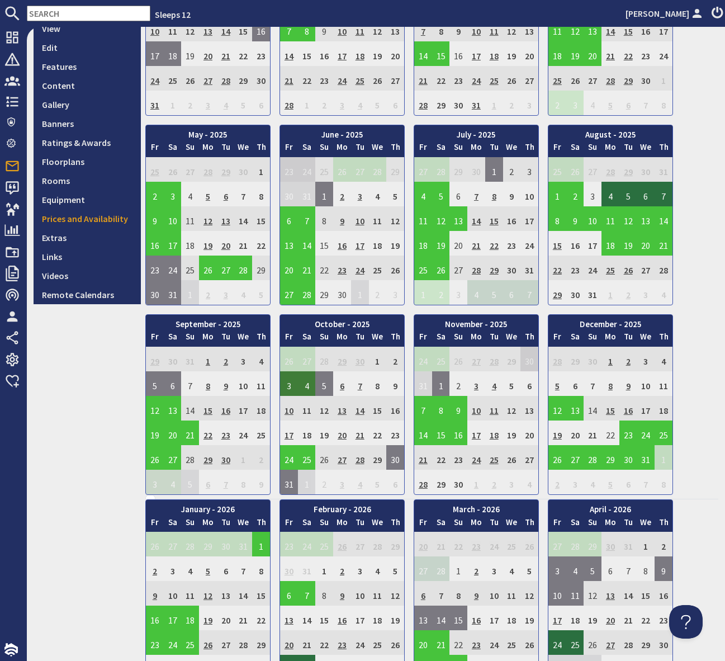
click at [286, 383] on td "3" at bounding box center [289, 383] width 18 height 25
drag, startPoint x: 293, startPoint y: 431, endPoint x: 316, endPoint y: 446, distance: 27.4
click at [293, 431] on link "View booking" at bounding box center [291, 435] width 58 height 12
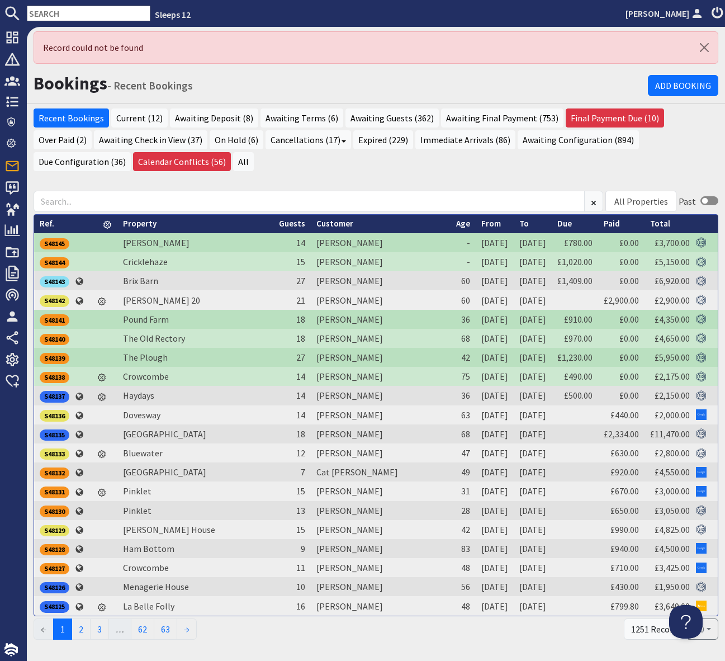
click at [69, 12] on input "text" at bounding box center [89, 14] width 124 height 16
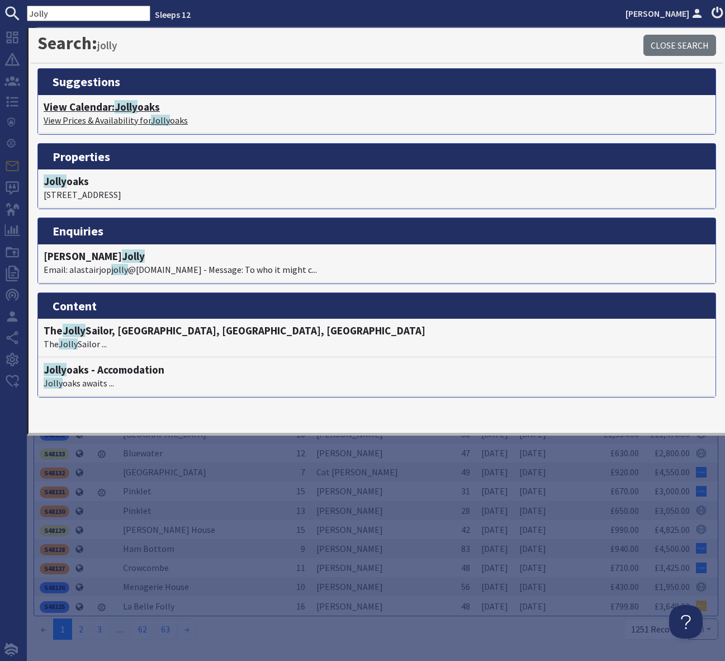
type input "Jolly"
click at [149, 110] on h4 "View Calendar: Jolly oaks" at bounding box center [377, 107] width 666 height 13
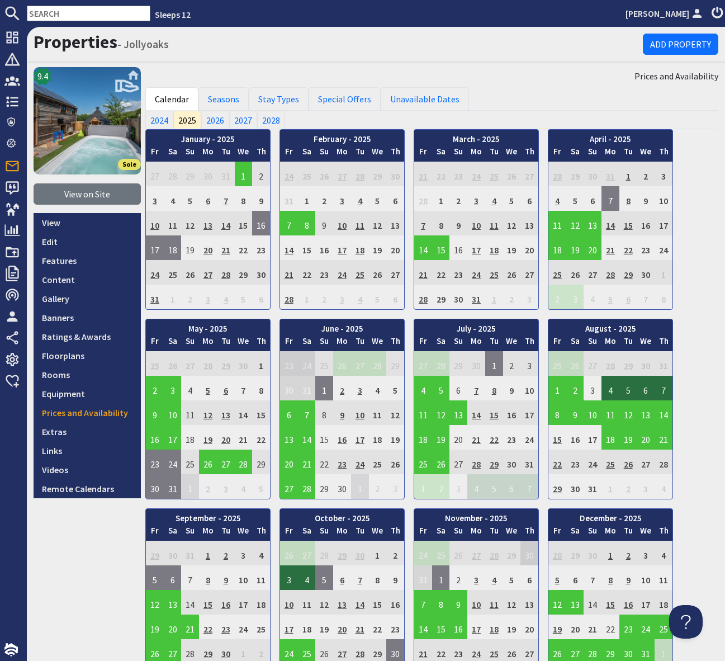
click at [57, 12] on input "text" at bounding box center [89, 14] width 124 height 16
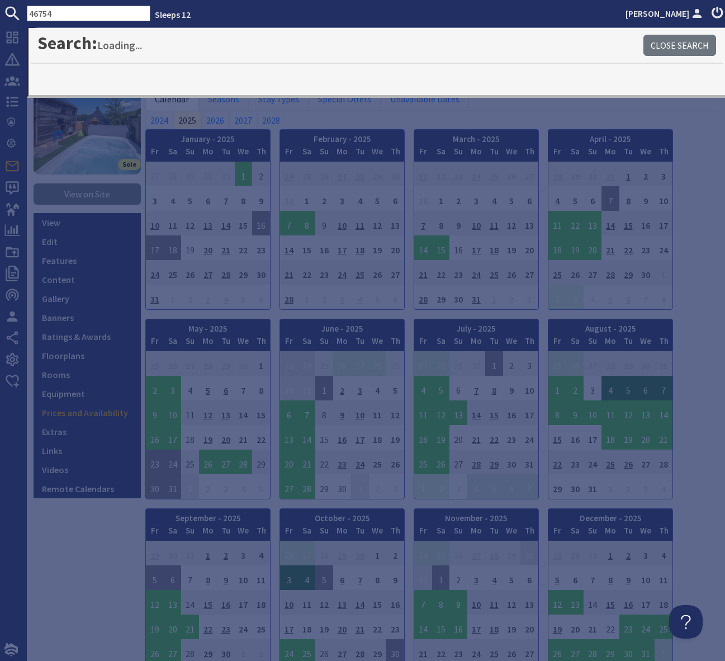
type input "46754"
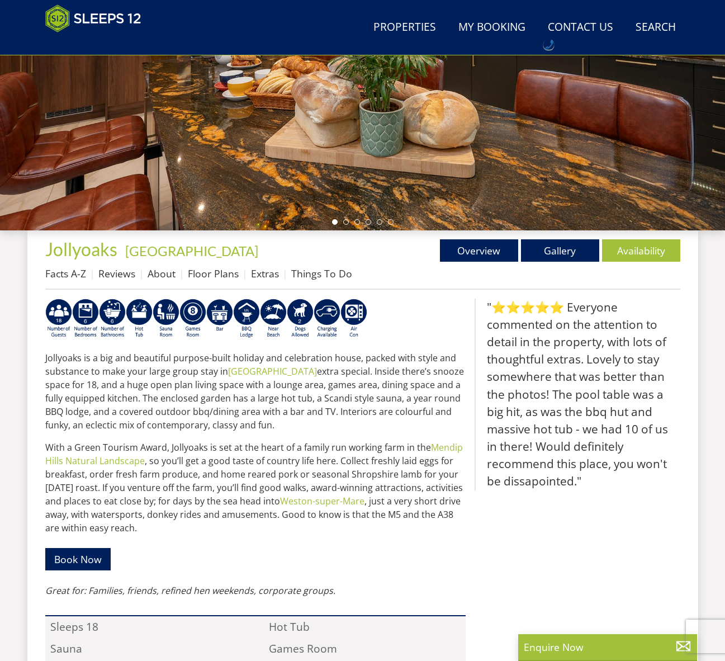
scroll to position [258, 0]
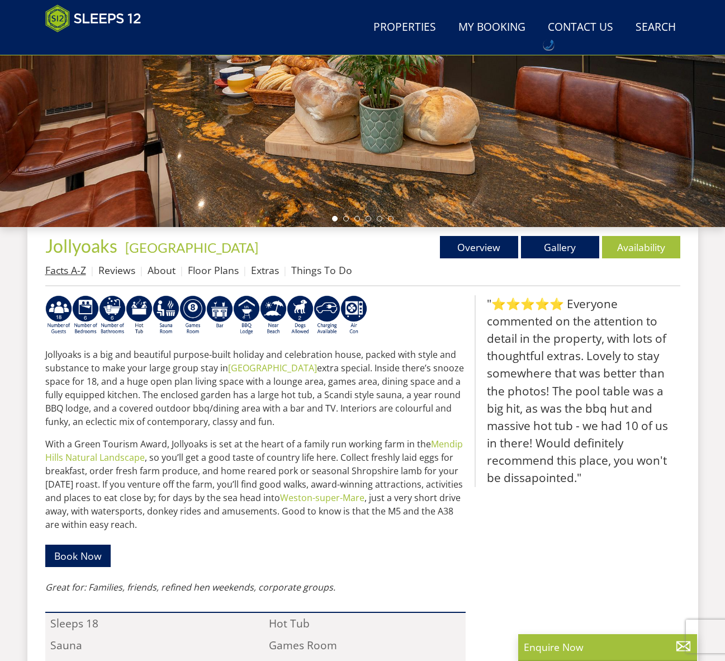
click at [60, 269] on link "Facts A-Z" at bounding box center [65, 269] width 41 height 13
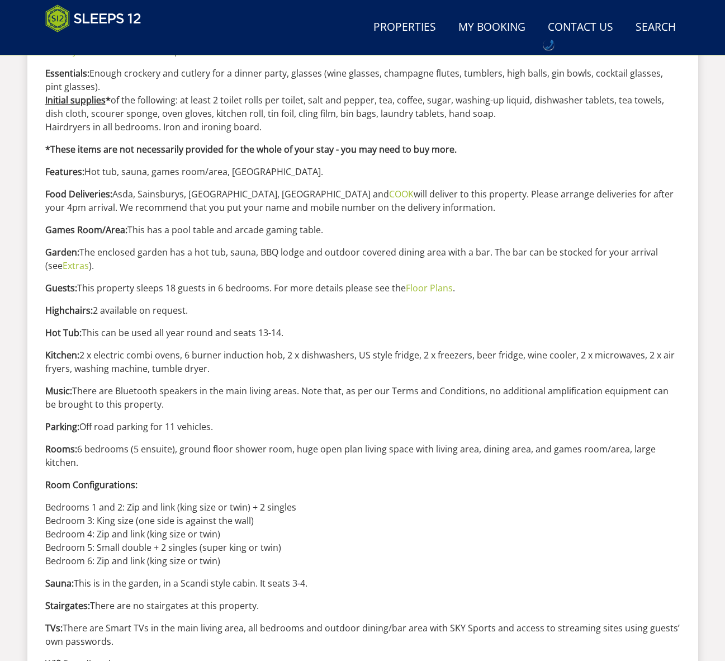
scroll to position [938, 0]
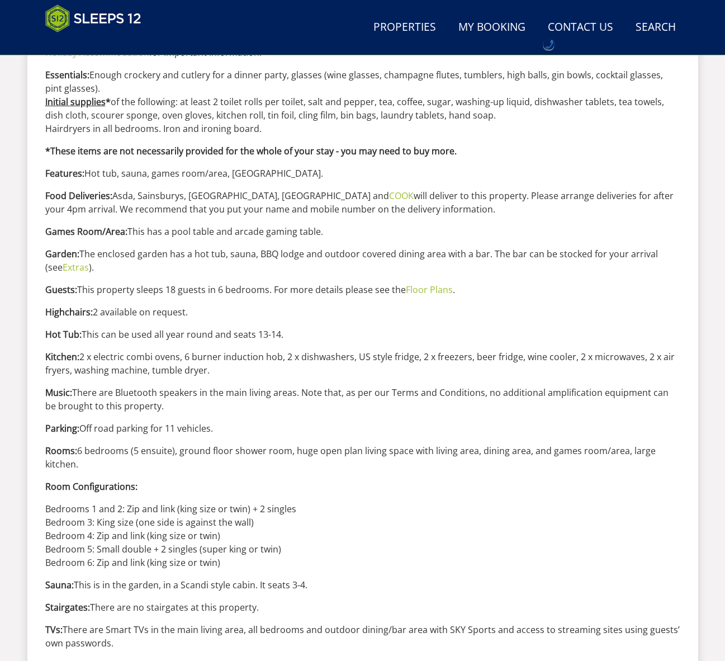
drag, startPoint x: 407, startPoint y: 208, endPoint x: 27, endPoint y: 196, distance: 380.3
click at [27, 196] on div "Properties Jollyoaks - Somerset Overview Gallery Availability Facts A-Z Reviews…" at bounding box center [362, 190] width 671 height 1287
copy p "Food Deliveries: Asda, Sainsburys, Tesco, Waitrose and COOK will deliver to thi…"
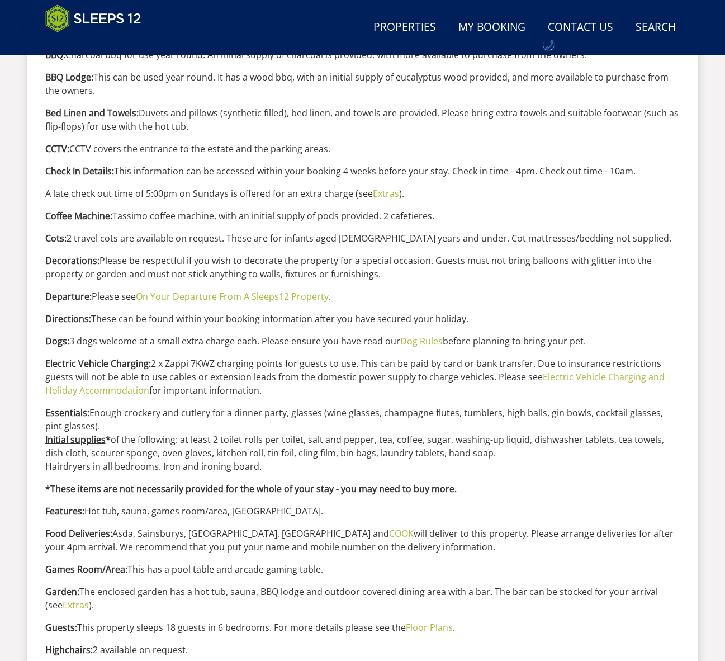
scroll to position [0, 0]
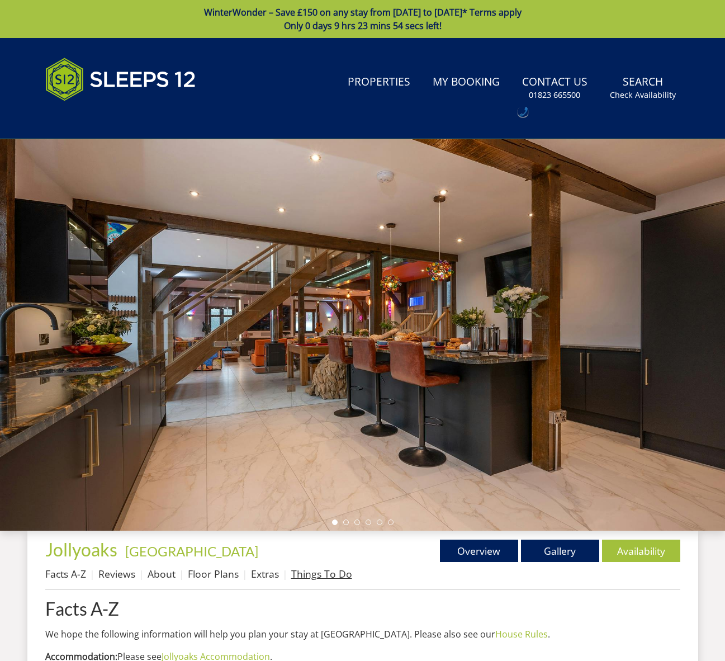
click at [330, 575] on link "Things To Do" at bounding box center [321, 573] width 61 height 13
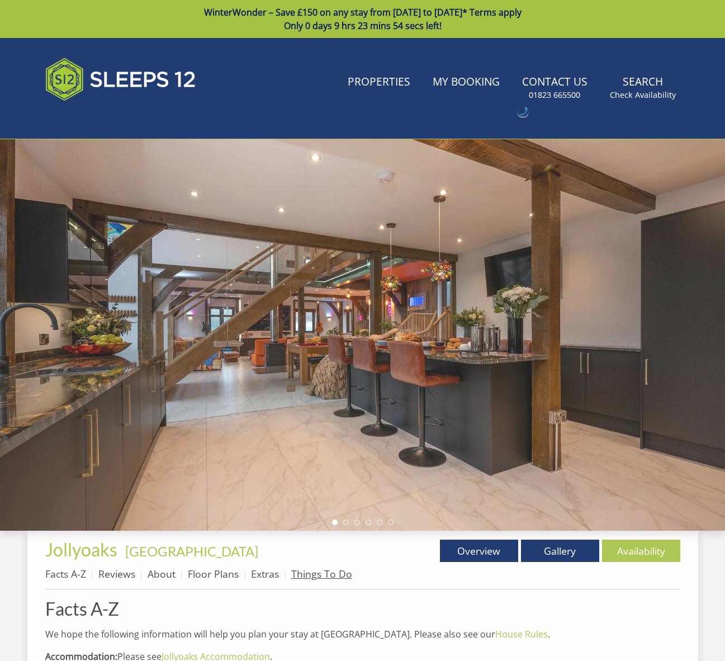
click at [330, 575] on link "Things To Do" at bounding box center [321, 573] width 61 height 13
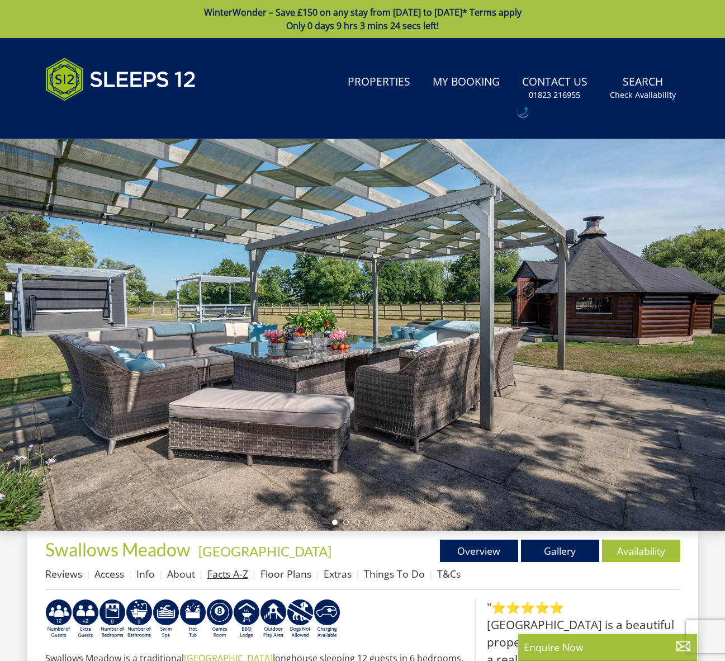
click at [233, 576] on link "Facts A-Z" at bounding box center [227, 573] width 41 height 13
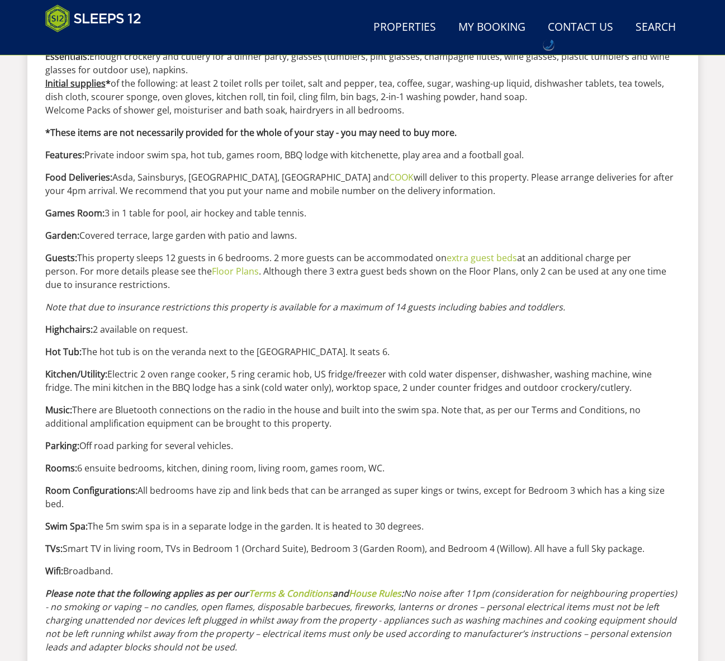
scroll to position [899, 0]
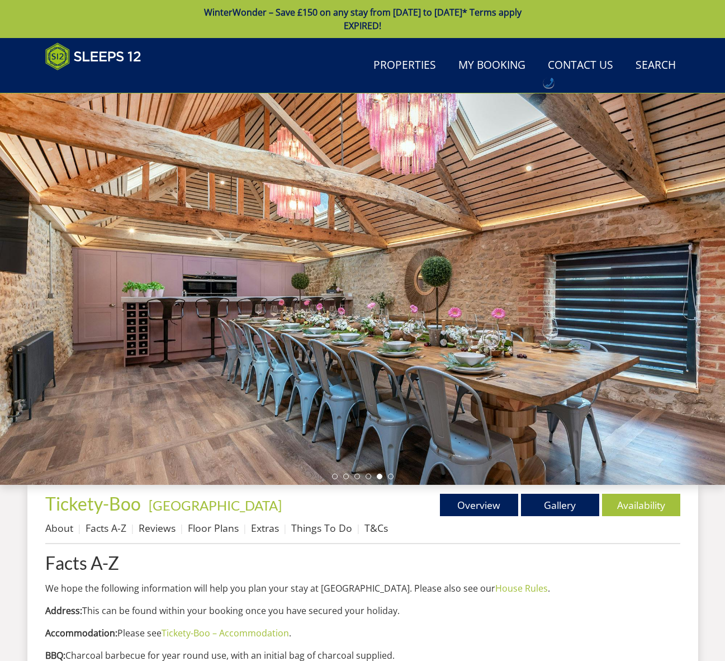
scroll to position [539, 0]
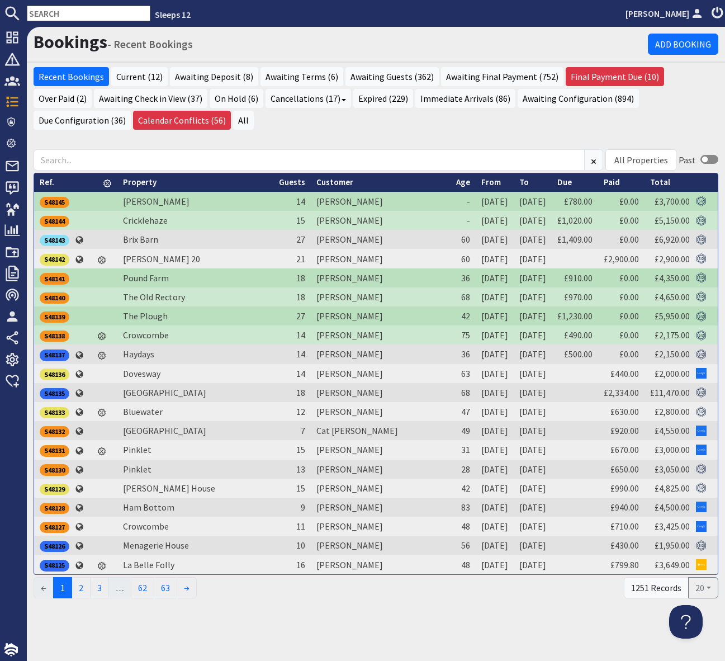
click at [44, 17] on input "text" at bounding box center [89, 14] width 124 height 16
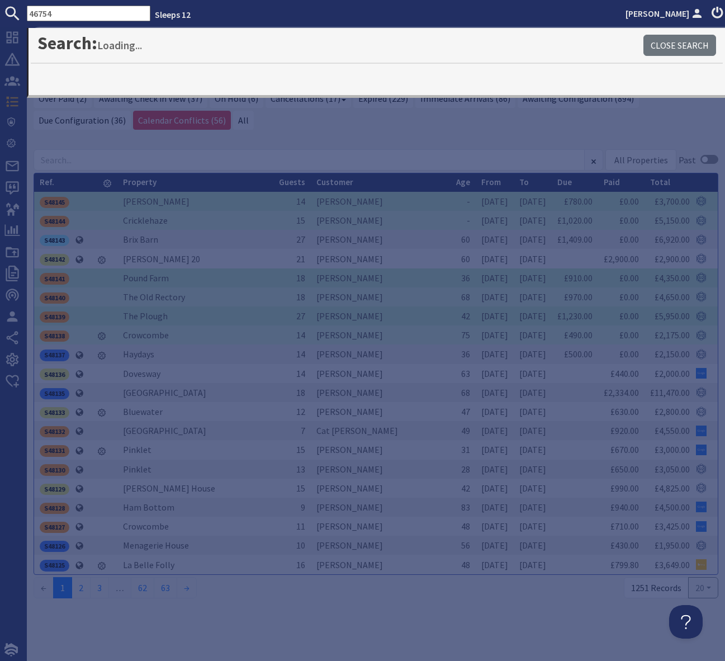
type input "46754"
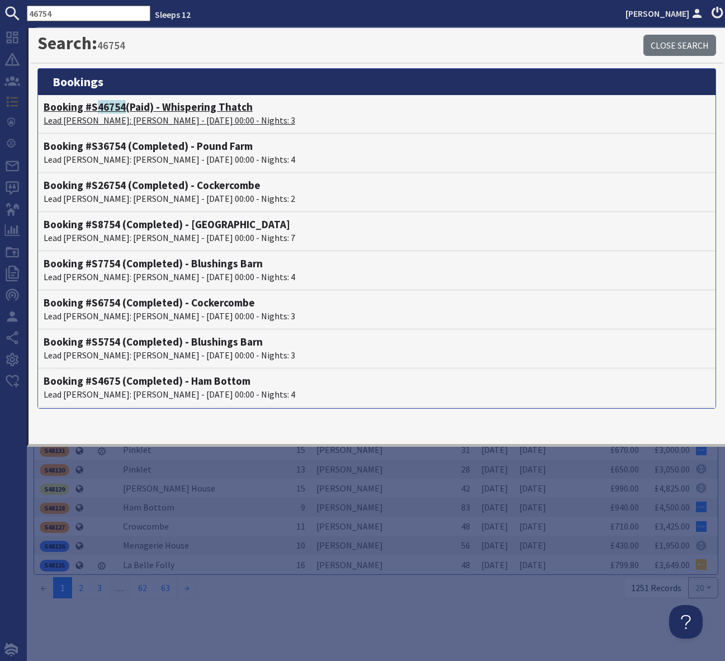
click at [182, 109] on h4 "Booking #S 46754 (Paid) - Whispering Thatch" at bounding box center [377, 107] width 666 height 13
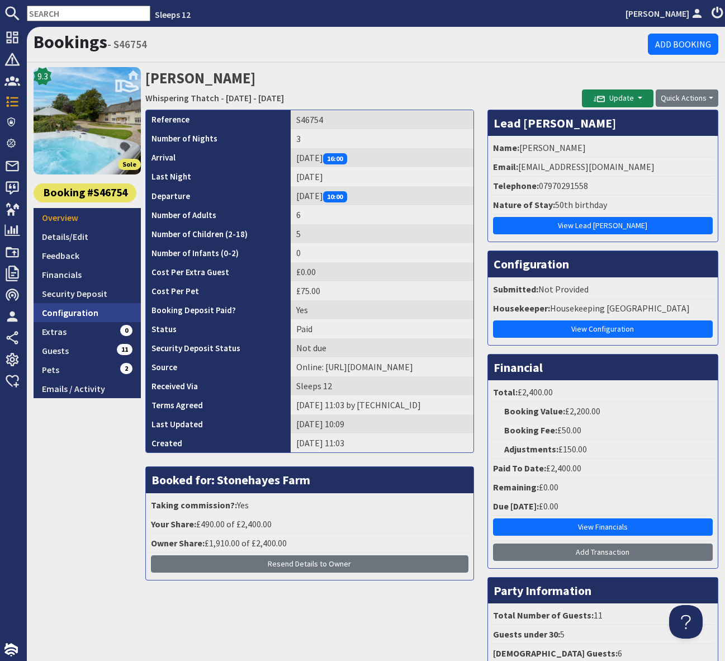
click at [86, 311] on link "Configuration" at bounding box center [87, 312] width 107 height 19
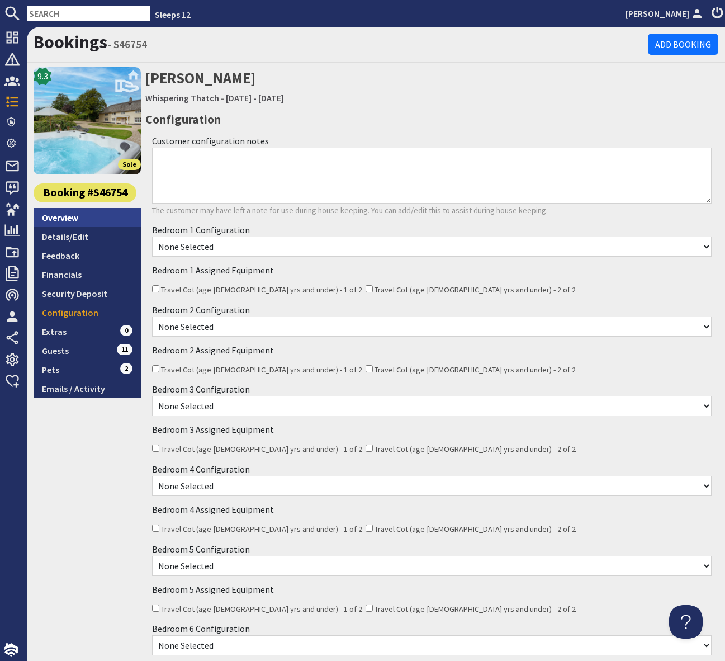
click at [61, 217] on link "Overview" at bounding box center [87, 217] width 107 height 19
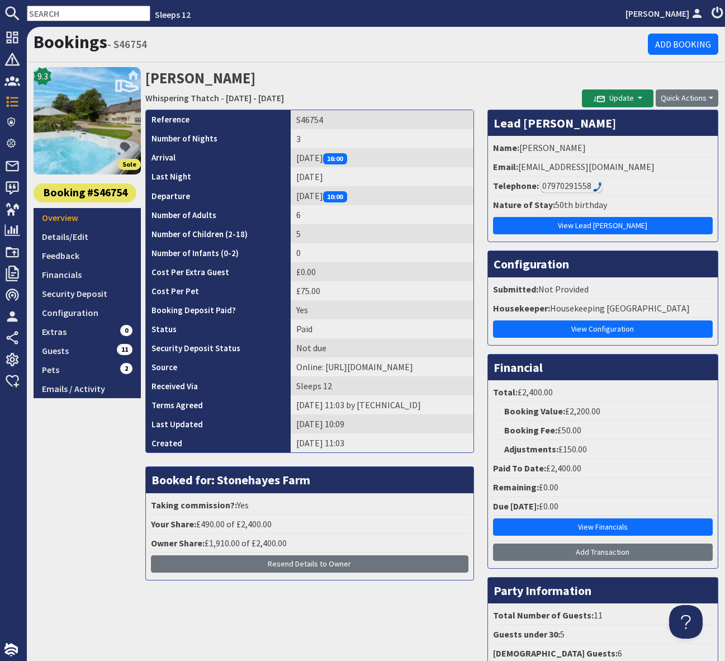
click at [547, 187] on div "07970291558" at bounding box center [571, 185] width 62 height 13
click at [87, 310] on link "Configuration" at bounding box center [87, 312] width 107 height 19
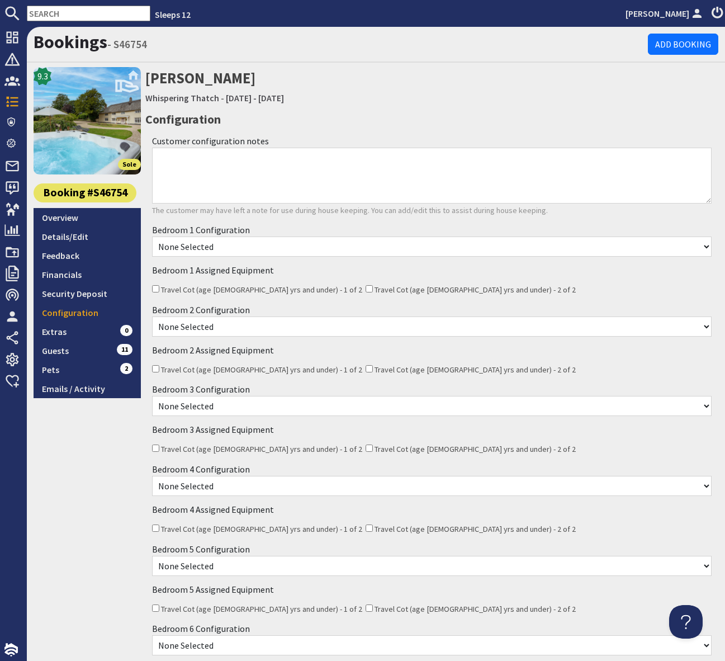
scroll to position [6, 0]
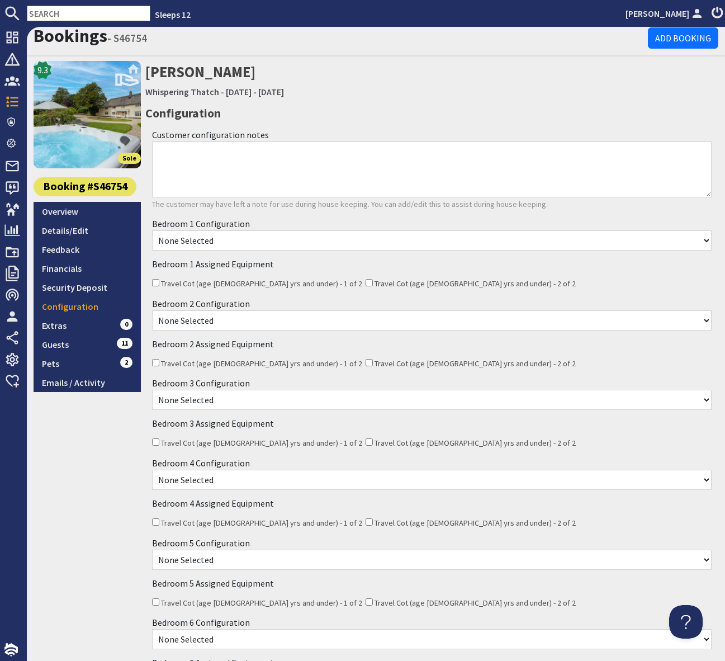
click at [265, 244] on select "None Selected Super King Room Twin Room" at bounding box center [431, 240] width 559 height 20
select select "1412"
click at [152, 231] on select "None Selected Super King Room Twin Room" at bounding box center [431, 241] width 559 height 20
click at [249, 319] on select "None Selected Super King Room Twin Room" at bounding box center [431, 321] width 559 height 20
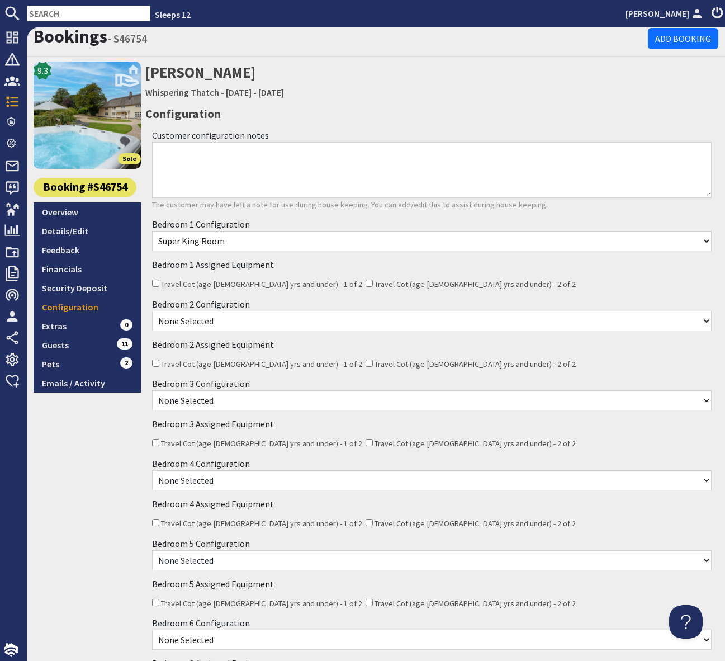
select select "1414"
click at [152, 311] on select "None Selected Super King Room Twin Room" at bounding box center [431, 321] width 559 height 20
click at [246, 399] on select "None Selected Super King Room Twin Room" at bounding box center [431, 400] width 559 height 20
select select "1416"
click at [152, 390] on select "None Selected Super King Room Twin Room" at bounding box center [431, 400] width 559 height 20
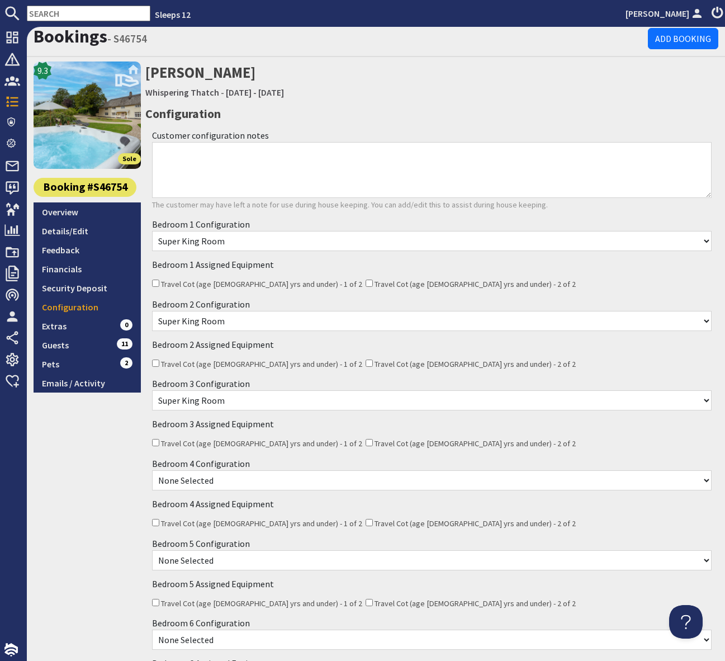
click at [250, 479] on select "None Selected Super King Room" at bounding box center [431, 480] width 559 height 20
select select "1418"
click at [152, 470] on select "None Selected Super King Room" at bounding box center [431, 480] width 559 height 20
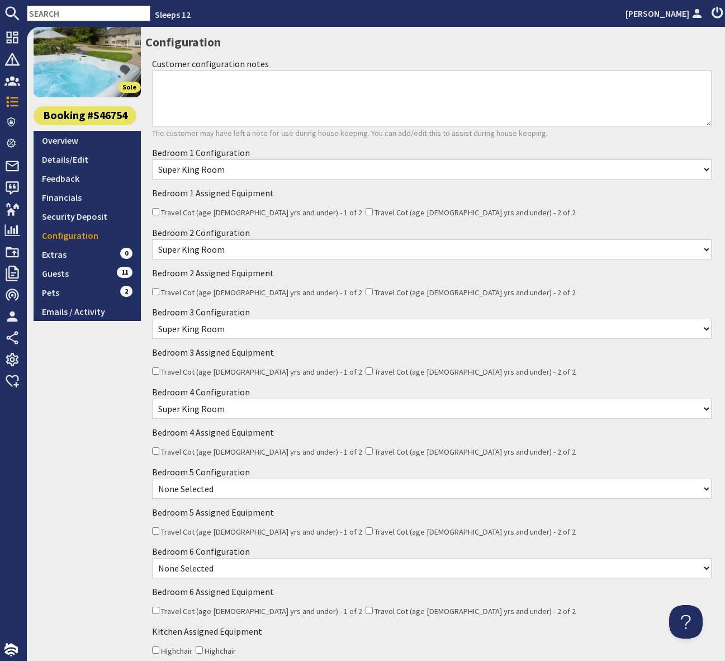
scroll to position [98, 0]
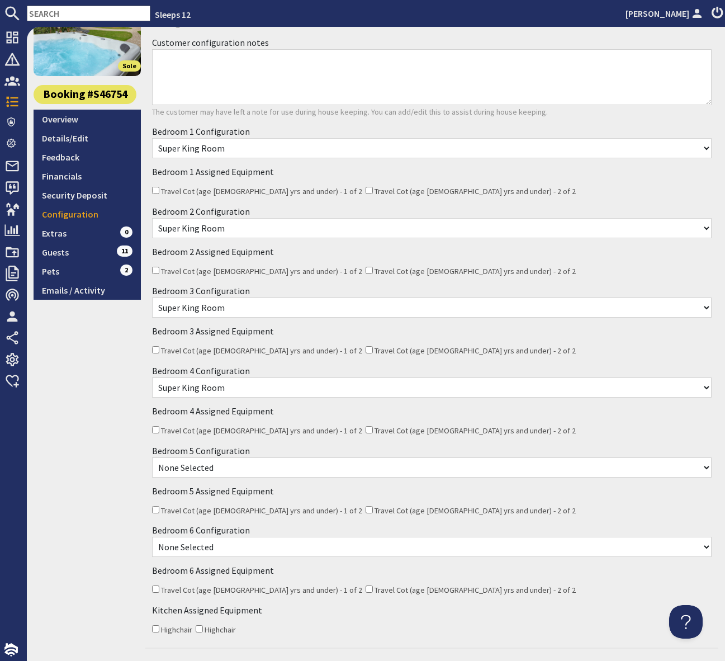
click at [259, 467] on select "None Selected Double and 2 Singles" at bounding box center [431, 467] width 559 height 20
select select "1538"
click at [152, 457] on select "None Selected Double and 2 Singles" at bounding box center [431, 467] width 559 height 20
click at [258, 548] on select "None Selected Super King Room Twin Room" at bounding box center [431, 547] width 559 height 20
select select "1419"
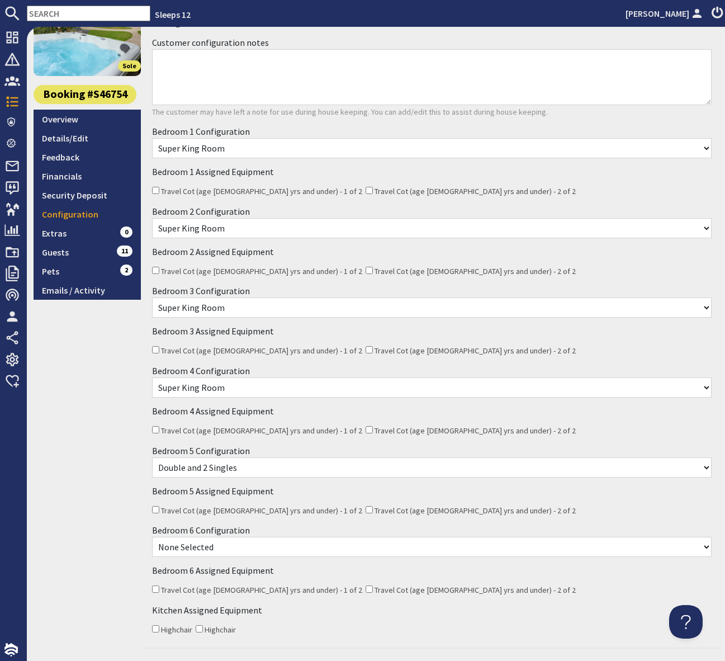
click at [152, 537] on select "None Selected Super King Room Twin Room" at bounding box center [431, 547] width 559 height 20
click at [296, 622] on div "Highchair Highchair" at bounding box center [431, 629] width 559 height 14
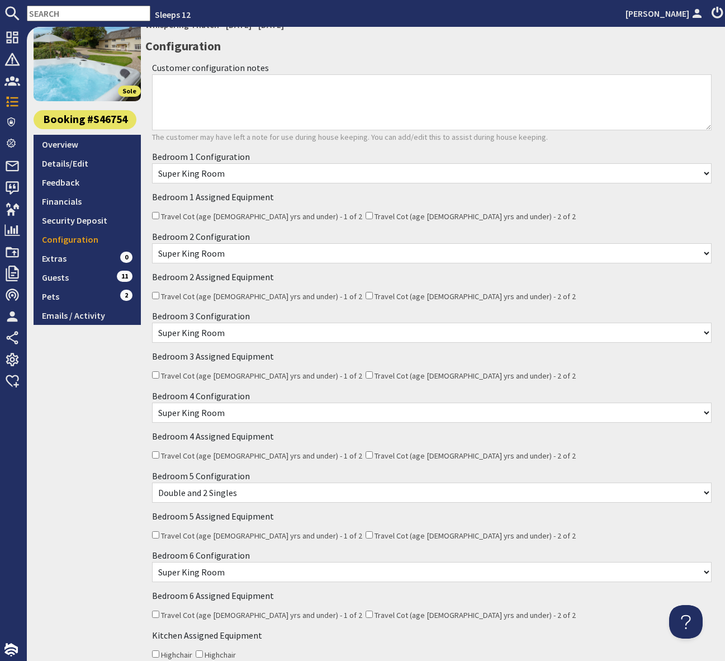
scroll to position [208, 0]
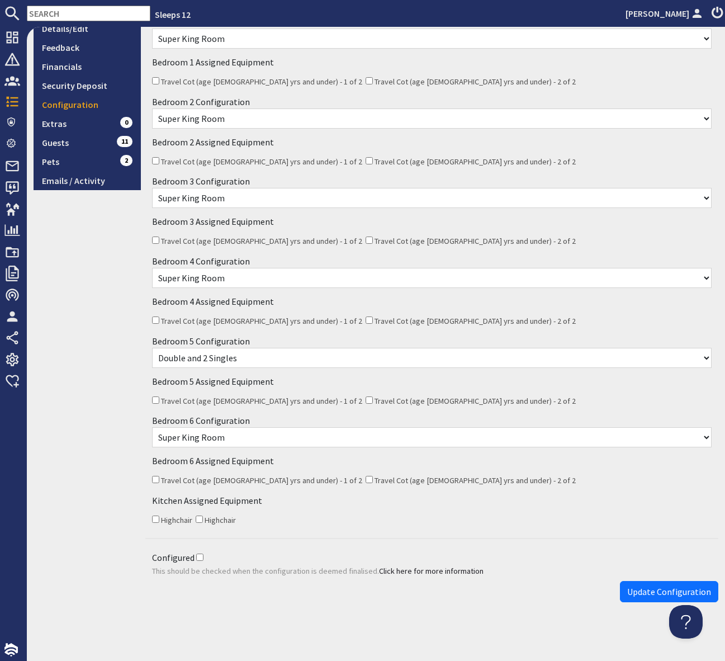
drag, startPoint x: 199, startPoint y: 553, endPoint x: 207, endPoint y: 561, distance: 11.1
click at [199, 554] on input "Configured" at bounding box center [199, 556] width 7 height 7
checkbox input "true"
click at [652, 587] on span "Update Configuration" at bounding box center [669, 591] width 84 height 11
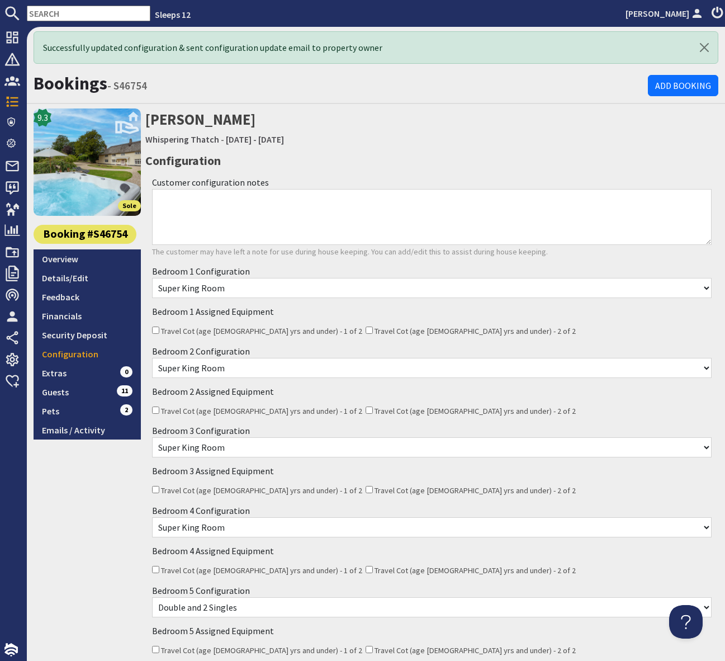
scroll to position [0, 0]
click at [50, 510] on div "9.3 Sole Booking #S46754 Overview Details/Edit Feedback Financials Security Dep…" at bounding box center [87, 482] width 107 height 748
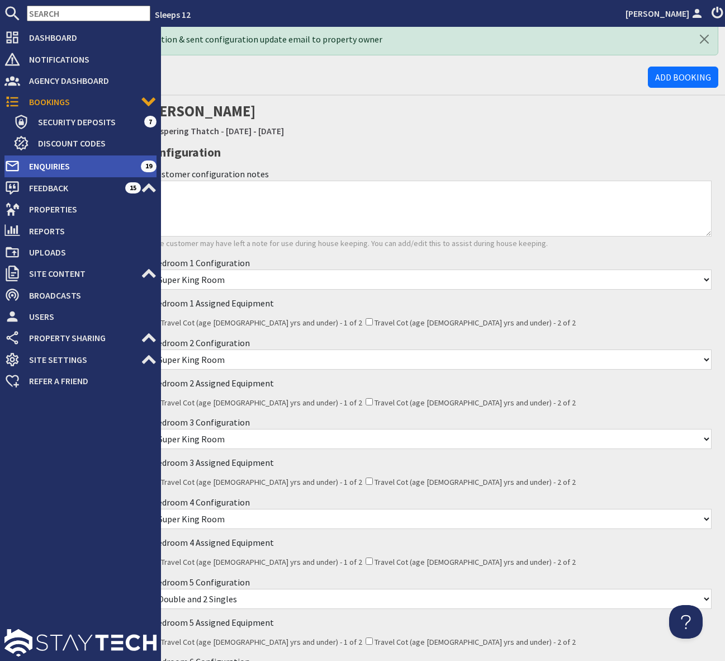
drag, startPoint x: 69, startPoint y: 162, endPoint x: 110, endPoint y: 168, distance: 41.2
click at [69, 162] on span "Enquiries" at bounding box center [80, 166] width 121 height 18
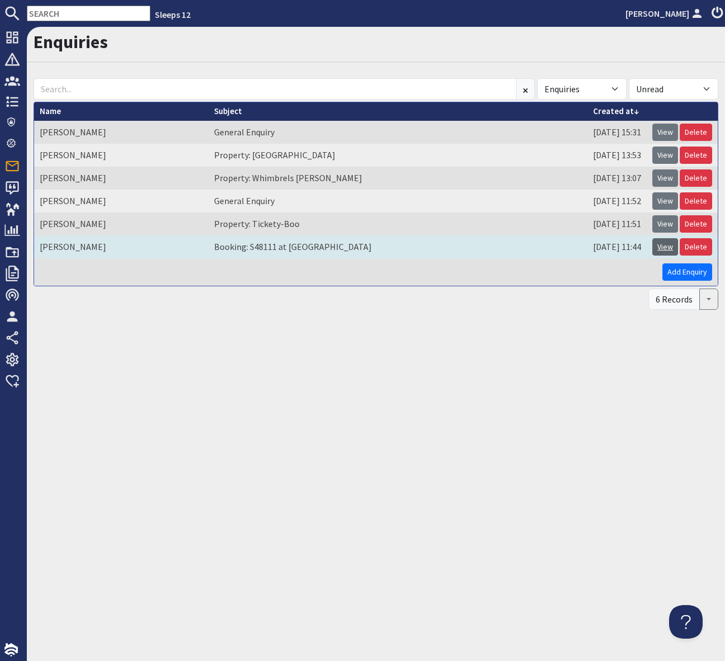
click at [669, 245] on link "View" at bounding box center [665, 246] width 26 height 17
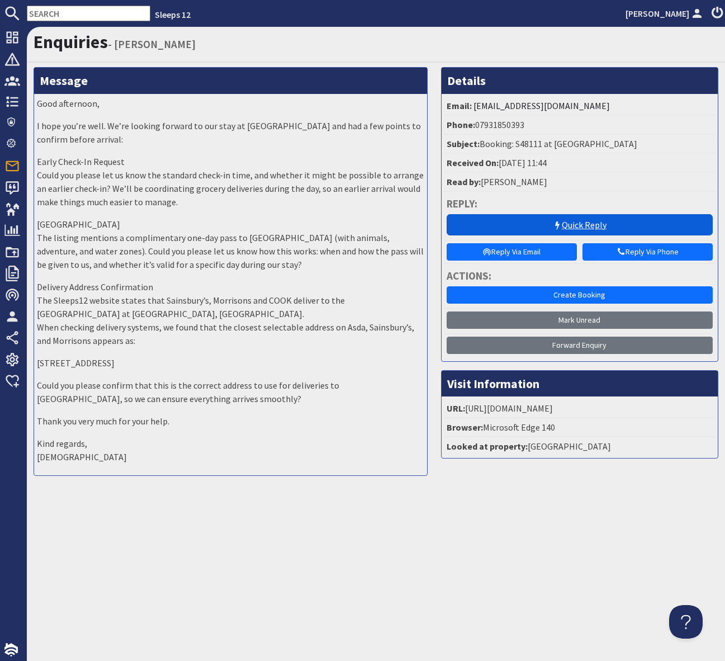
click at [486, 223] on link "Quick Reply" at bounding box center [580, 224] width 266 height 21
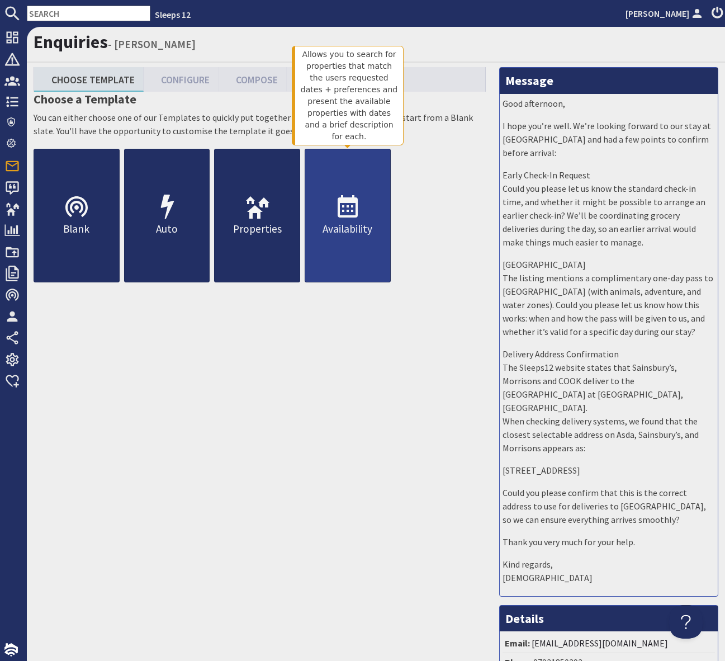
drag, startPoint x: 351, startPoint y: 206, endPoint x: 357, endPoint y: 208, distance: 6.5
click at [351, 206] on use at bounding box center [348, 206] width 20 height 22
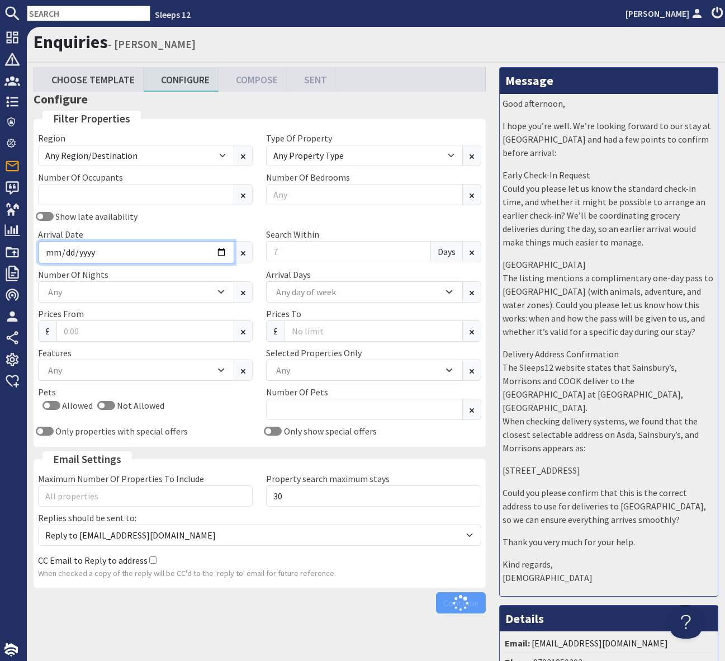
click at [221, 257] on input "Arrival Date" at bounding box center [136, 252] width 196 height 22
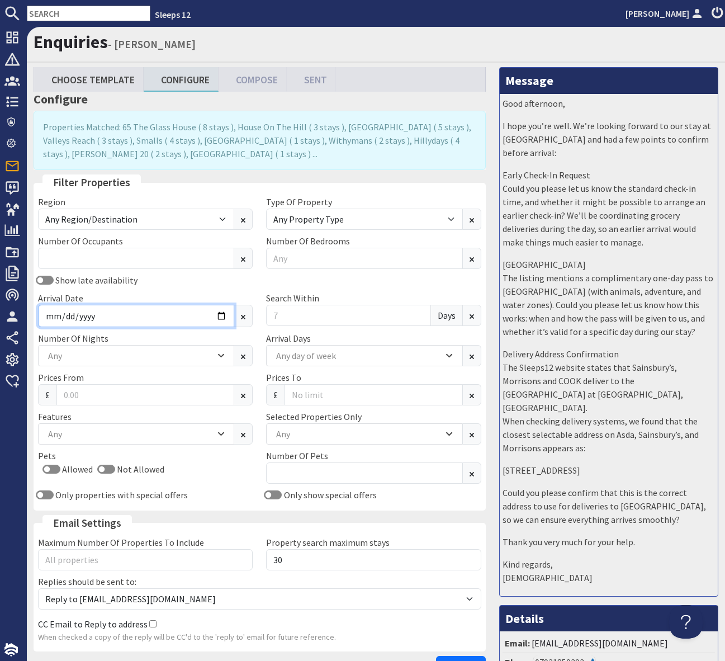
type input "2026-07-24"
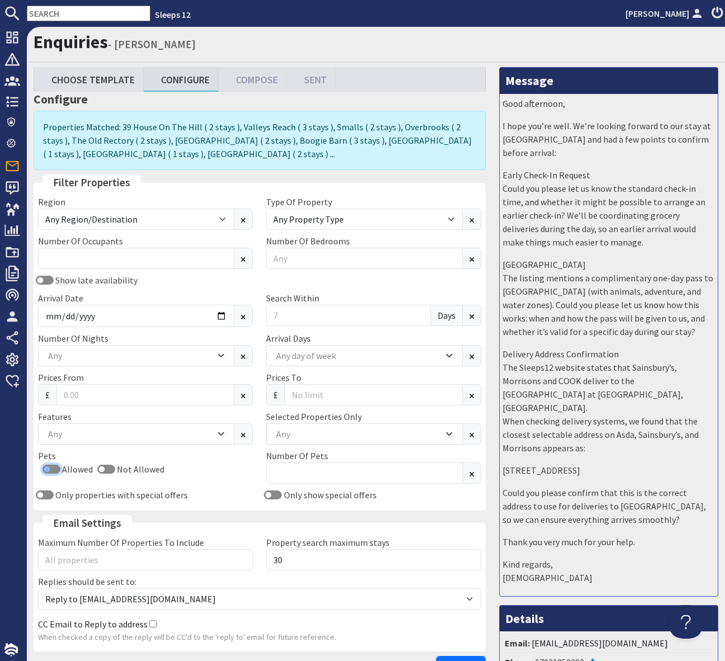
drag, startPoint x: 46, startPoint y: 466, endPoint x: 83, endPoint y: 485, distance: 41.0
click at [46, 466] on input "Allowed" at bounding box center [51, 468] width 18 height 9
checkbox input "true"
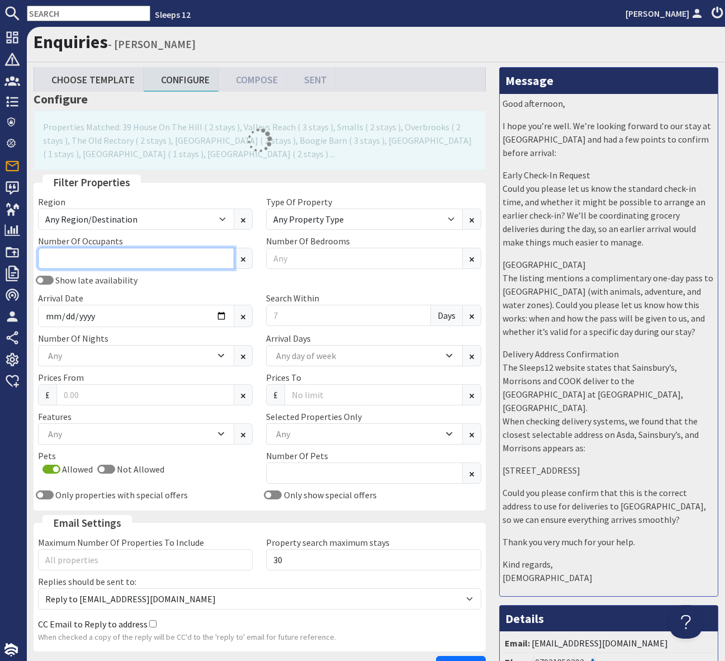
drag, startPoint x: 68, startPoint y: 262, endPoint x: 91, endPoint y: 260, distance: 23.0
click at [68, 262] on input "Number Of Occupants" at bounding box center [136, 258] width 196 height 21
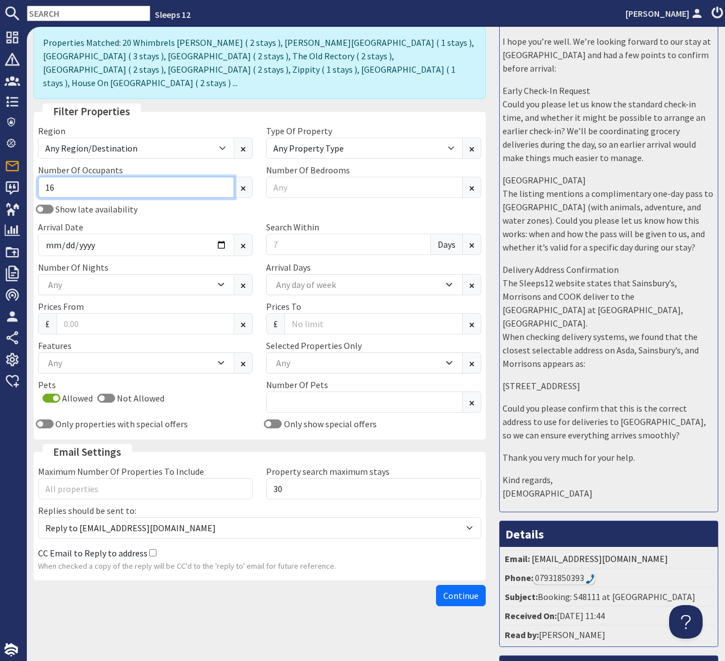
scroll to position [245, 0]
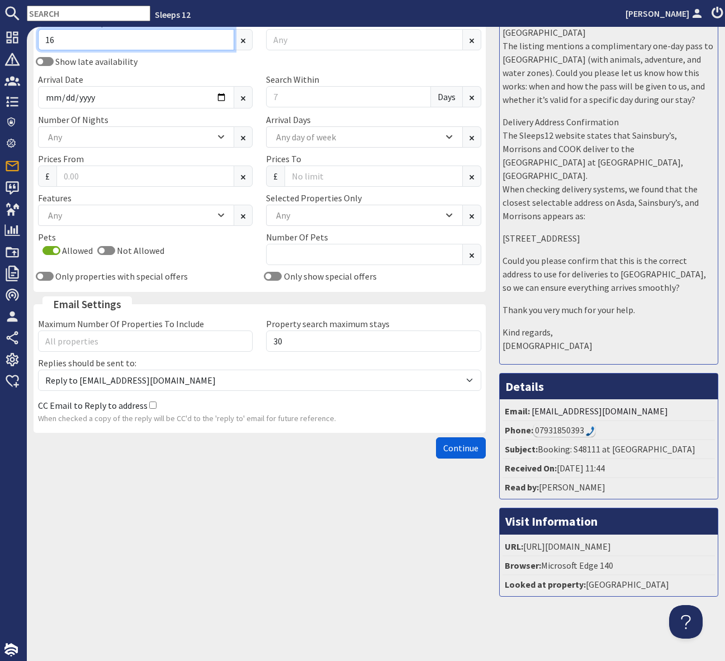
type input "16"
click at [458, 442] on span "Continue" at bounding box center [460, 447] width 35 height 11
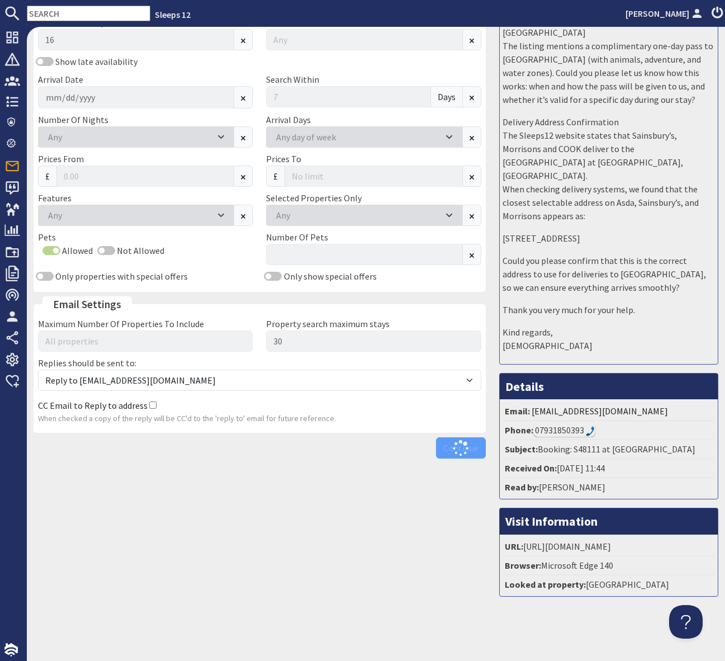
click at [458, 437] on div "Continue" at bounding box center [260, 447] width 452 height 21
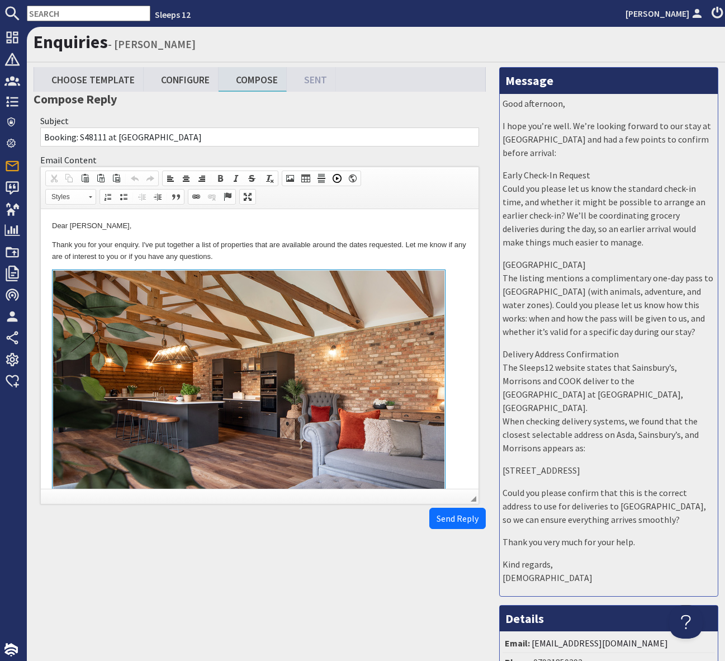
click at [418, 259] on p "Thank you for your enquiry. I've put together a list of properties that are ava…" at bounding box center [259, 250] width 415 height 23
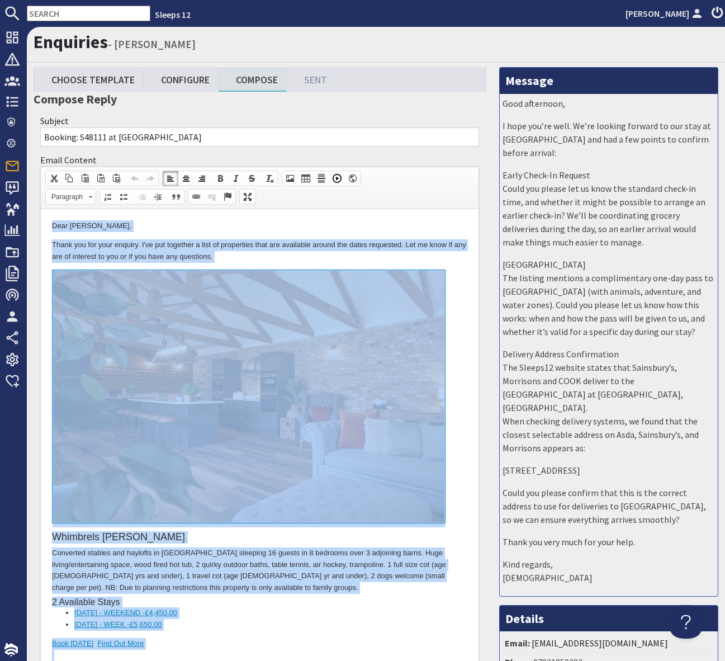
copy body "Dear Muhammad Haq, Thank you for your enquiry. I've put together a list of prop…"
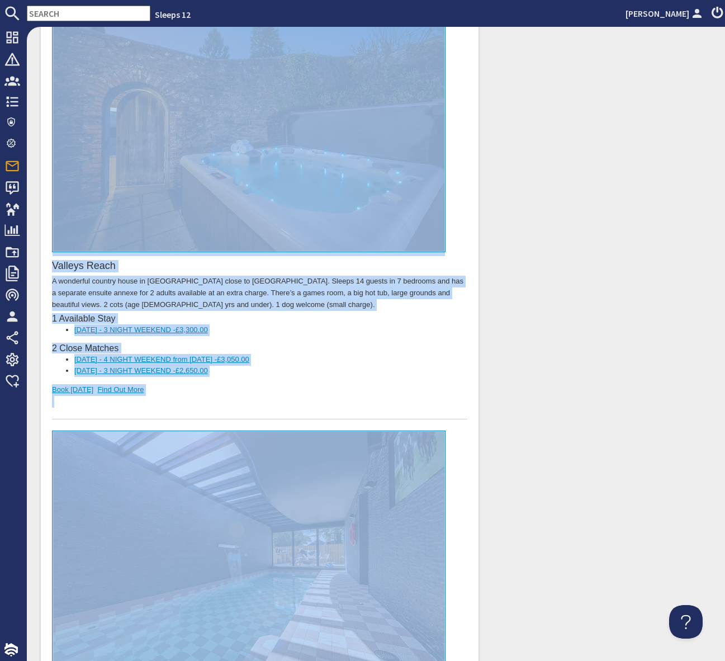
scroll to position [1105, 0]
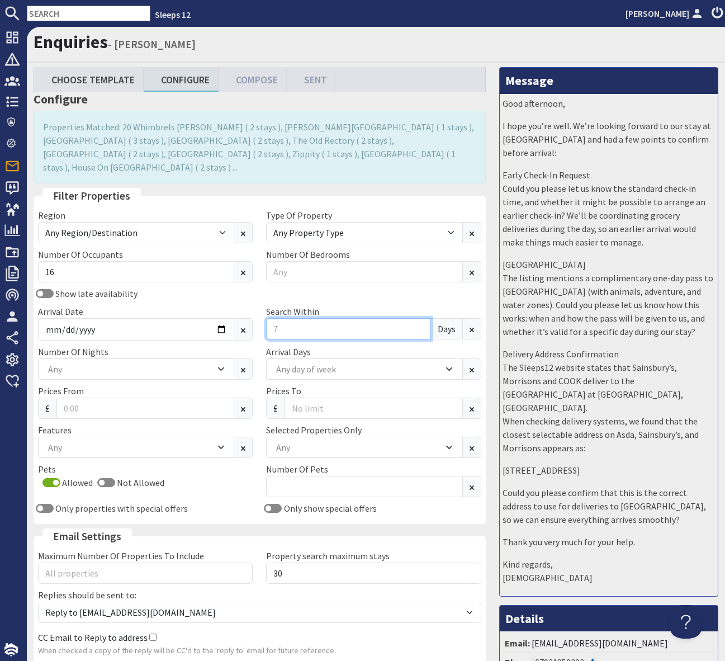
click at [306, 318] on input "Search Within" at bounding box center [348, 328] width 164 height 21
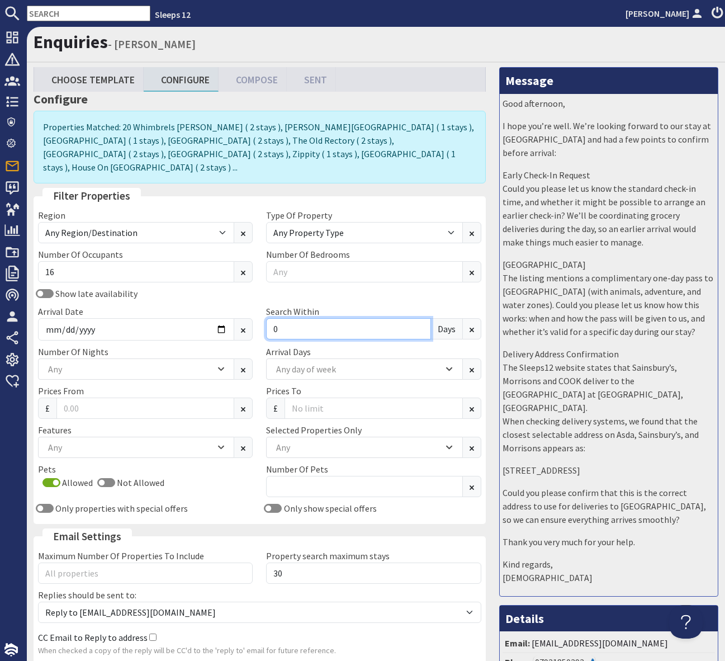
scroll to position [245, 0]
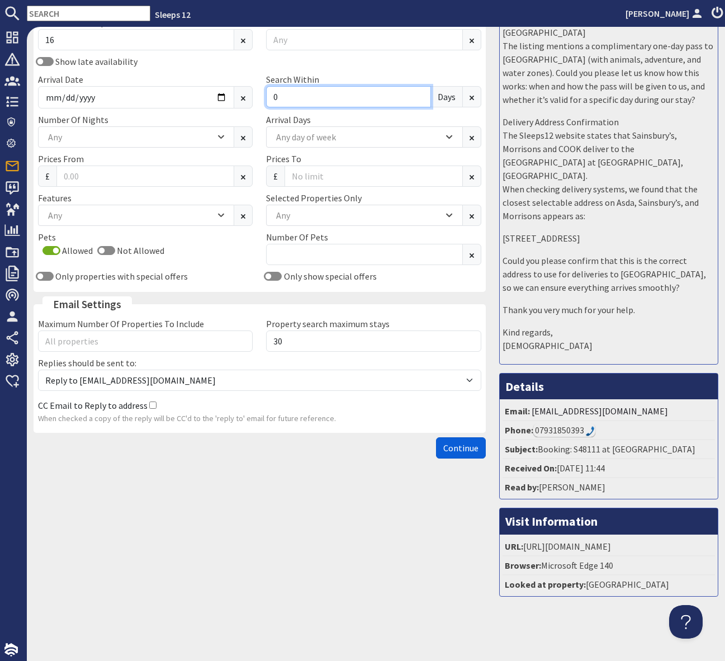
type input "0"
click at [462, 442] on span "Continue" at bounding box center [460, 447] width 35 height 11
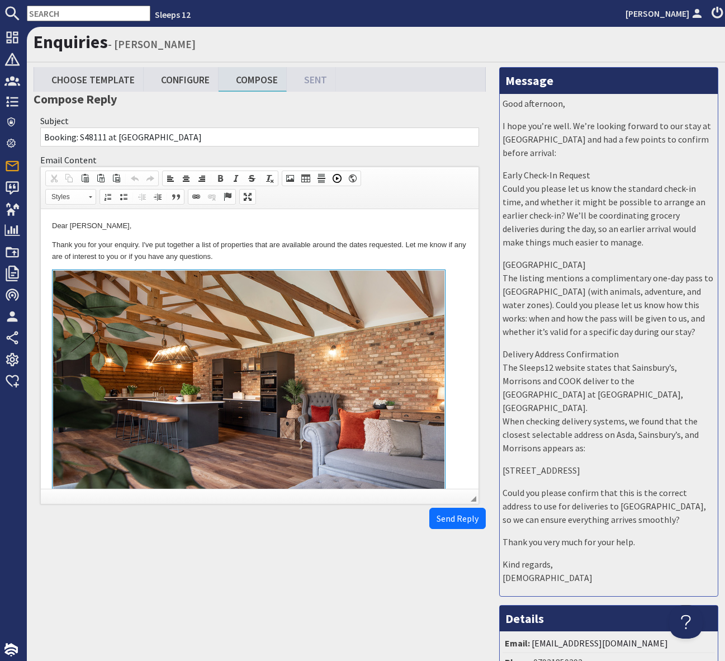
click at [291, 255] on p "Thank you for your enquiry. I've put together a list of properties that are ava…" at bounding box center [259, 250] width 415 height 23
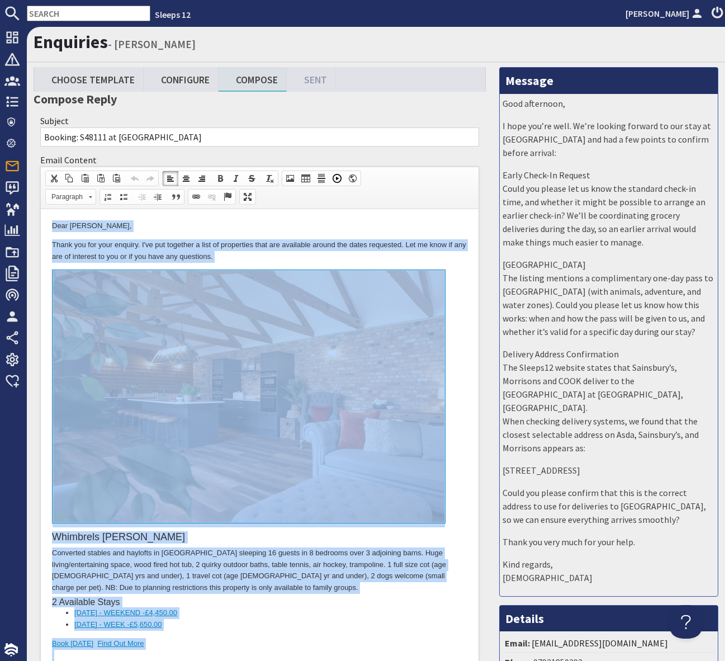
copy body "Dear Muhammad Haq, Thank you for your enquiry. I've put together a list of prop…"
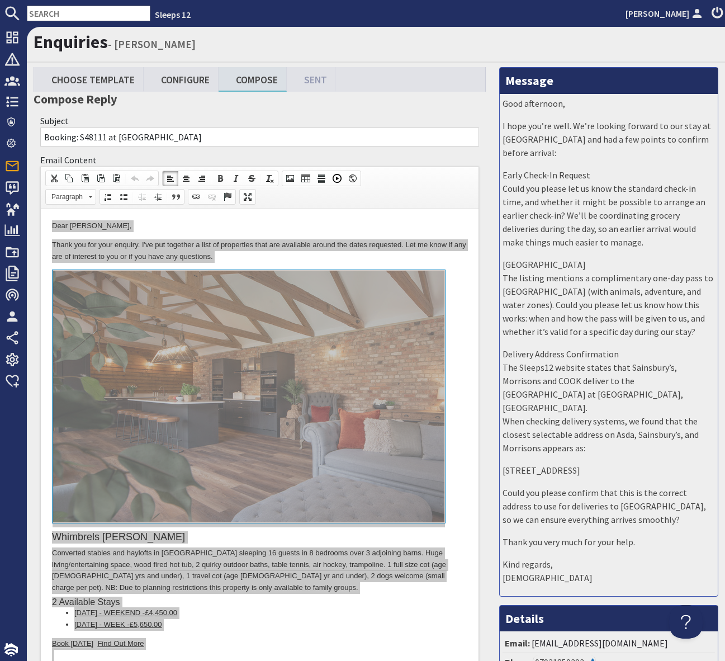
drag, startPoint x: 355, startPoint y: 49, endPoint x: 344, endPoint y: 49, distance: 11.2
click at [355, 49] on h1 "Enquiries - Muhammad Haq" at bounding box center [376, 41] width 685 height 21
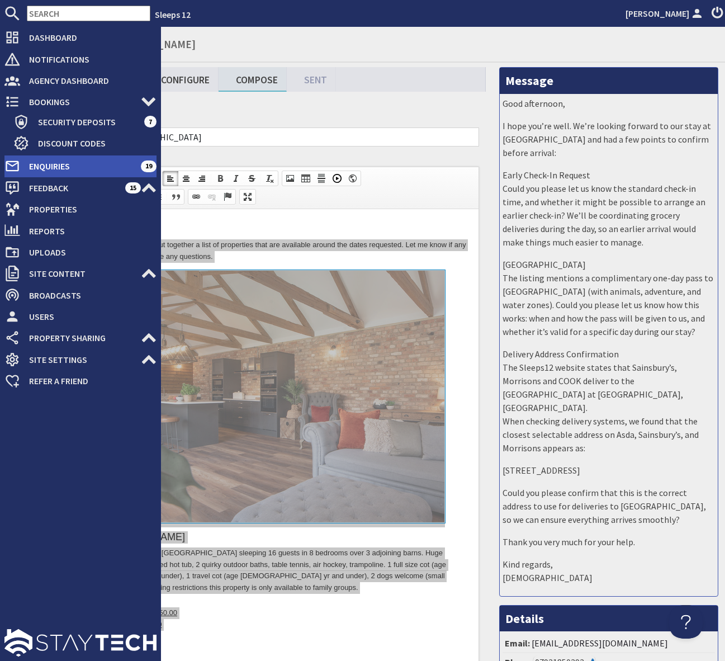
click at [62, 169] on span "Enquiries" at bounding box center [80, 166] width 121 height 18
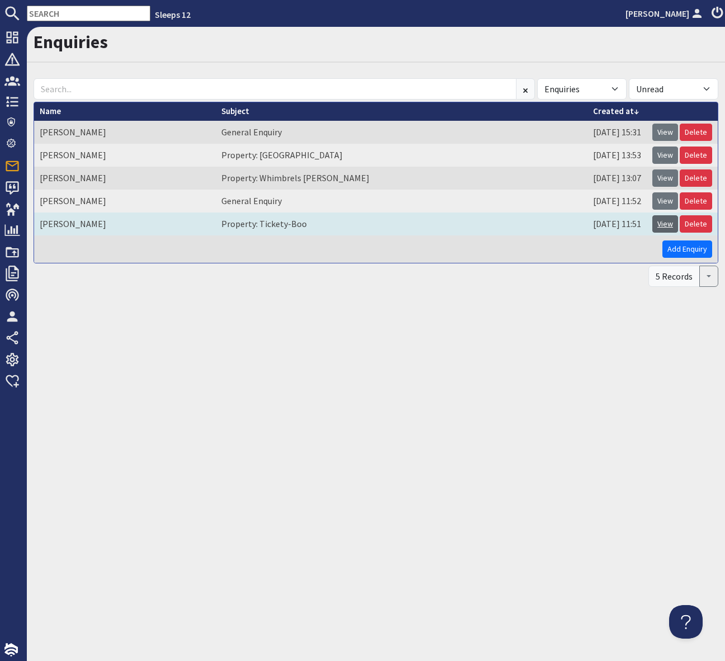
click at [665, 224] on link "View" at bounding box center [665, 223] width 26 height 17
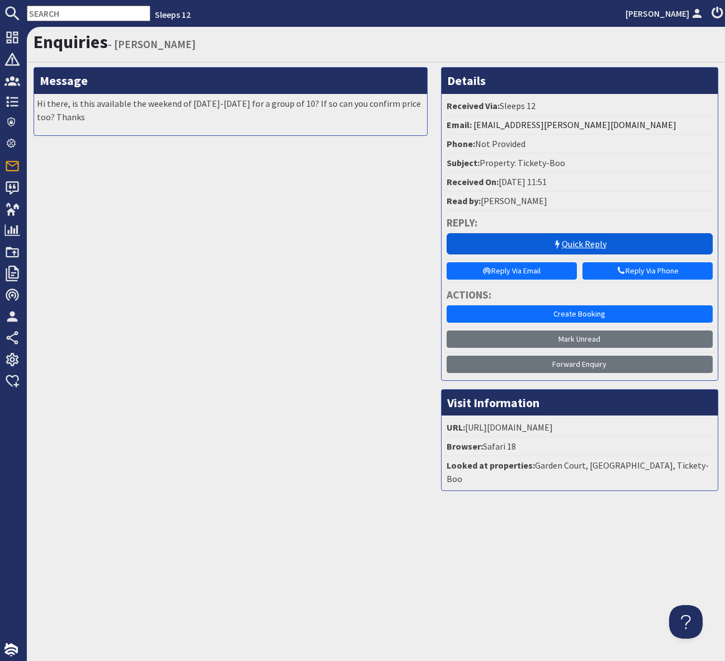
click at [506, 244] on link "Quick Reply" at bounding box center [580, 243] width 266 height 21
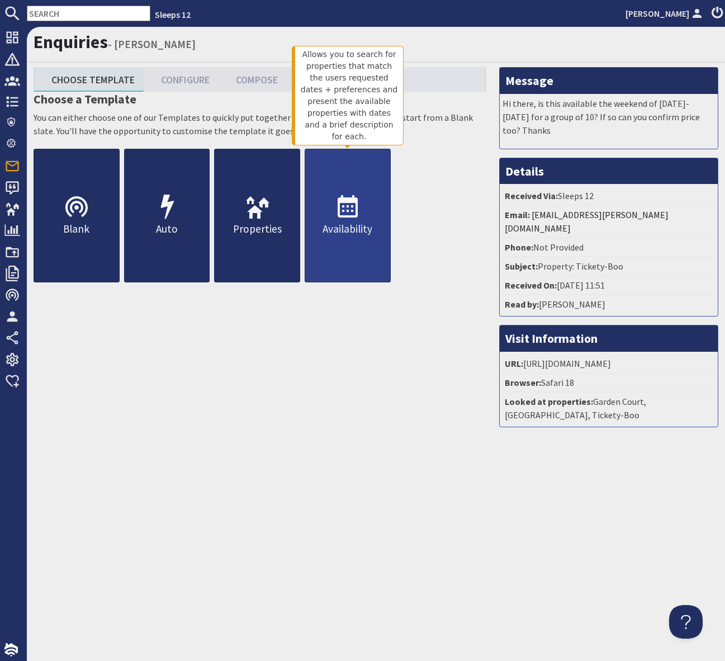
click at [348, 210] on use at bounding box center [348, 206] width 20 height 22
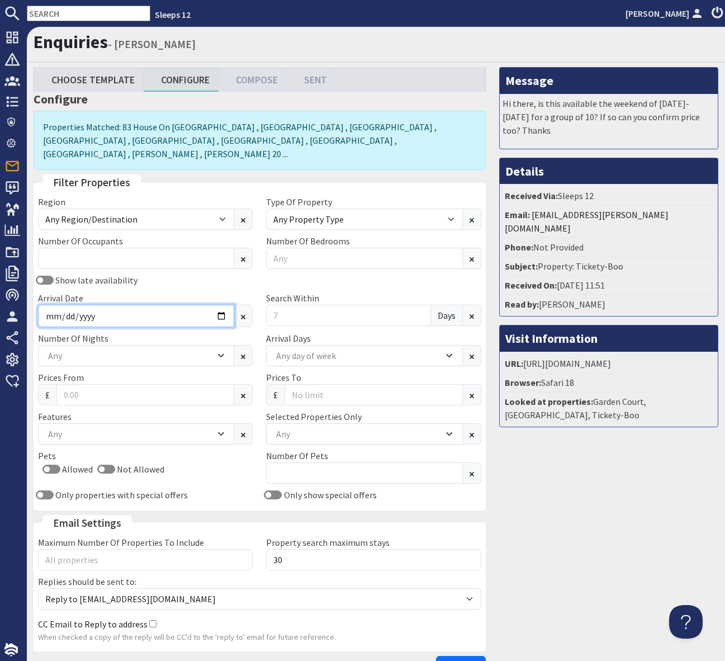
click at [216, 305] on input "Arrival Date" at bounding box center [136, 316] width 196 height 22
click at [193, 273] on div "Show late availability" at bounding box center [145, 279] width 228 height 13
click at [53, 20] on input "text" at bounding box center [89, 14] width 124 height 16
click at [54, 16] on input "text" at bounding box center [89, 14] width 124 height 16
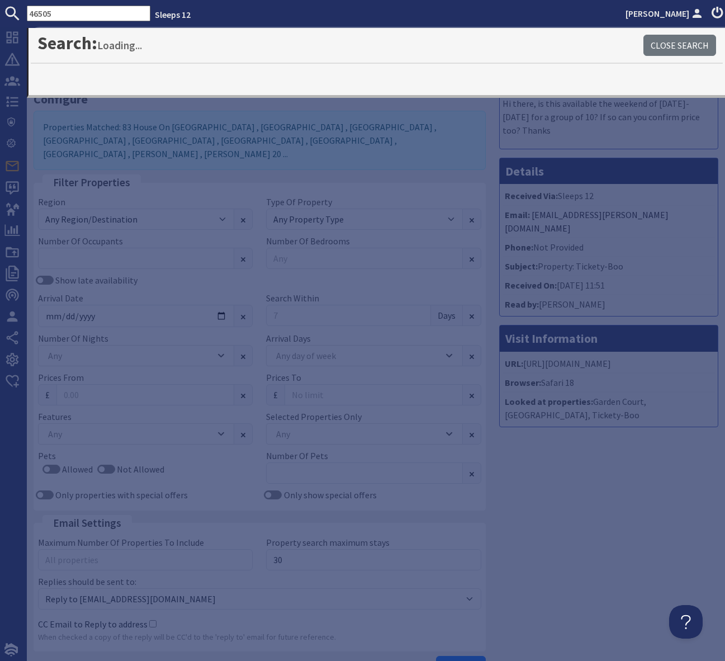
type input "46505"
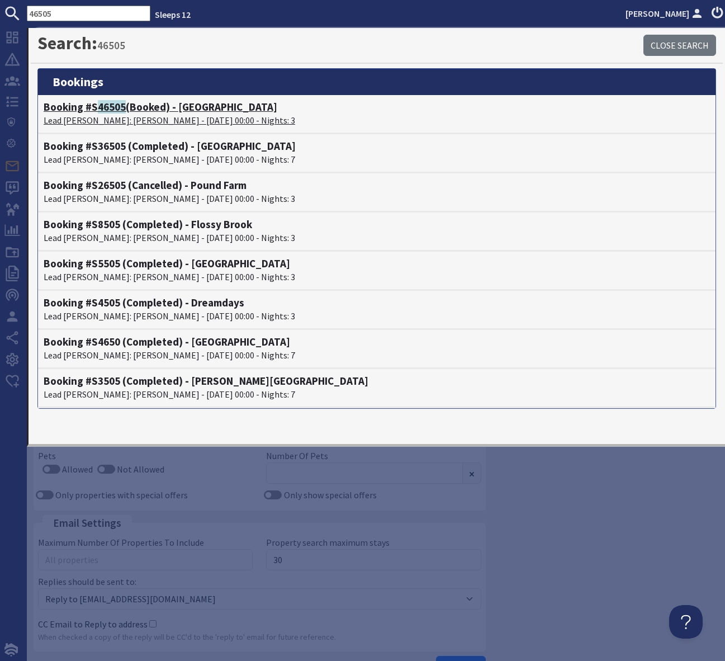
click at [155, 110] on h4 "Booking #S 46505 (Booked) - Ridgeview" at bounding box center [377, 107] width 666 height 13
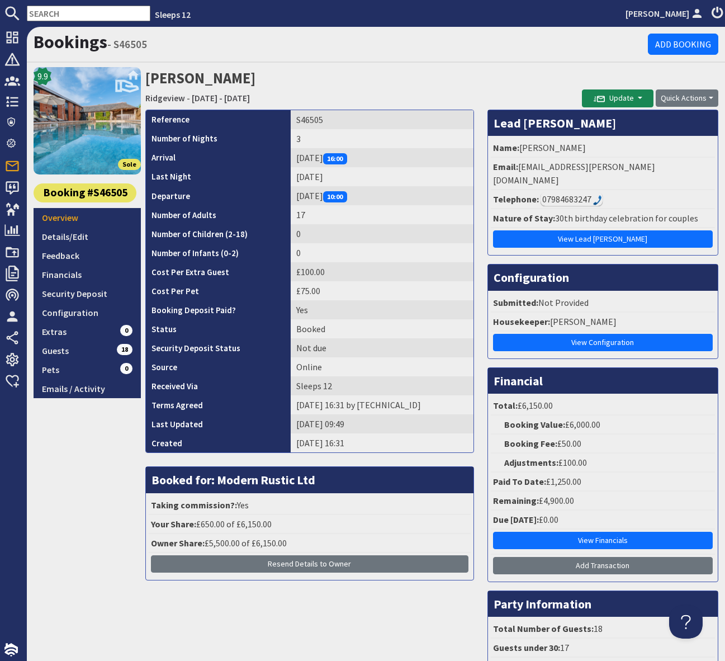
click at [44, 15] on input "text" at bounding box center [89, 14] width 124 height 16
paste input "claire.a.smith@hotmail.co.uk"
type input "claire.a.smith@hotmail.co.uk"
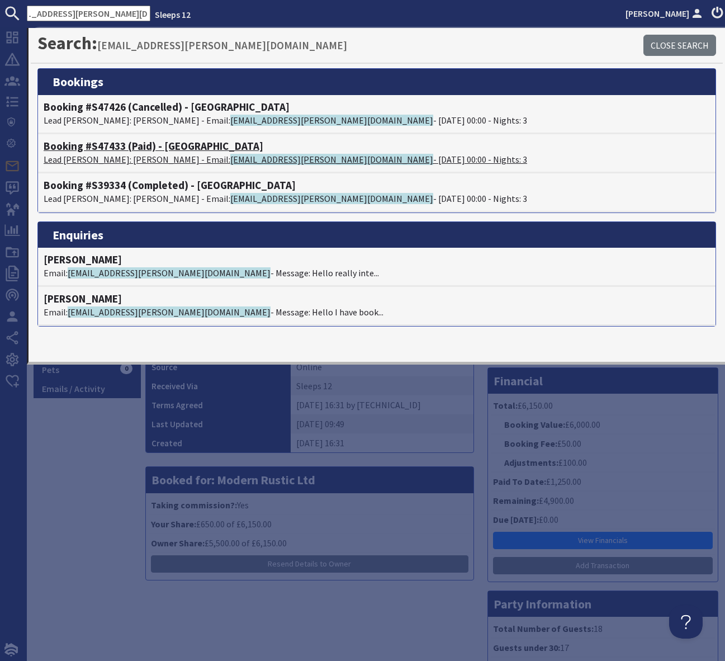
scroll to position [0, 0]
click at [195, 145] on h4 "Booking #S47433 (Paid) - La Belle Folly" at bounding box center [377, 146] width 666 height 13
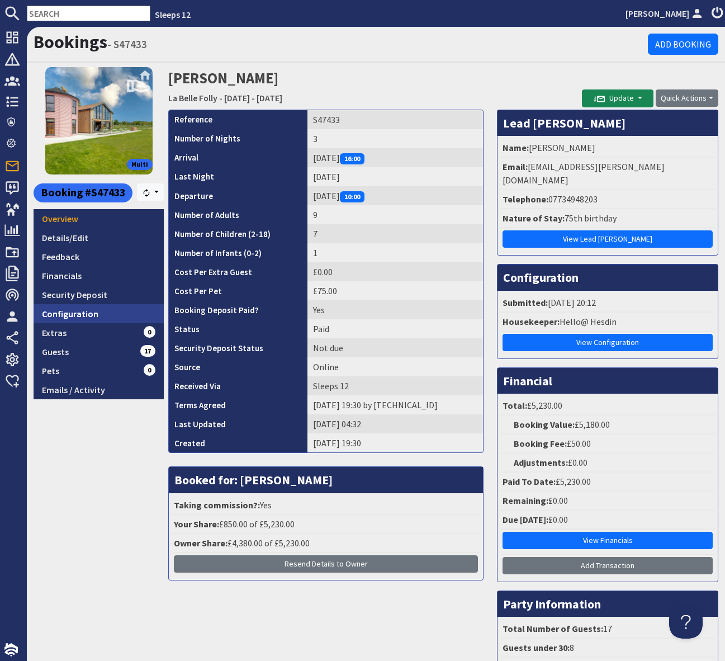
click at [103, 310] on link "Configuration" at bounding box center [99, 313] width 130 height 19
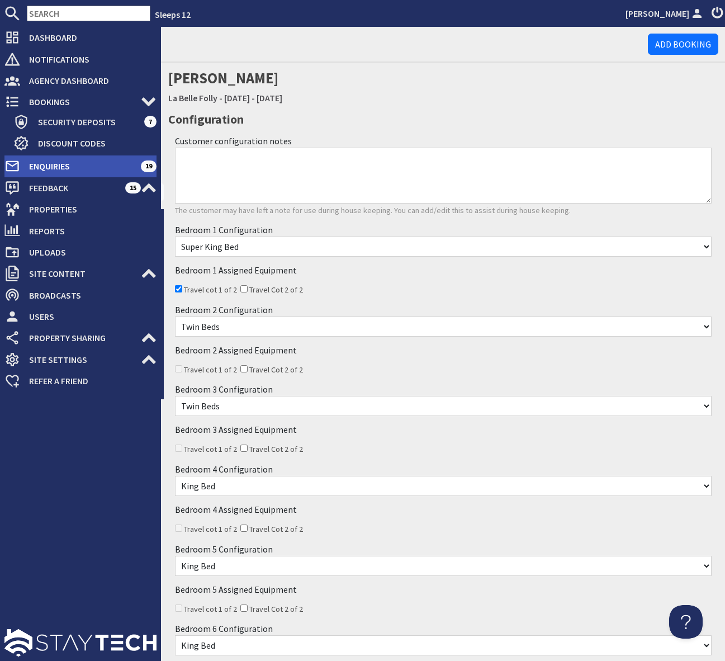
click at [99, 162] on span "Enquiries" at bounding box center [80, 166] width 121 height 18
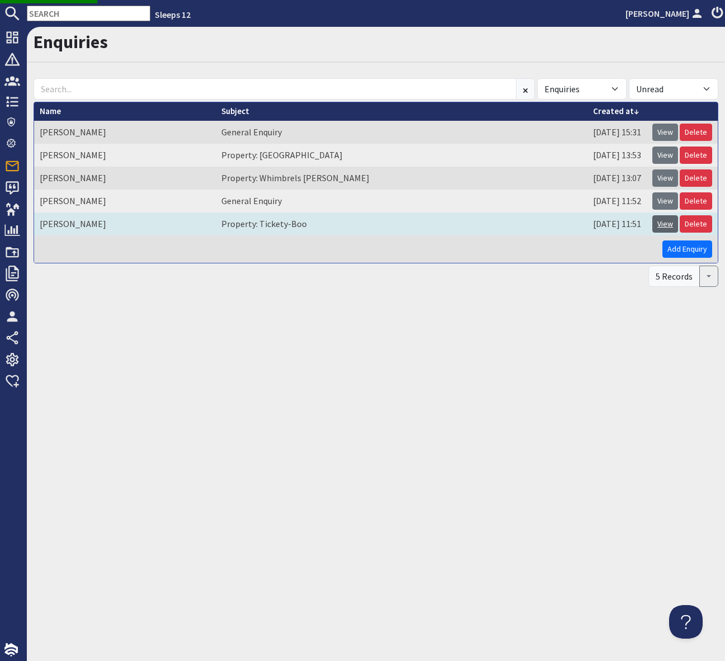
click at [663, 223] on link "View" at bounding box center [665, 223] width 26 height 17
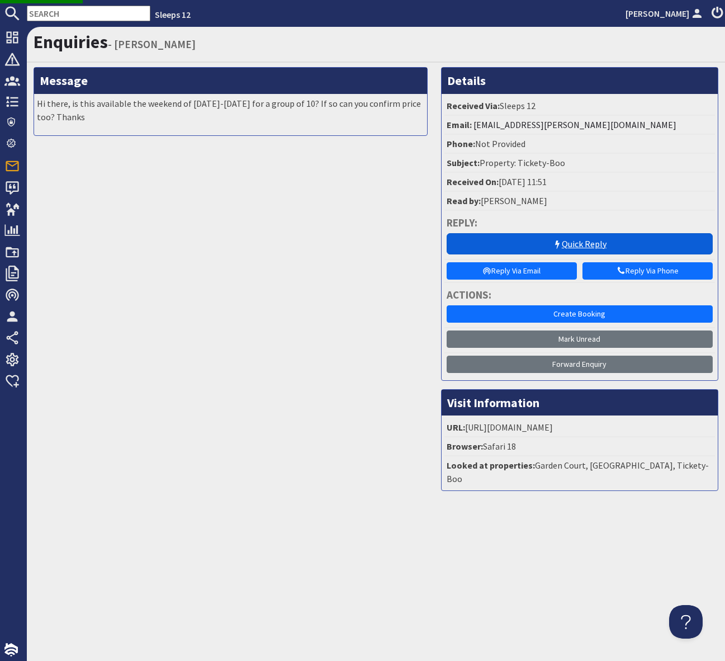
click at [525, 241] on link "Quick Reply" at bounding box center [580, 243] width 266 height 21
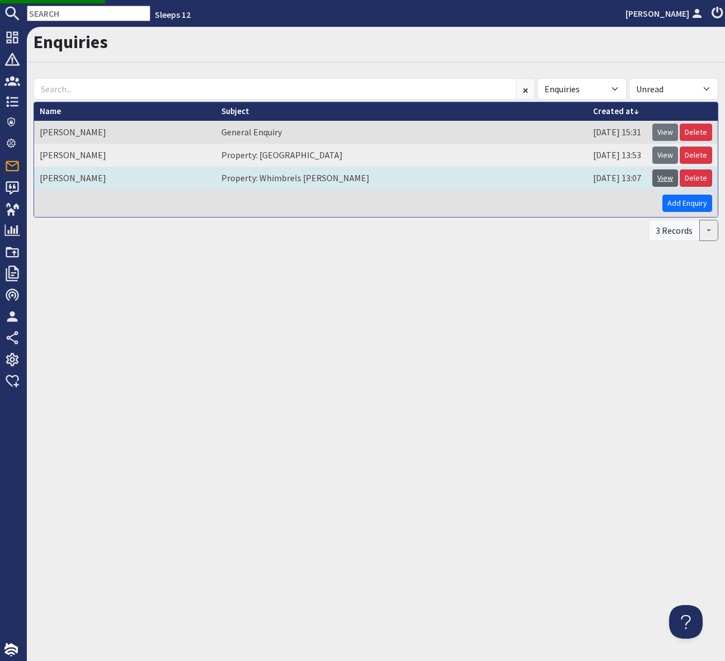
click at [665, 181] on link "View" at bounding box center [665, 177] width 26 height 17
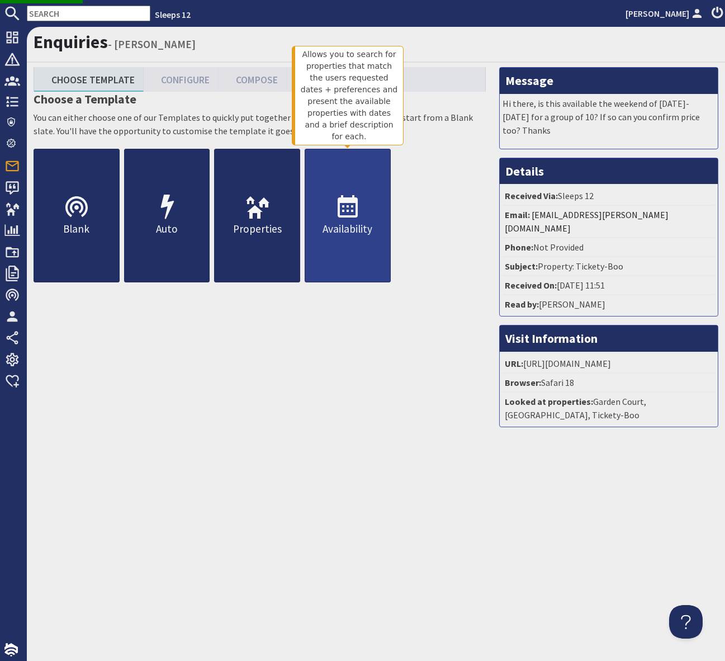
click at [344, 212] on icon at bounding box center [347, 207] width 27 height 27
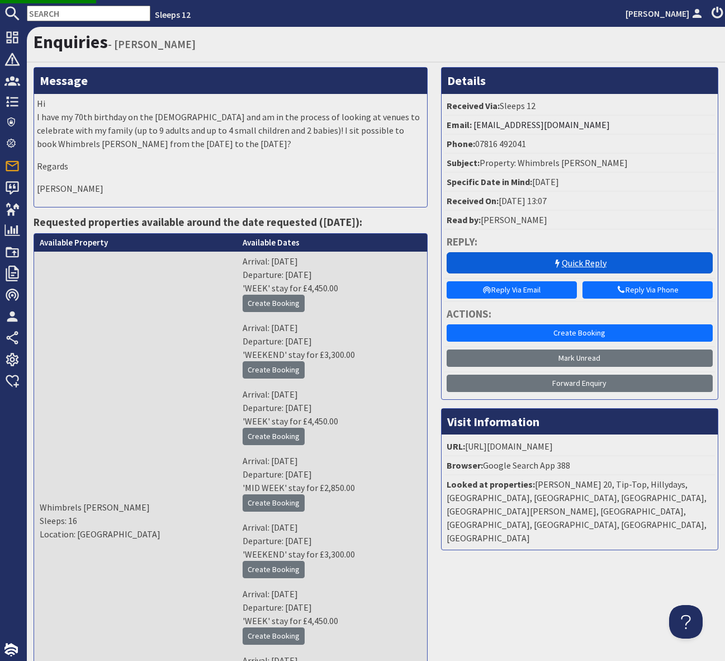
click at [498, 264] on link "Quick Reply" at bounding box center [580, 262] width 266 height 21
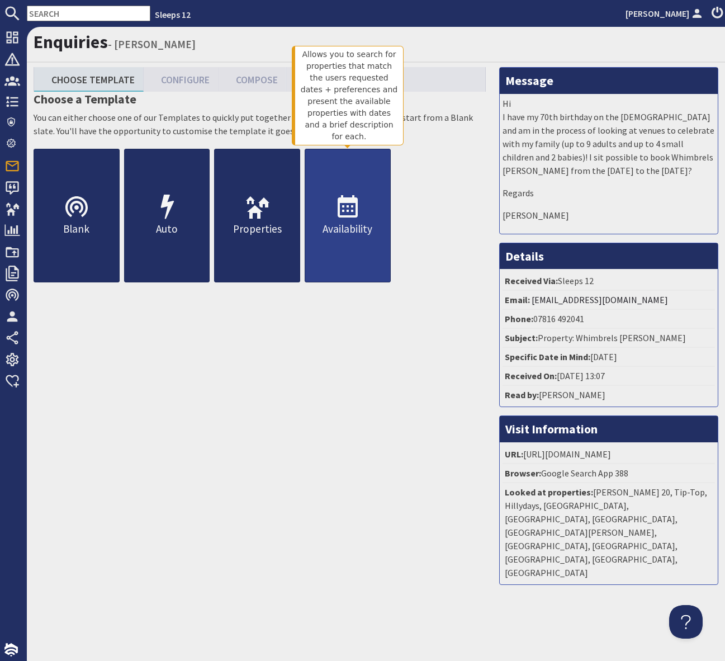
click at [355, 211] on icon at bounding box center [347, 207] width 27 height 27
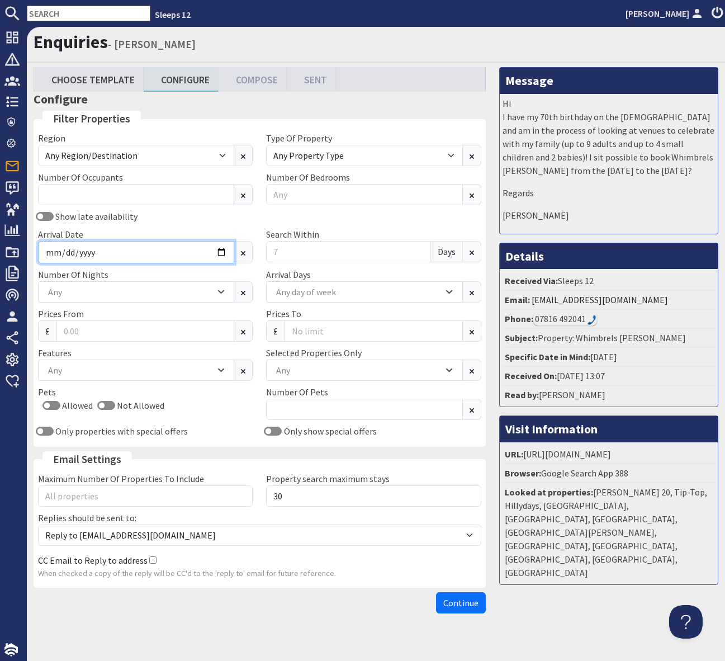
click at [219, 250] on input "Arrival Date" at bounding box center [136, 252] width 196 height 22
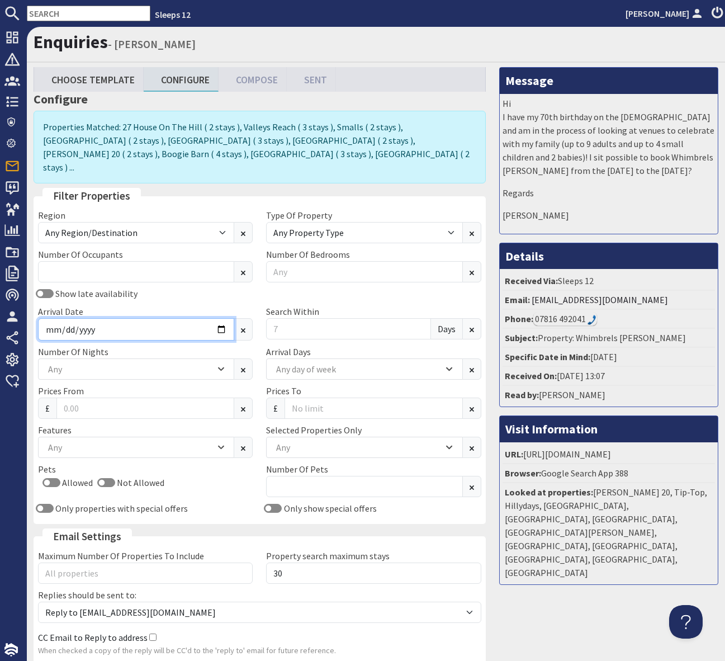
type input "2026-02-06"
click at [49, 14] on input "text" at bounding box center [89, 14] width 124 height 16
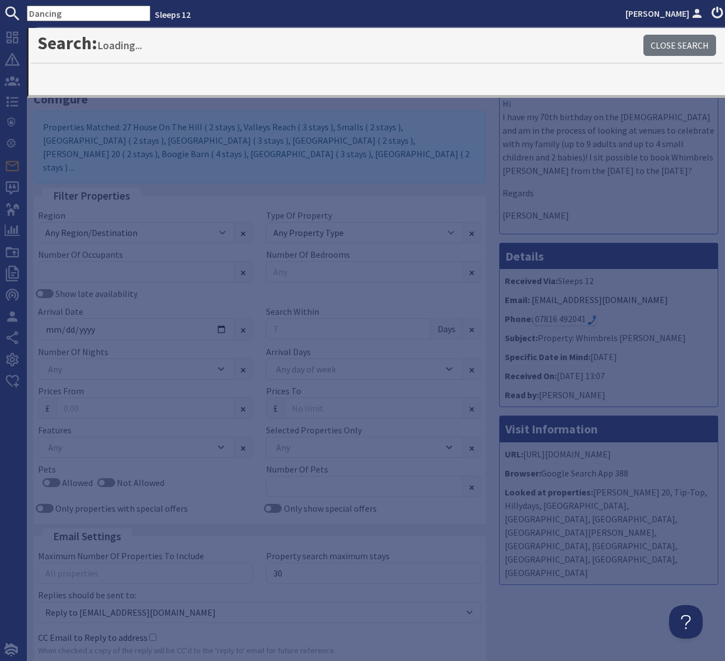
type input "Dancing"
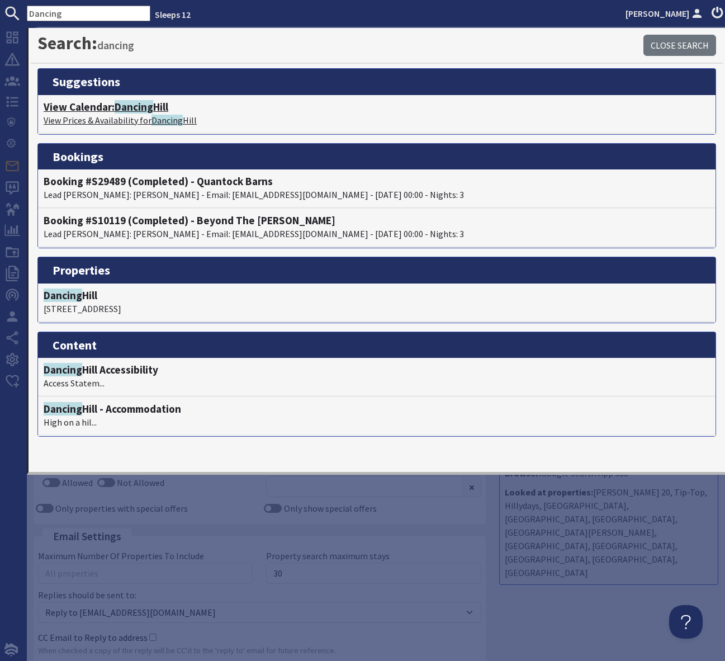
click at [131, 107] on span "Dancing" at bounding box center [134, 106] width 39 height 13
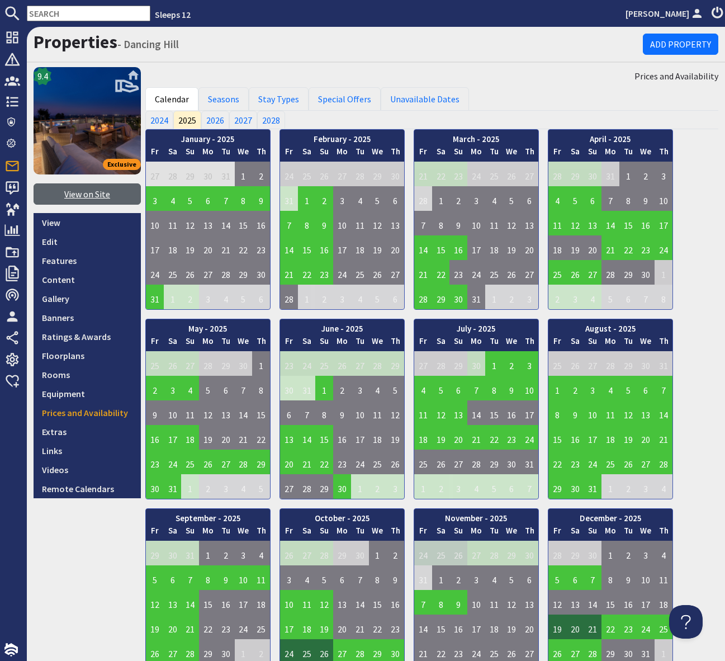
click at [93, 196] on link "View on Site" at bounding box center [87, 193] width 107 height 21
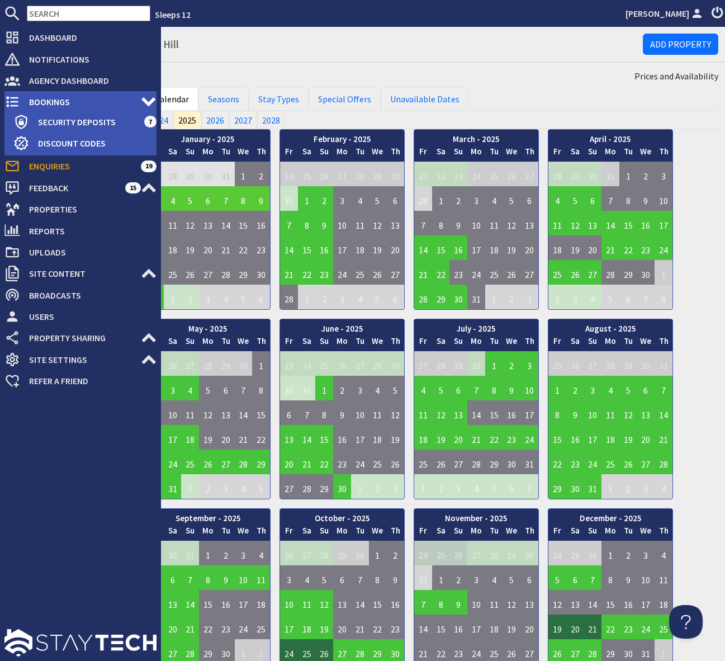
click at [69, 101] on span "Bookings" at bounding box center [80, 102] width 121 height 18
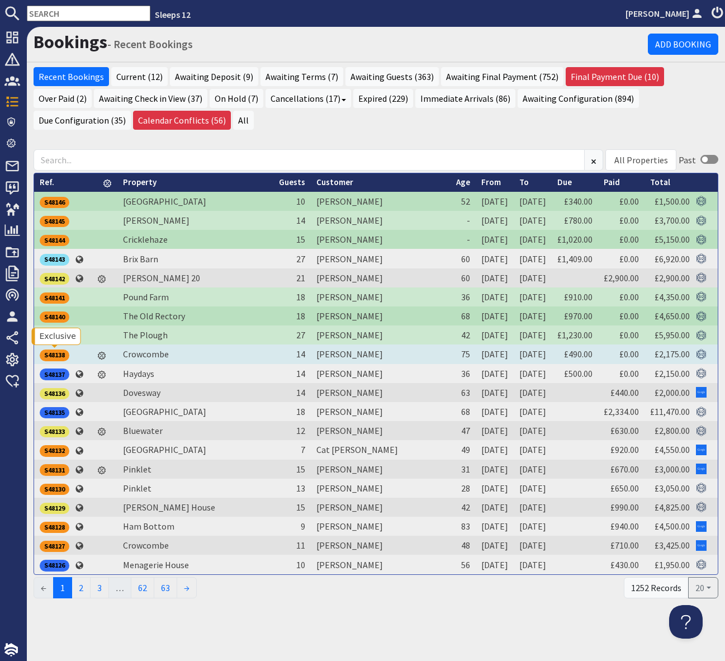
click at [56, 353] on div "S48138" at bounding box center [55, 354] width 30 height 11
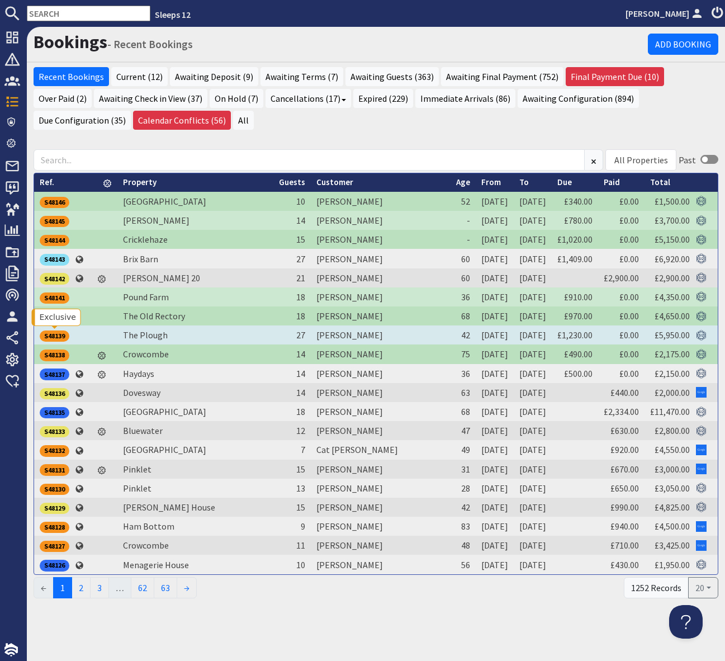
click at [59, 333] on div "S48139" at bounding box center [55, 335] width 30 height 11
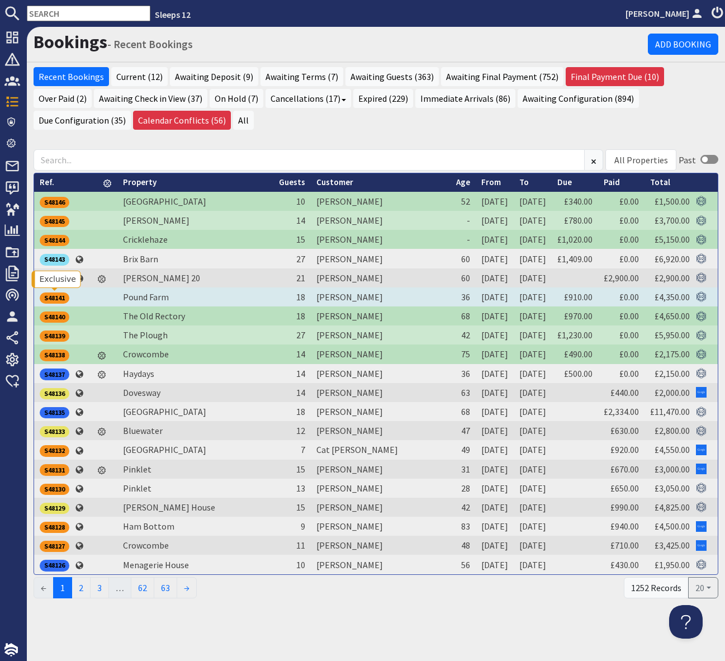
click at [47, 295] on div "S48141" at bounding box center [55, 297] width 30 height 11
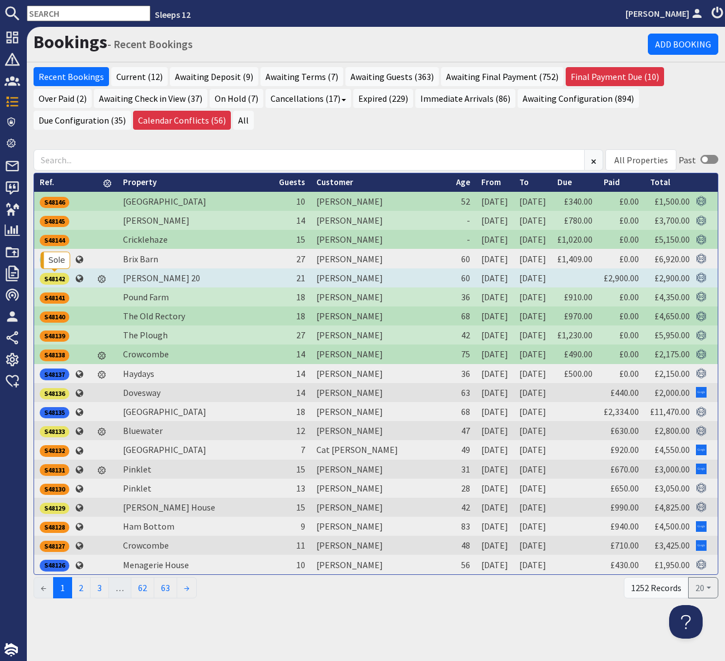
click at [54, 278] on div "S48142" at bounding box center [55, 278] width 30 height 11
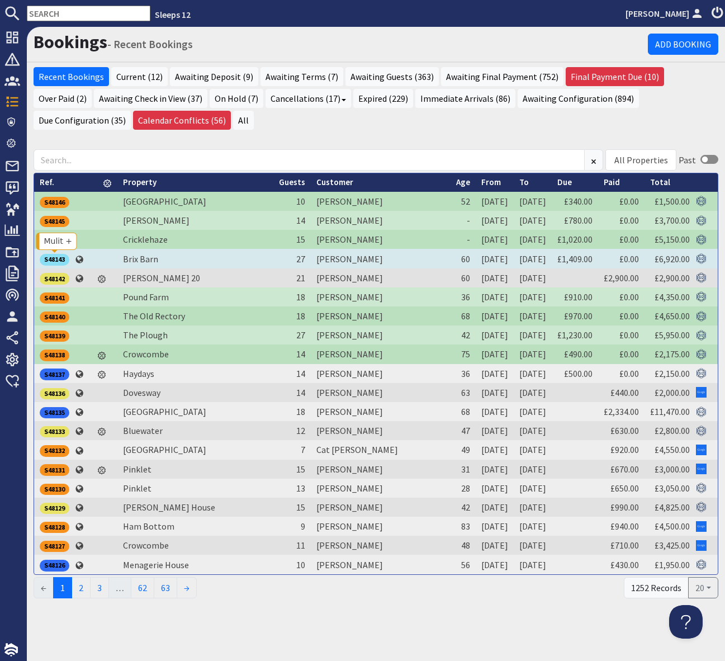
click at [58, 256] on div "S48143" at bounding box center [55, 259] width 30 height 11
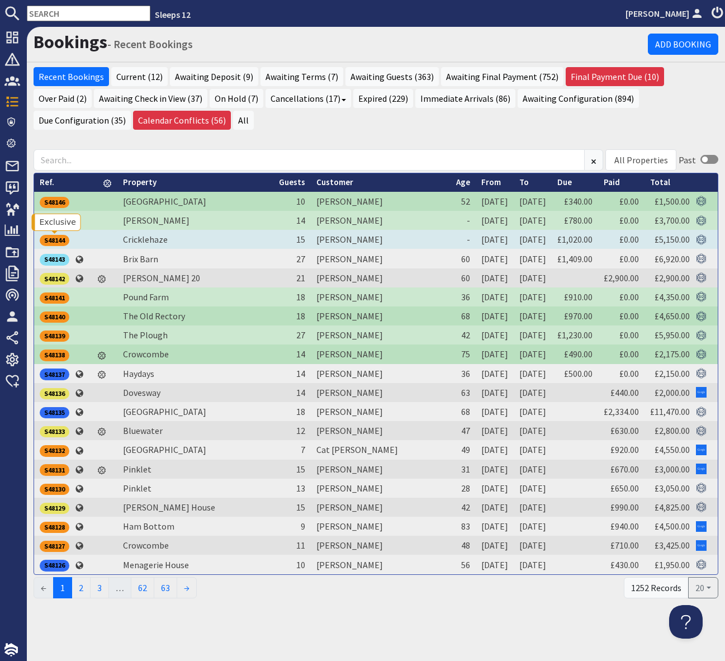
click at [57, 241] on div "S48144" at bounding box center [55, 240] width 30 height 11
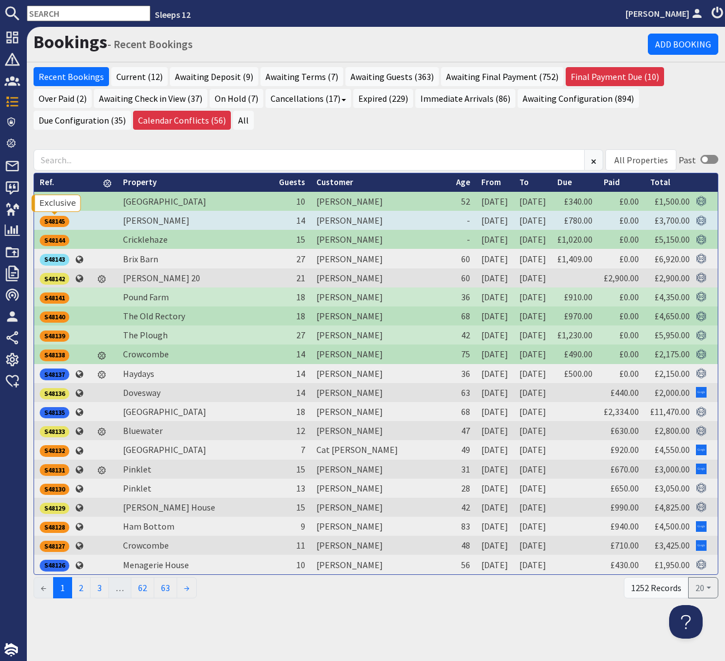
click at [59, 219] on div "S48145" at bounding box center [55, 221] width 30 height 11
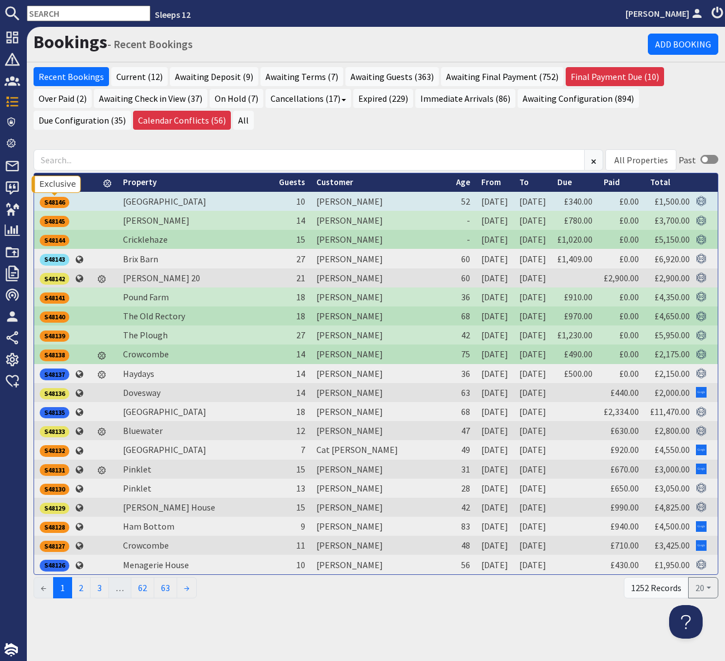
click at [59, 203] on div "S48146" at bounding box center [55, 202] width 30 height 11
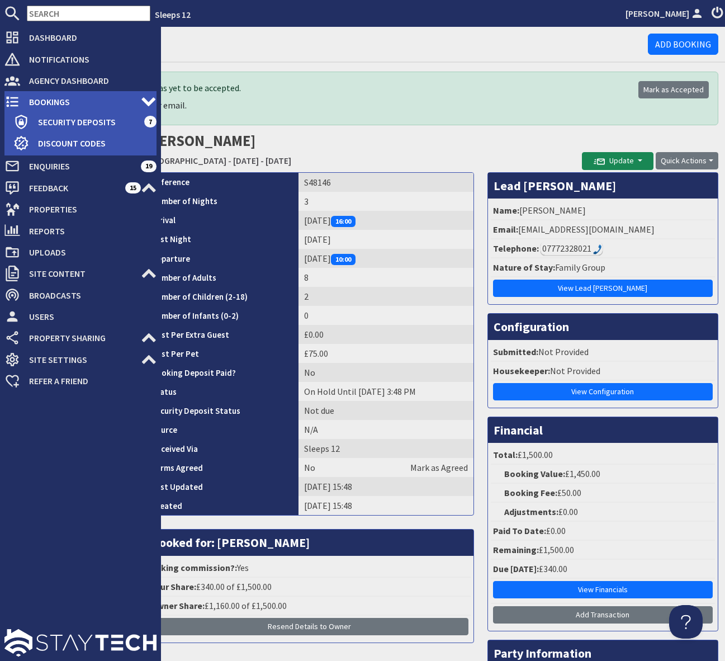
click at [53, 101] on span "Bookings" at bounding box center [80, 102] width 121 height 18
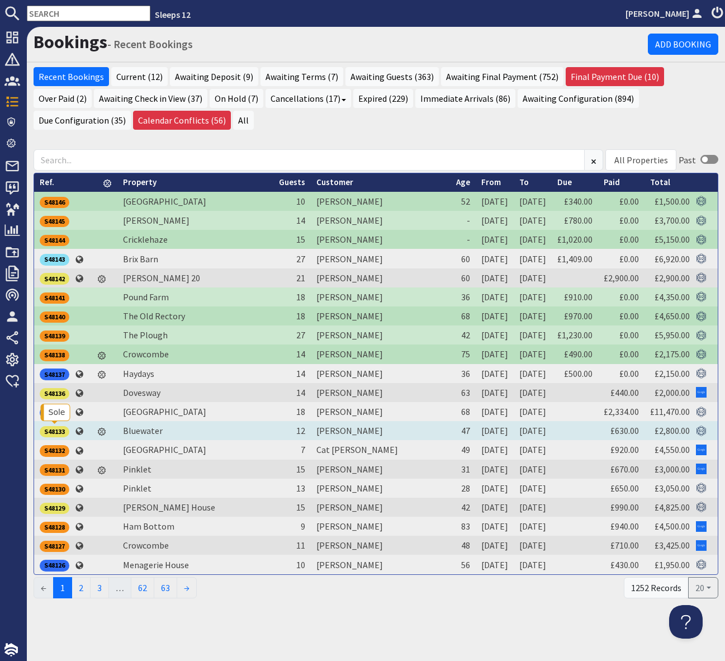
click at [60, 426] on div "S48133" at bounding box center [55, 431] width 30 height 11
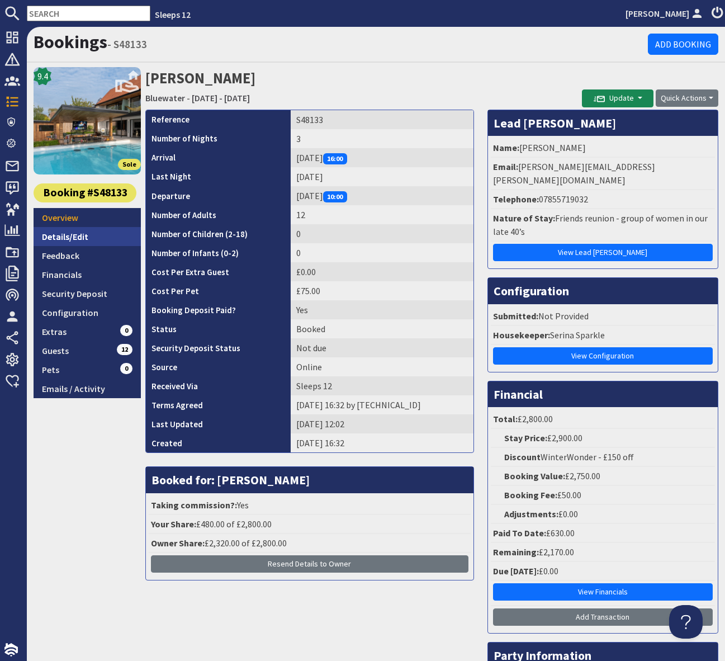
click at [91, 232] on link "Details/Edit" at bounding box center [87, 236] width 107 height 19
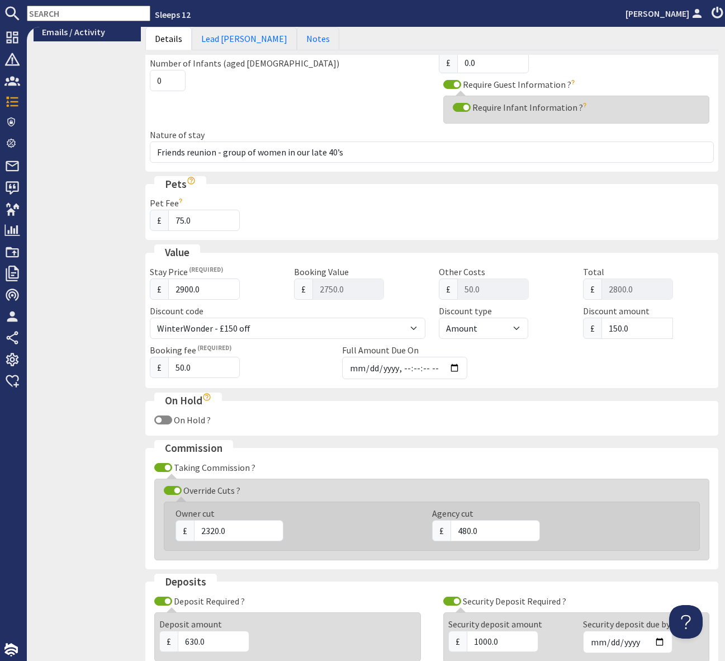
scroll to position [383, 0]
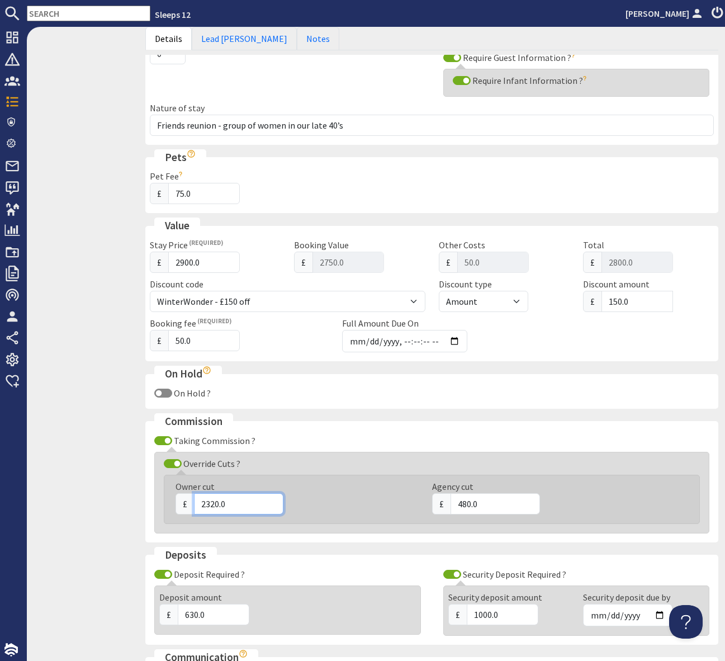
drag, startPoint x: 240, startPoint y: 505, endPoint x: 189, endPoint y: 504, distance: 50.9
click at [189, 504] on div "£ 2320.0" at bounding box center [297, 503] width 243 height 21
click at [491, 504] on input "480.0" at bounding box center [495, 503] width 89 height 21
click at [508, 534] on fieldset "Commission Taking Commission ? Override Cuts ? Owner cut £ 2320.0 Agency cut £ …" at bounding box center [431, 477] width 573 height 129
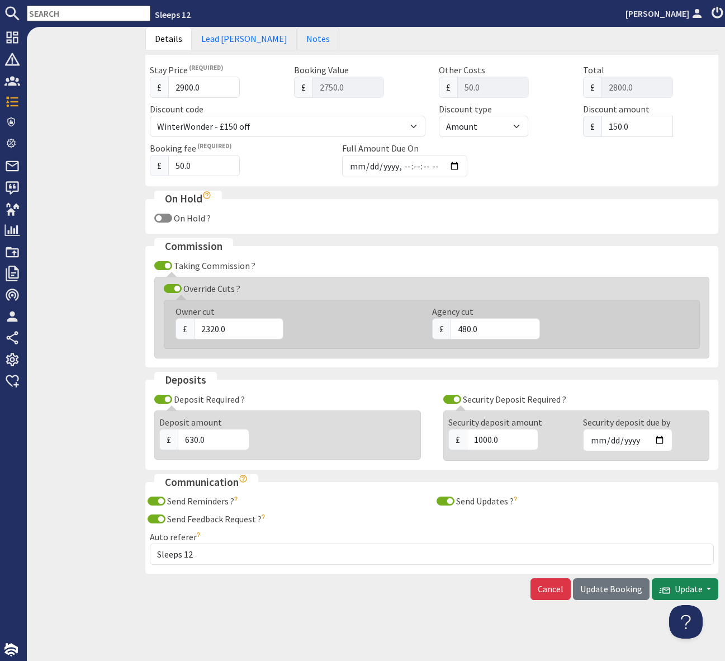
click at [598, 595] on button "Update Booking" at bounding box center [611, 588] width 77 height 21
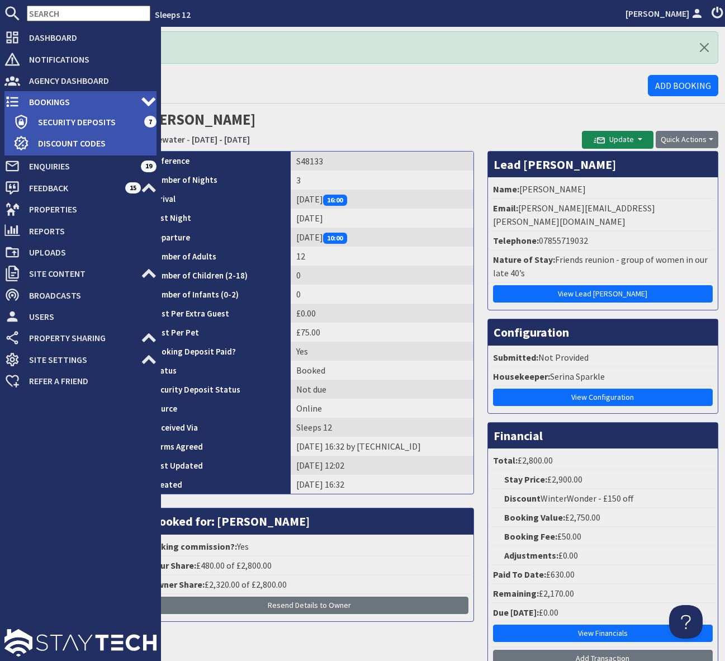
click at [80, 105] on span "Bookings" at bounding box center [80, 102] width 121 height 18
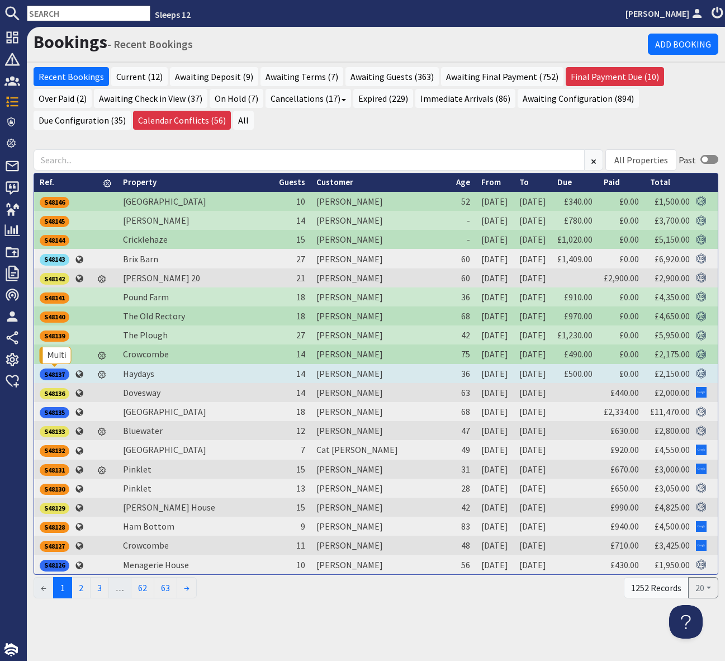
click at [50, 371] on div "S48137" at bounding box center [55, 373] width 30 height 11
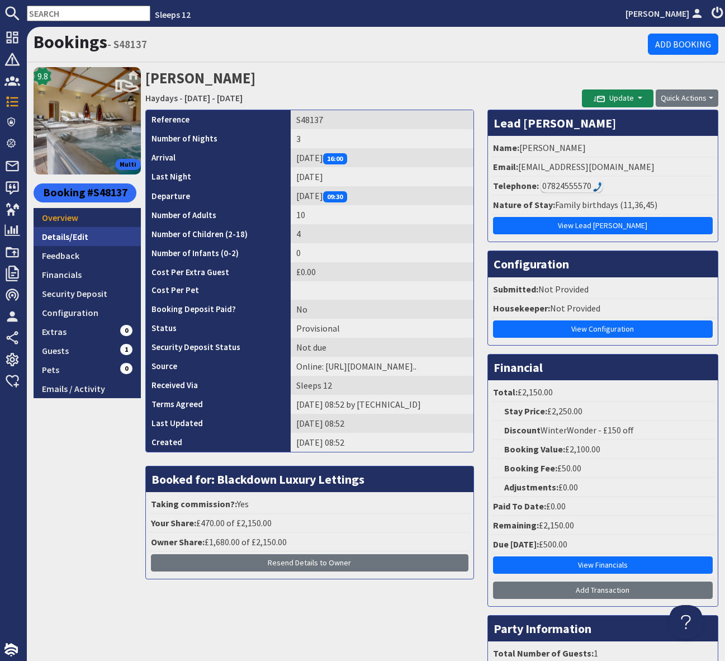
click at [83, 234] on link "Details/Edit" at bounding box center [87, 236] width 107 height 19
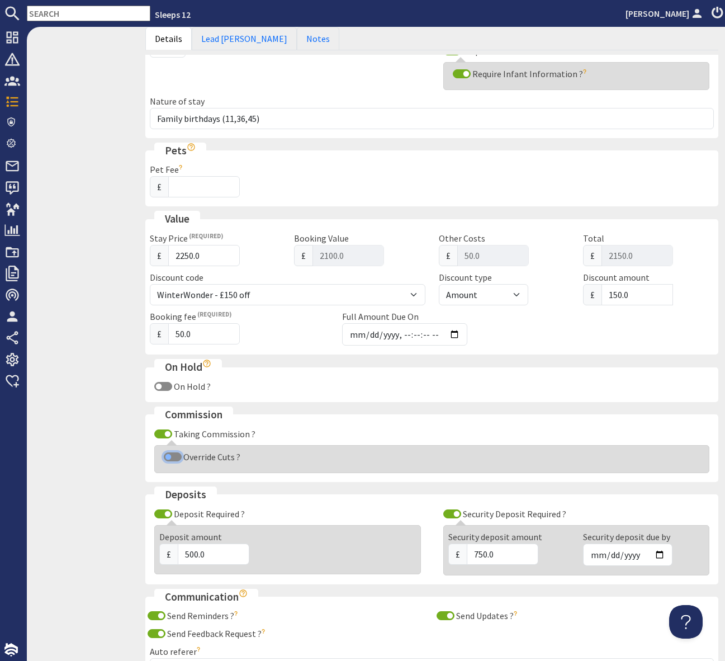
scroll to position [387, 0]
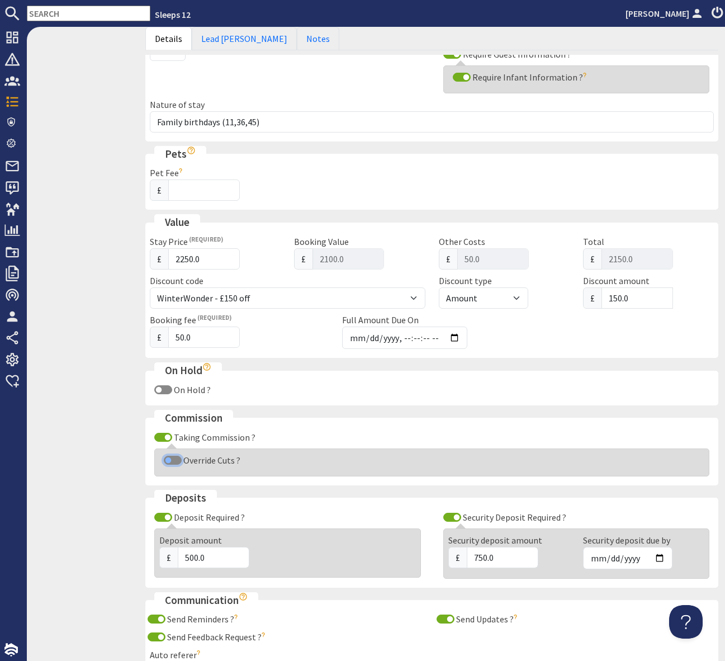
click at [169, 454] on div "Override Cuts ?" at bounding box center [431, 459] width 545 height 13
click at [170, 458] on input "Override Cuts ?" at bounding box center [173, 460] width 18 height 9
checkbox input "true"
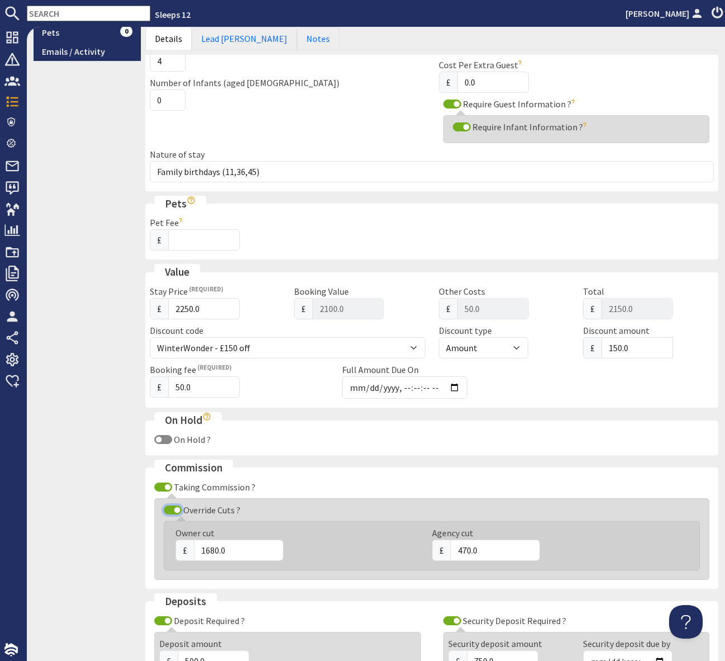
scroll to position [336, 0]
drag, startPoint x: 483, startPoint y: 552, endPoint x: 439, endPoint y: 550, distance: 44.2
click at [439, 550] on div "£ 470.0" at bounding box center [553, 550] width 243 height 21
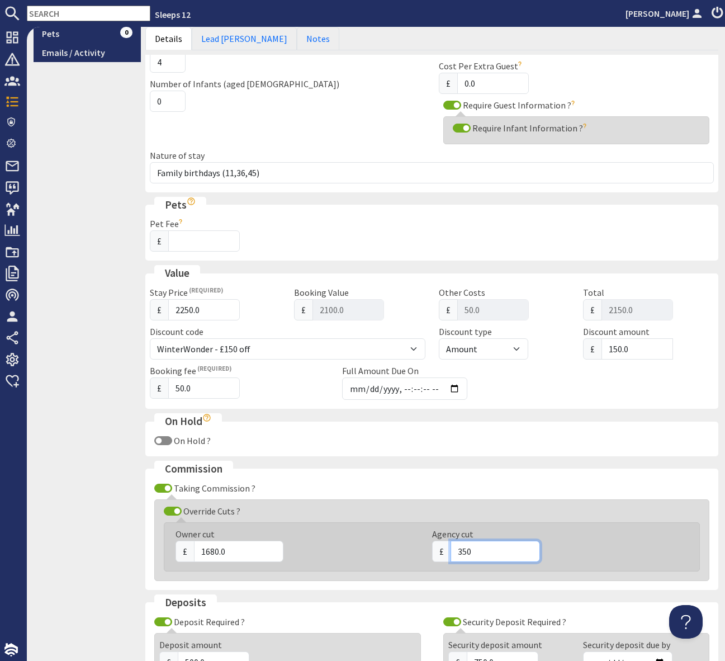
type input "350"
click at [244, 550] on input "1680.0" at bounding box center [238, 550] width 89 height 21
drag, startPoint x: 242, startPoint y: 551, endPoint x: 191, endPoint y: 548, distance: 51.5
click at [191, 548] on div "£ 1680.0" at bounding box center [297, 550] width 243 height 21
type input "1800"
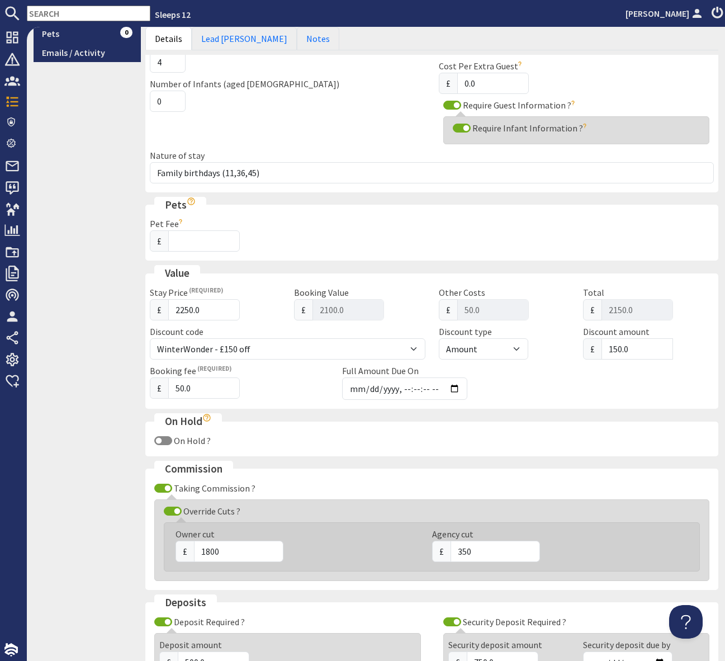
click at [424, 600] on fieldset "Deposits Deposit Required ? Deposit amount £ 500.0 Security Deposit Required ? …" at bounding box center [431, 643] width 573 height 98
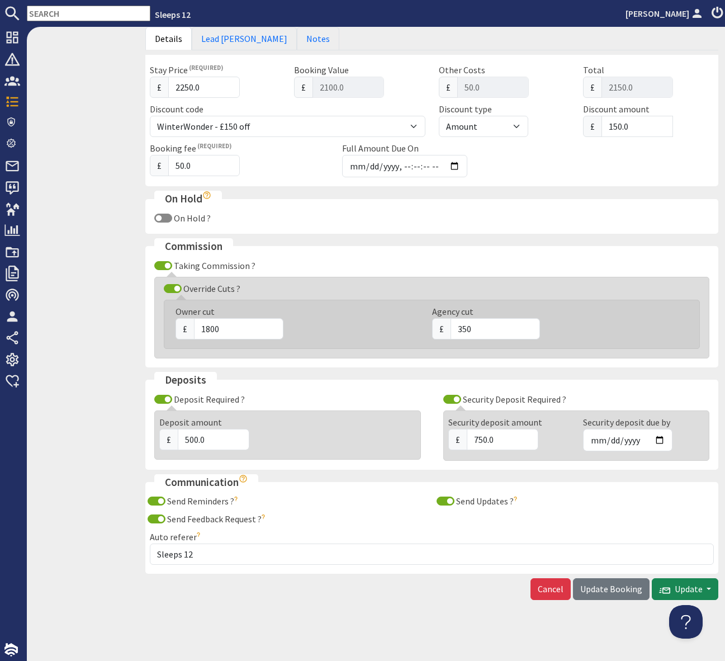
click at [602, 588] on span "Update Booking" at bounding box center [611, 588] width 62 height 11
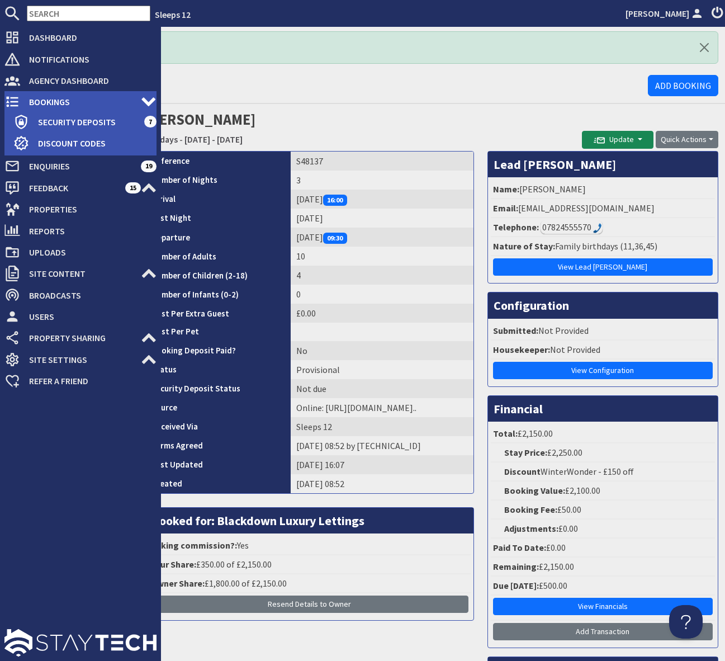
click at [76, 103] on span "Bookings" at bounding box center [80, 102] width 121 height 18
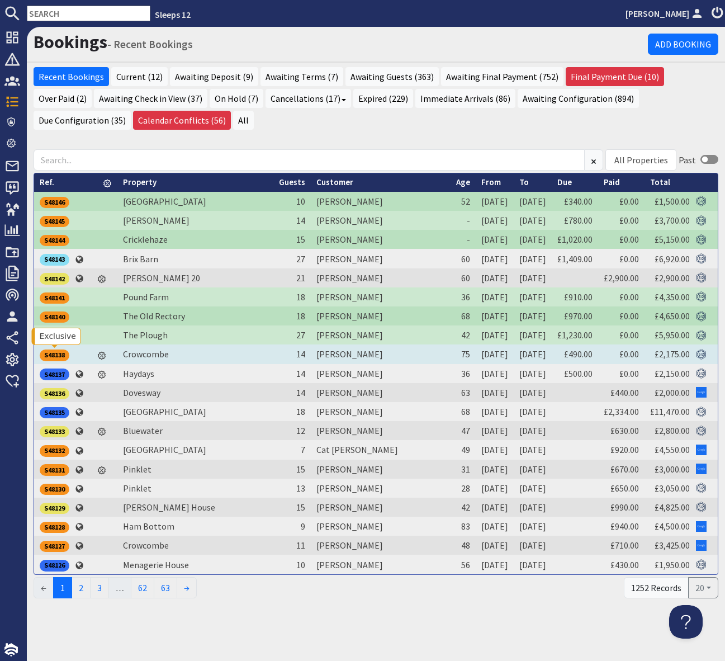
click at [56, 352] on div "S48138" at bounding box center [55, 354] width 30 height 11
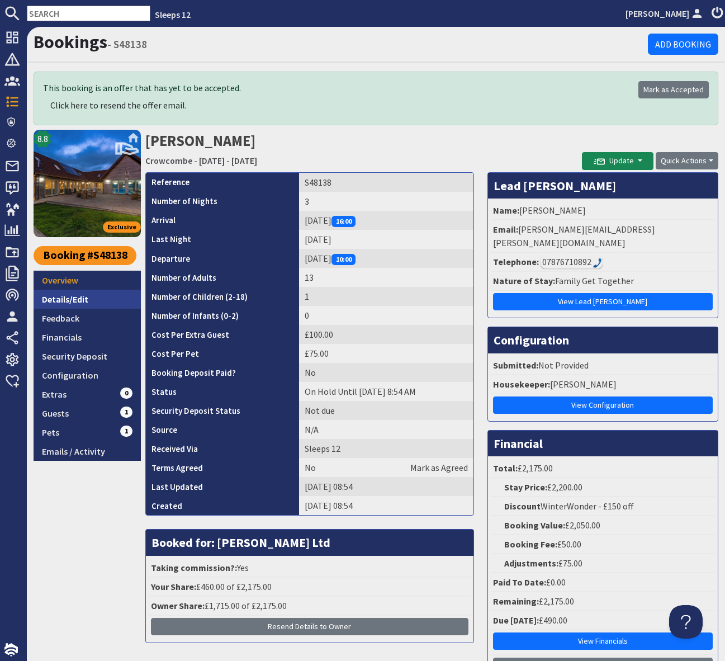
click at [92, 300] on link "Details/Edit" at bounding box center [87, 299] width 107 height 19
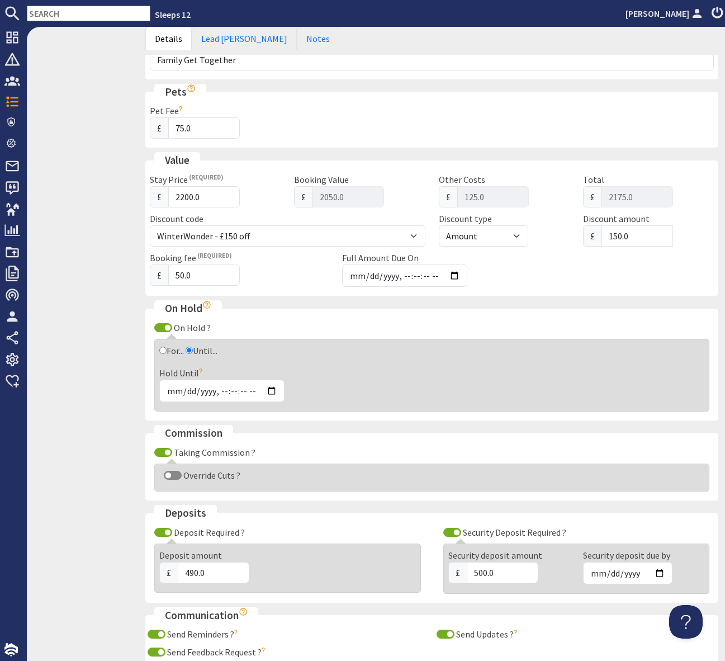
scroll to position [487, 0]
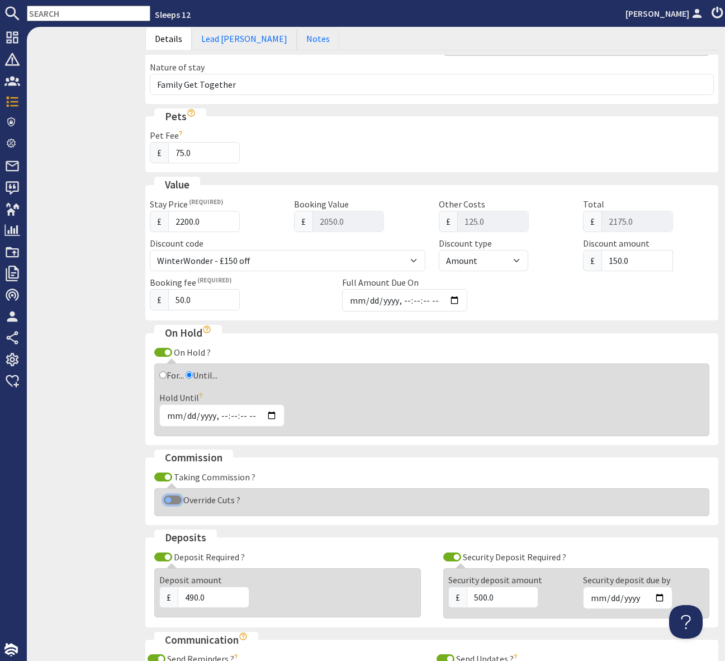
click at [173, 497] on input "Override Cuts ?" at bounding box center [173, 499] width 18 height 9
checkbox input "true"
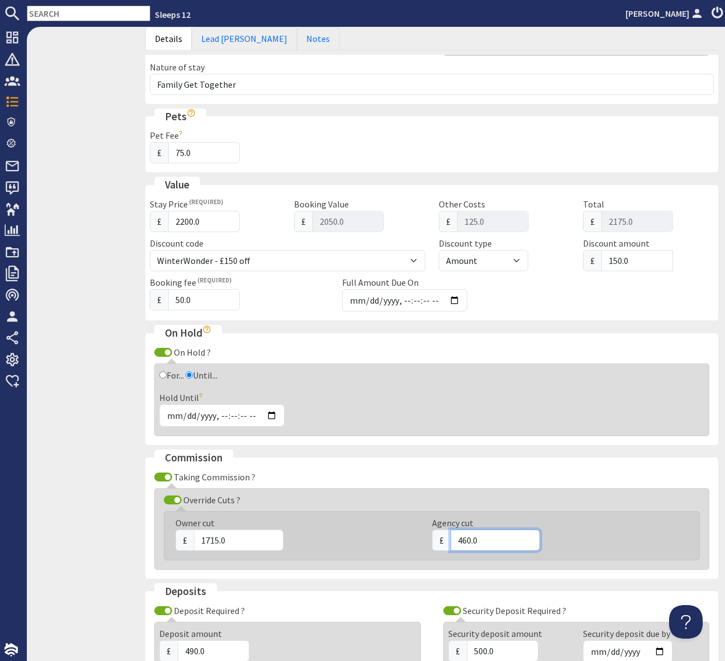
drag, startPoint x: 492, startPoint y: 540, endPoint x: 446, endPoint y: 539, distance: 46.4
click at [446, 539] on div "£ 460.0" at bounding box center [553, 539] width 243 height 21
type input "340"
drag, startPoint x: 262, startPoint y: 532, endPoint x: 212, endPoint y: 536, distance: 49.9
click at [212, 535] on input "1715.0" at bounding box center [238, 539] width 89 height 21
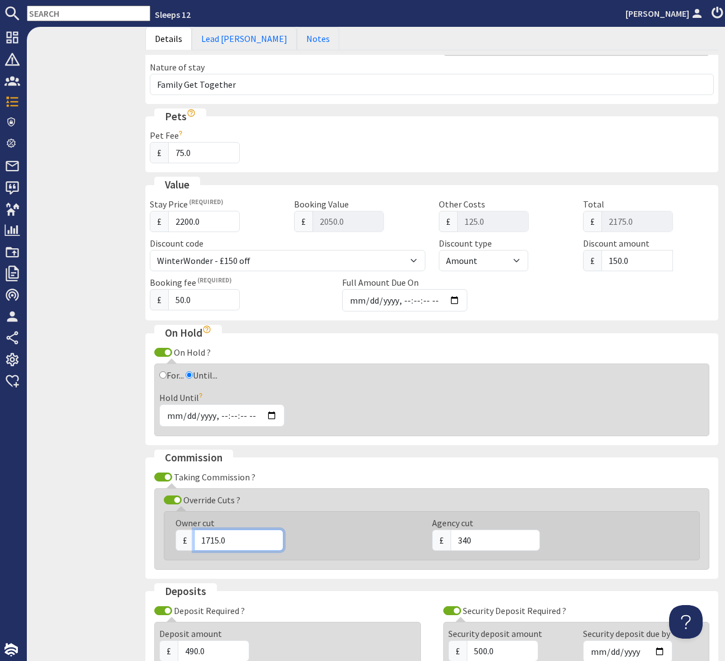
drag, startPoint x: 237, startPoint y: 539, endPoint x: 190, endPoint y: 538, distance: 47.0
click at [190, 538] on div "£ 1715.0" at bounding box center [297, 539] width 243 height 21
drag, startPoint x: 235, startPoint y: 544, endPoint x: 193, endPoint y: 539, distance: 42.3
click at [193, 539] on div "£ 1715.0" at bounding box center [297, 539] width 243 height 21
type input "1835"
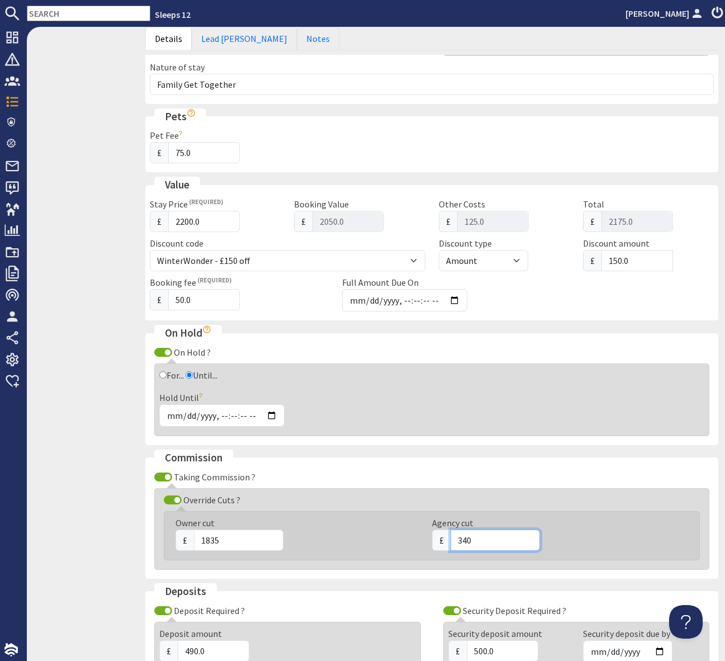
click at [521, 571] on fieldset "Commission Taking Commission ? Override Cuts ? Owner cut £ 1835 Agency cut £ 340" at bounding box center [431, 513] width 573 height 129
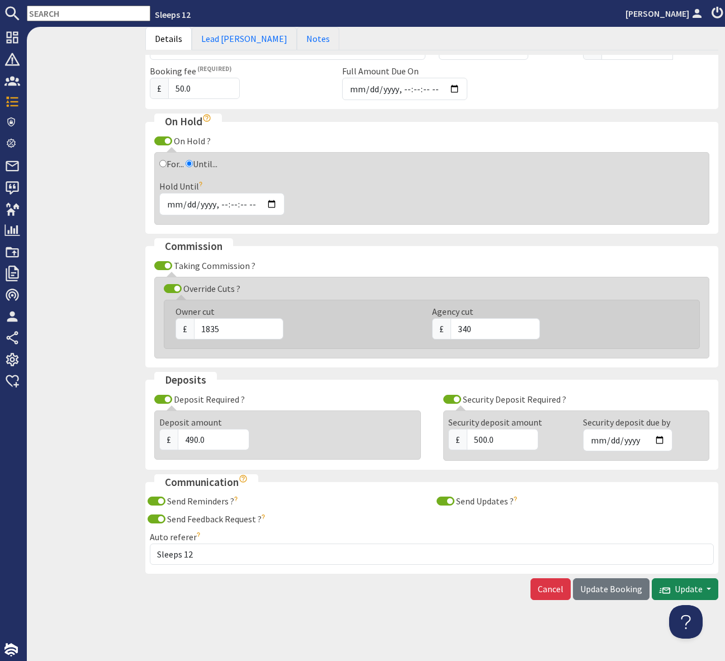
drag, startPoint x: 620, startPoint y: 593, endPoint x: 615, endPoint y: 589, distance: 6.3
click at [620, 593] on span "Update Booking" at bounding box center [611, 588] width 62 height 11
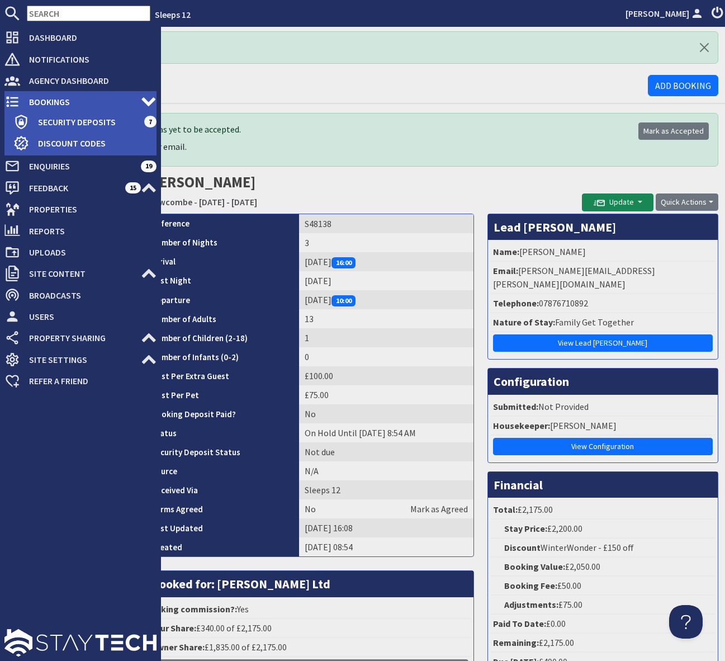
click at [65, 96] on span "Bookings" at bounding box center [80, 102] width 121 height 18
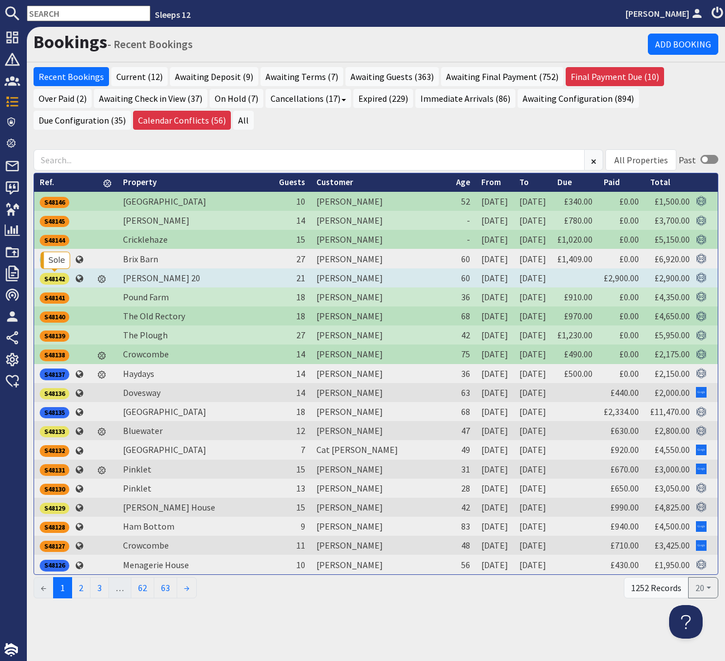
click at [60, 277] on div "S48142" at bounding box center [55, 278] width 30 height 11
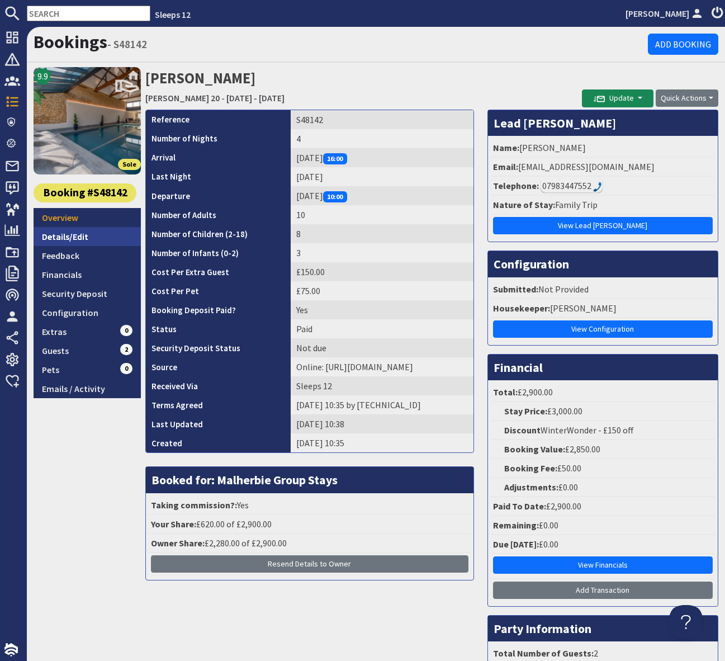
click at [80, 232] on link "Details/Edit" at bounding box center [87, 236] width 107 height 19
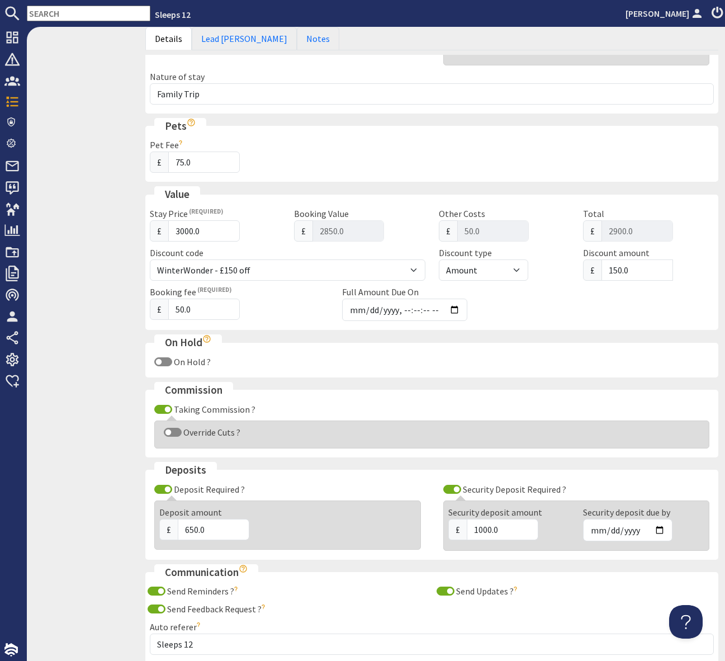
scroll to position [505, 0]
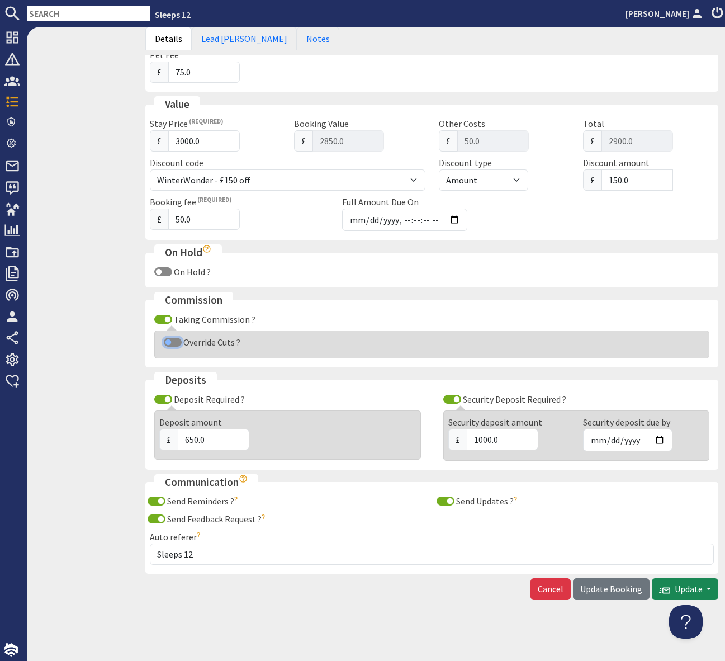
click at [168, 339] on input "Override Cuts ?" at bounding box center [173, 342] width 18 height 9
checkbox input "true"
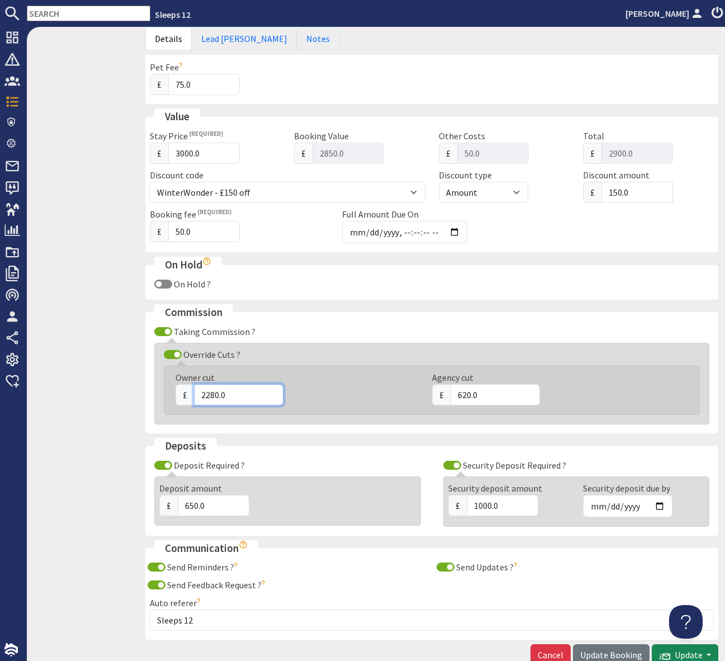
scroll to position [496, 0]
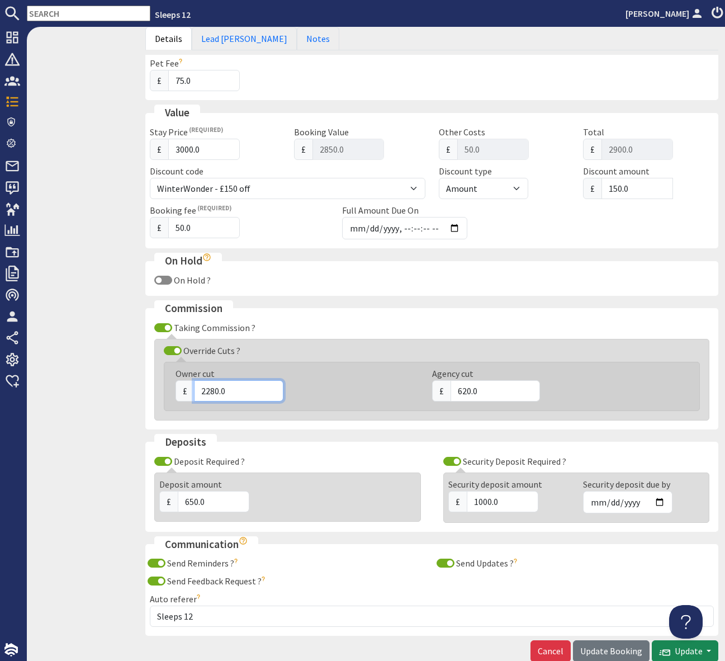
drag, startPoint x: 238, startPoint y: 396, endPoint x: 186, endPoint y: 388, distance: 51.9
click at [186, 388] on div "£ 2280.0" at bounding box center [297, 390] width 243 height 21
type input "2400"
click at [492, 393] on input "620.0" at bounding box center [495, 390] width 89 height 21
drag, startPoint x: 490, startPoint y: 393, endPoint x: 450, endPoint y: 390, distance: 40.4
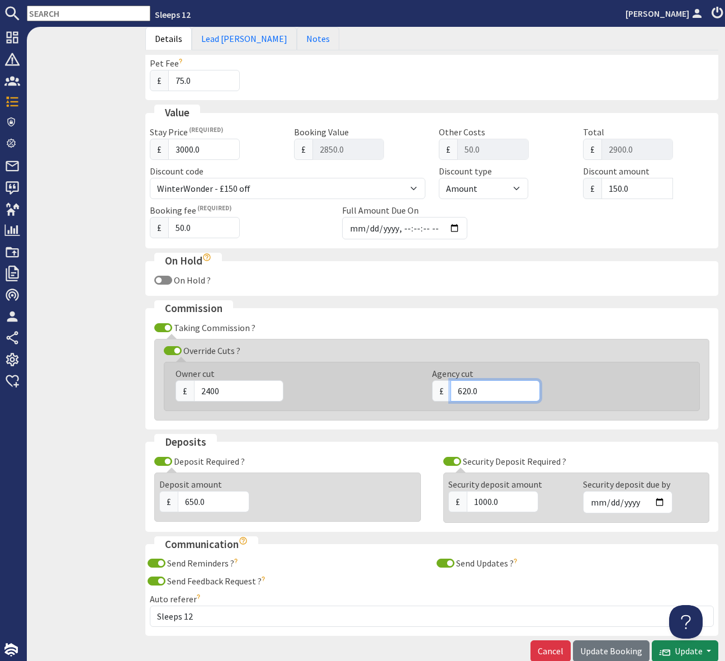
click at [451, 390] on input "620.0" at bounding box center [495, 390] width 89 height 21
type input "500"
click at [607, 649] on span "Update Booking" at bounding box center [611, 650] width 62 height 11
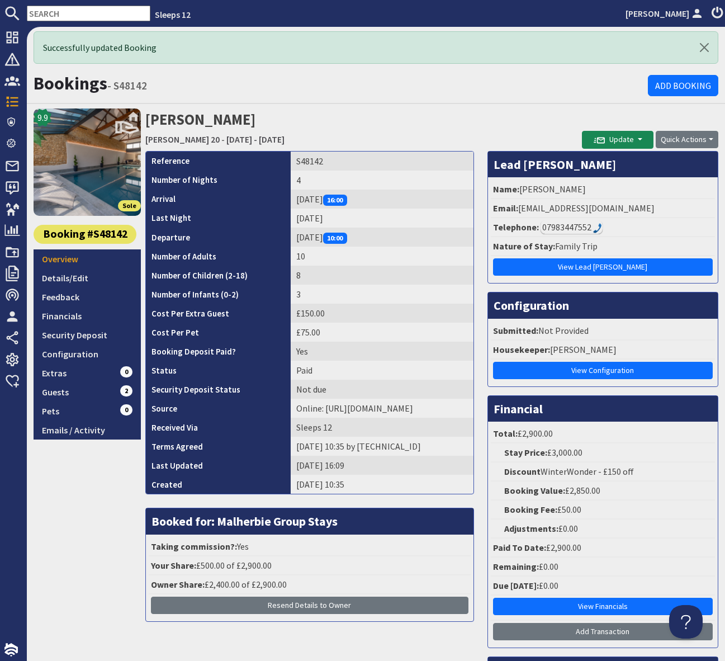
click at [392, 110] on h2 "Tahira Noor Churchill 20 - Monday 20/10/2025 - Thursday 23/10/2025" at bounding box center [363, 128] width 437 height 40
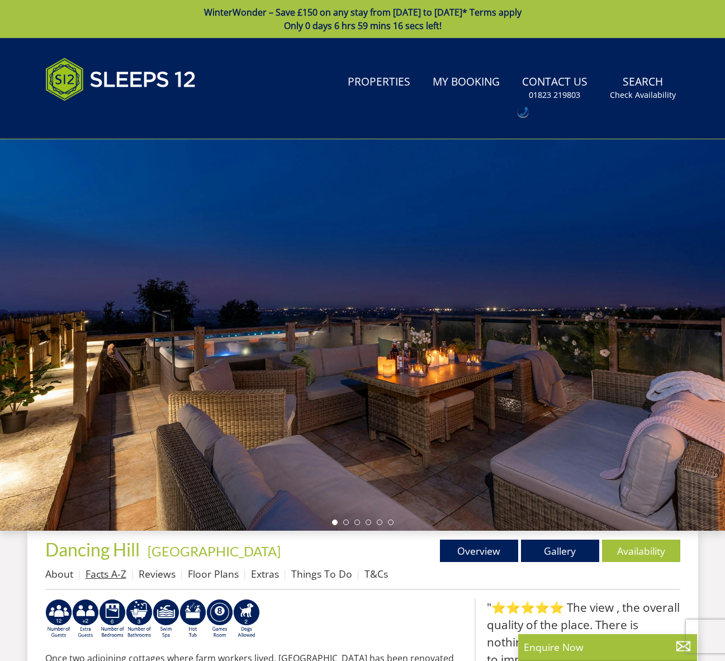
click at [118, 576] on link "Facts A-Z" at bounding box center [106, 573] width 41 height 13
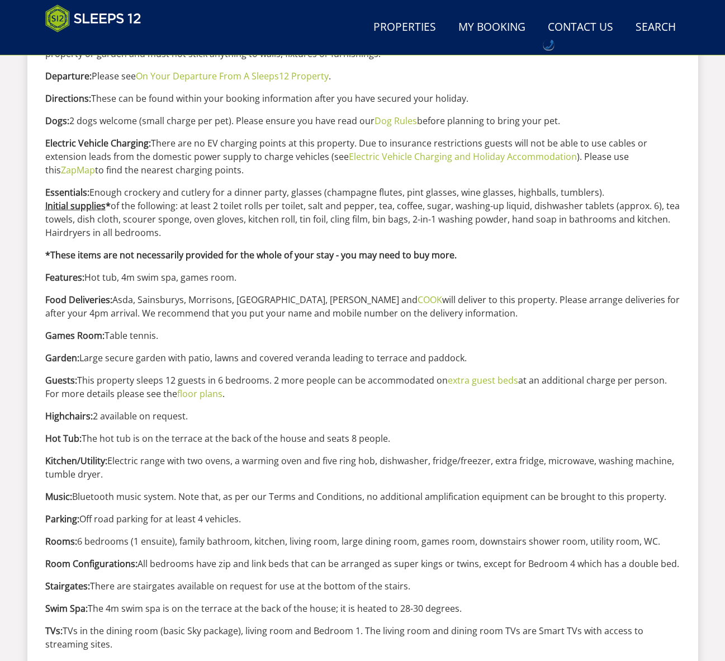
scroll to position [1207, 0]
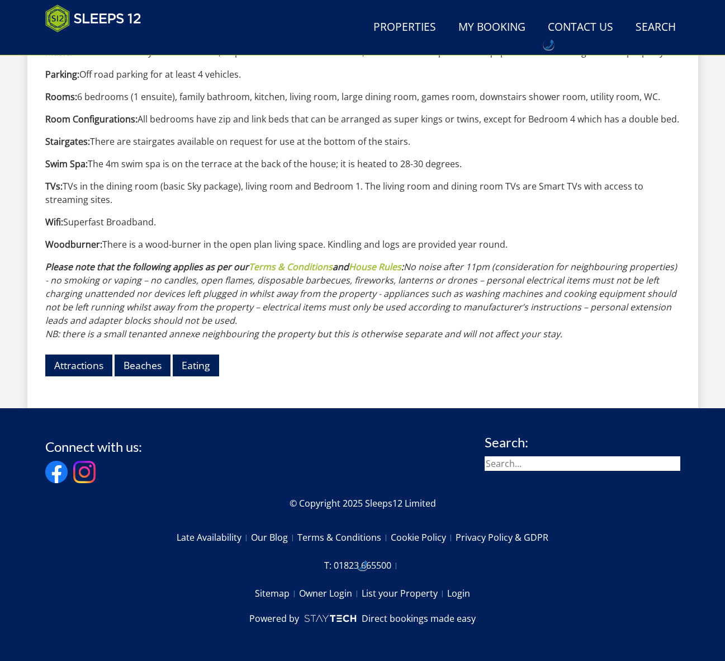
click at [514, 242] on p "Woodburner: There is a wood-burner in the open plan living space. Kindling and …" at bounding box center [362, 244] width 635 height 13
drag, startPoint x: 513, startPoint y: 240, endPoint x: 42, endPoint y: 238, distance: 470.6
copy p "Woodburner: There is a wood-burner in the open plan living space. Kindling and …"
